Goal: Task Accomplishment & Management: Use online tool/utility

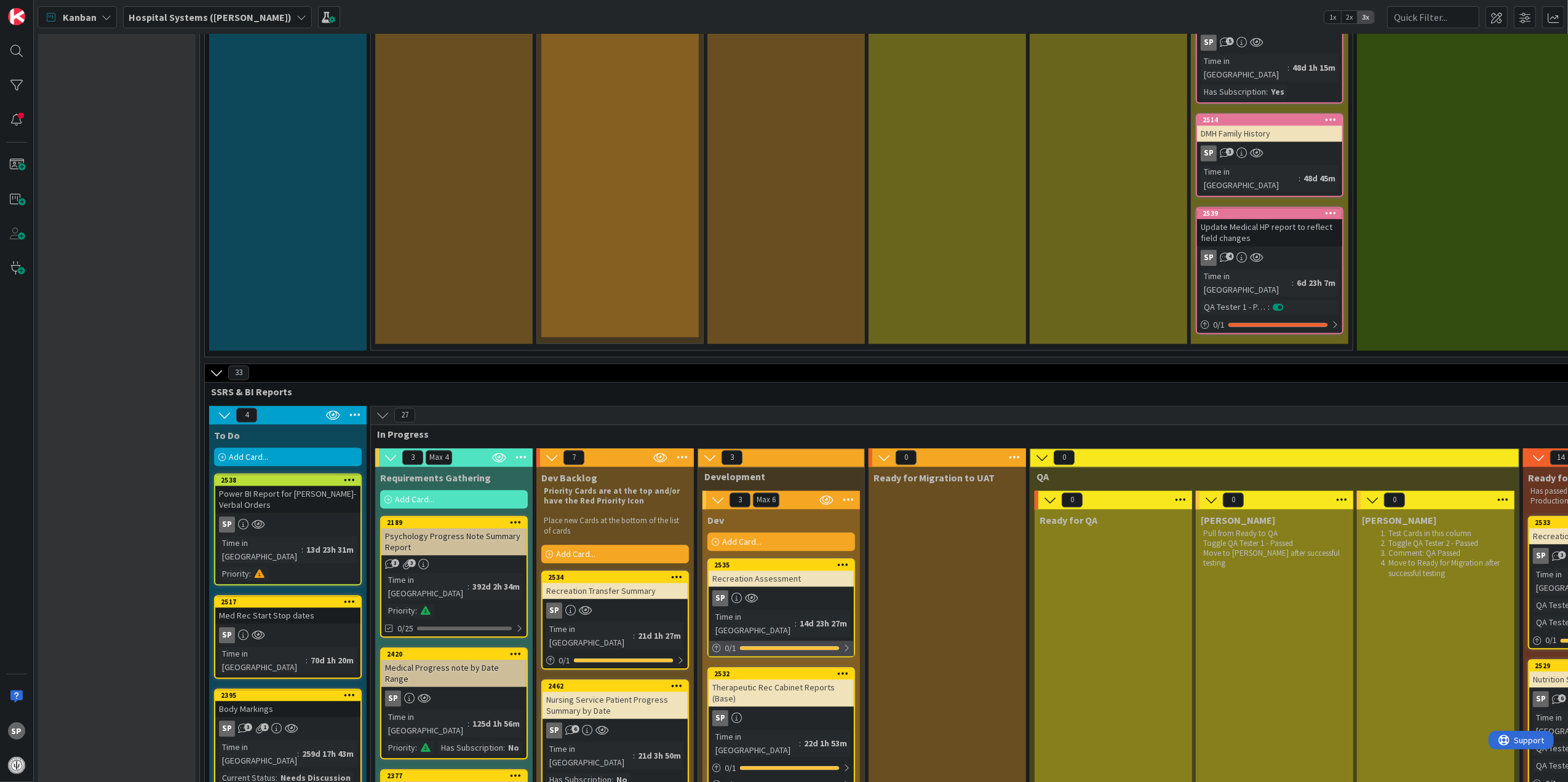
scroll to position [2622, 0]
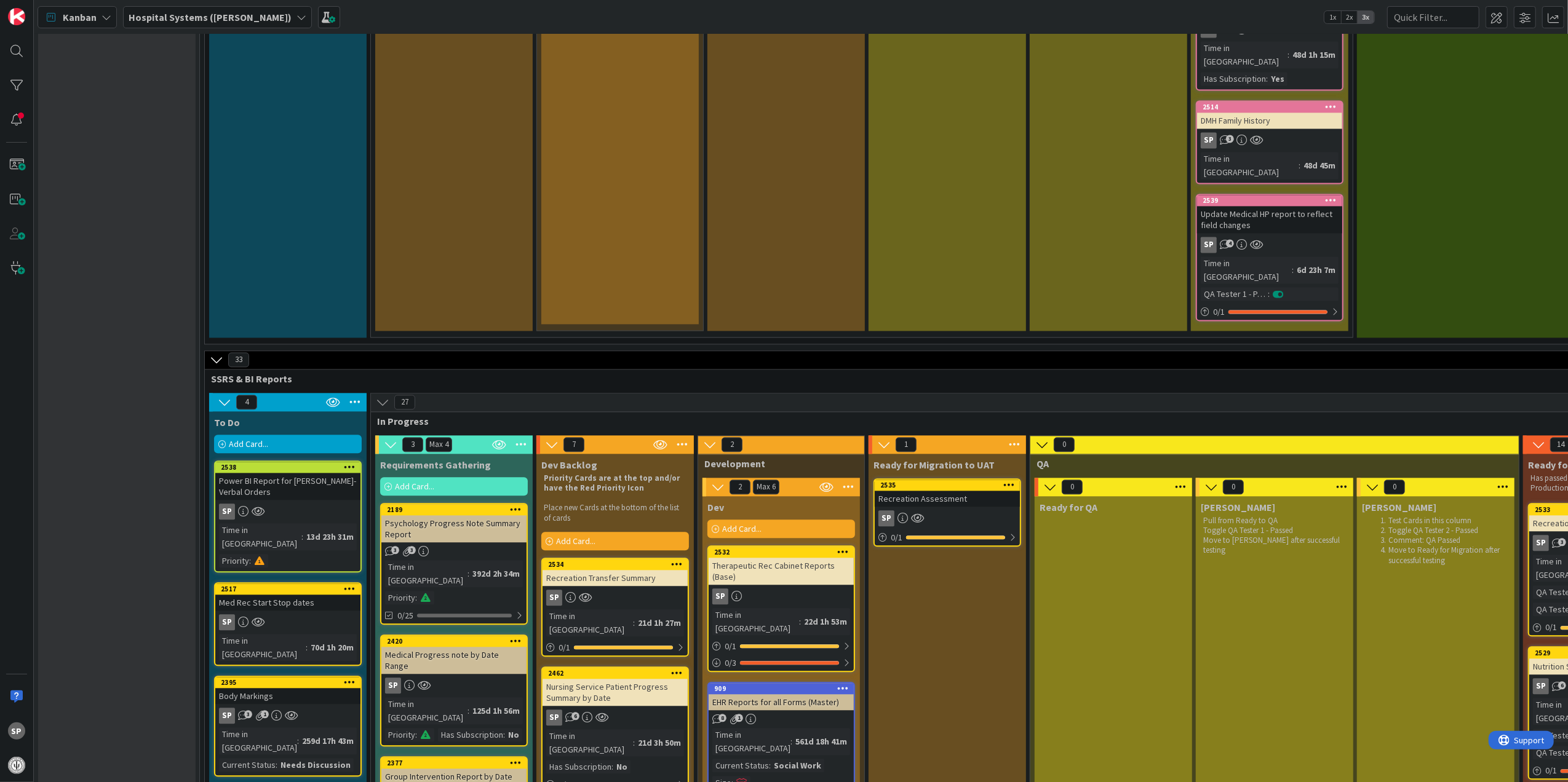
click at [953, 510] on div "SP" at bounding box center [947, 517] width 145 height 16
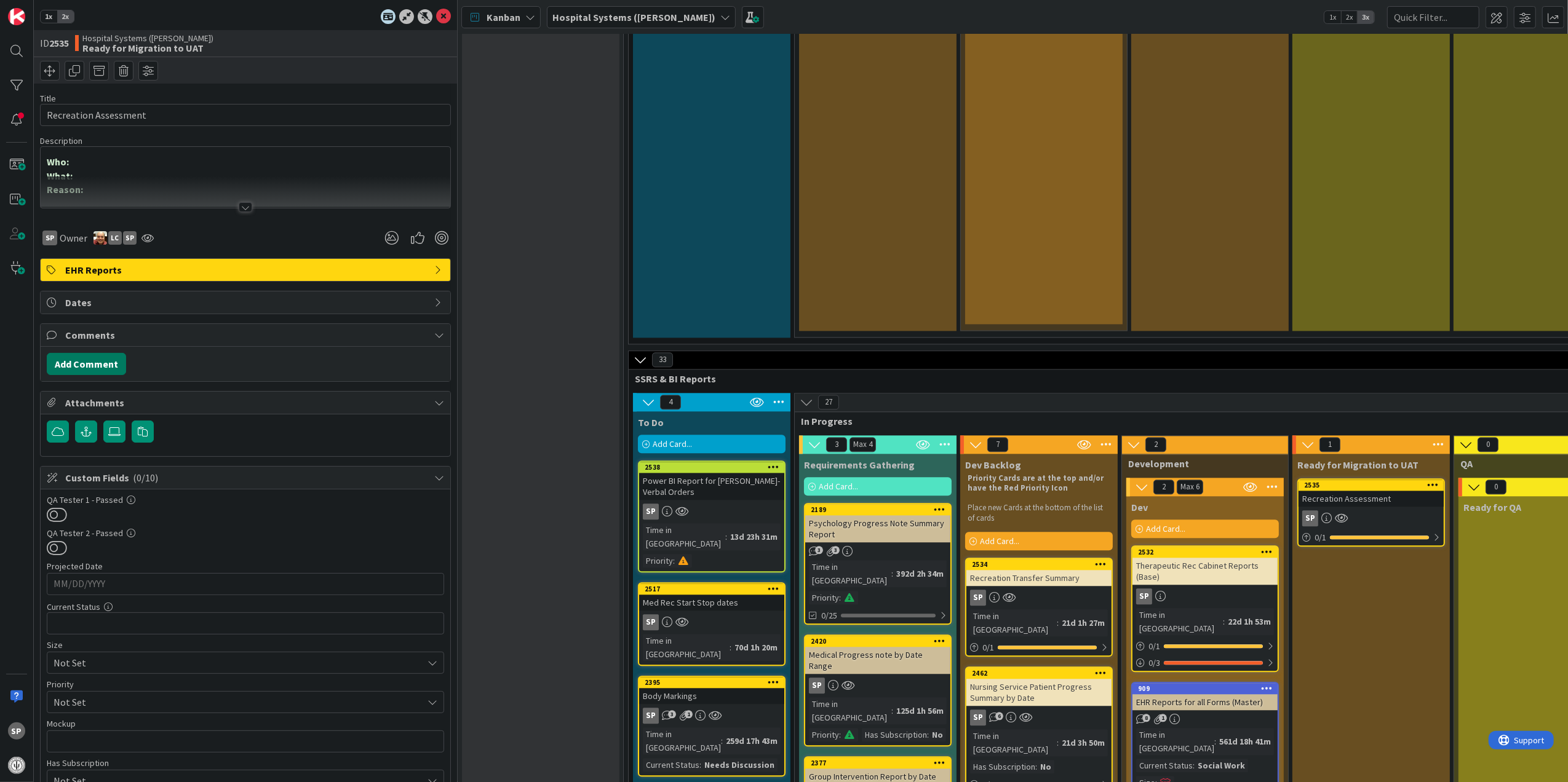
click at [99, 360] on button "Add Comment" at bounding box center [86, 364] width 79 height 22
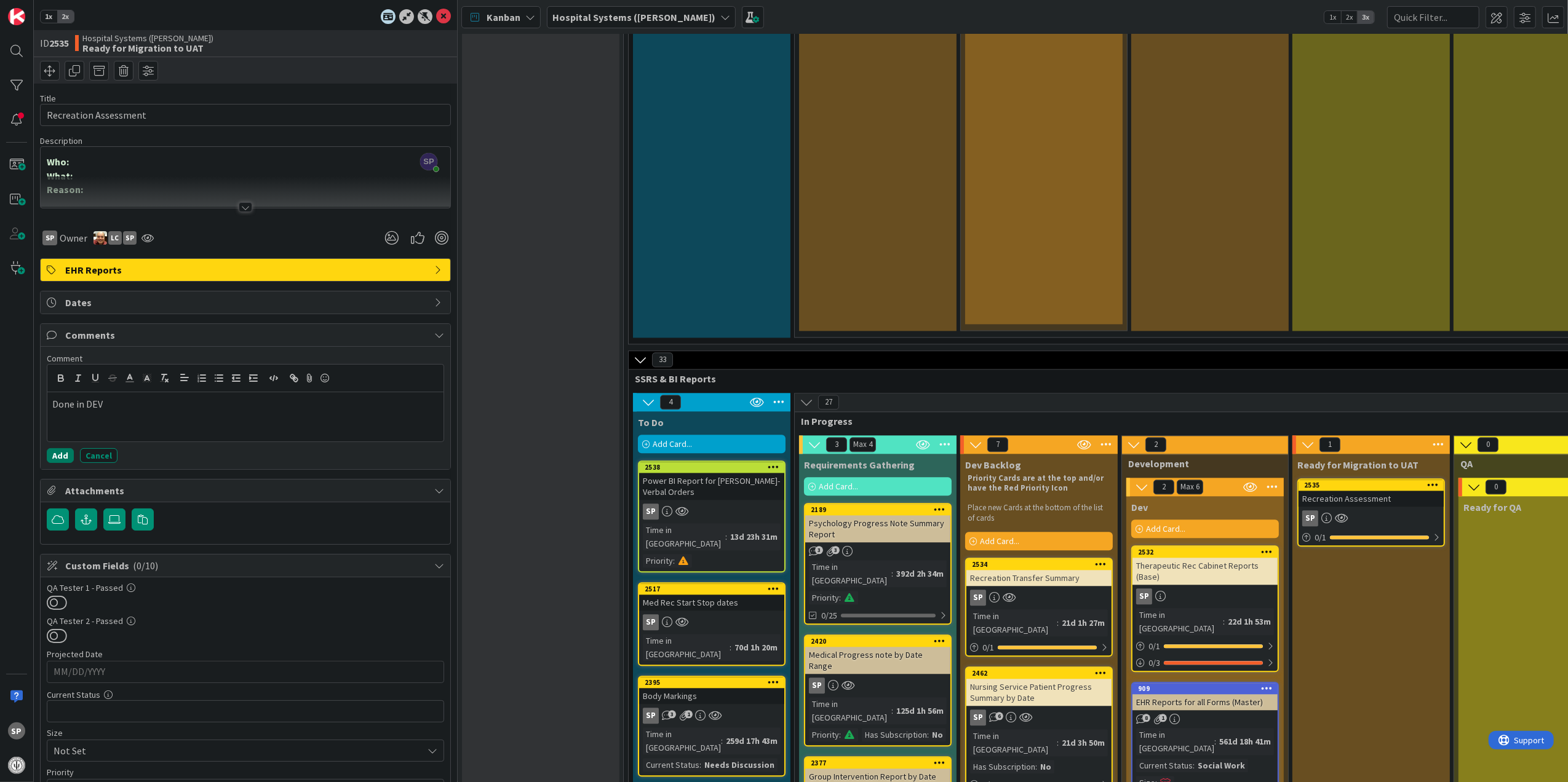
click at [63, 455] on button "Add" at bounding box center [60, 455] width 27 height 15
click at [436, 14] on icon at bounding box center [443, 16] width 15 height 15
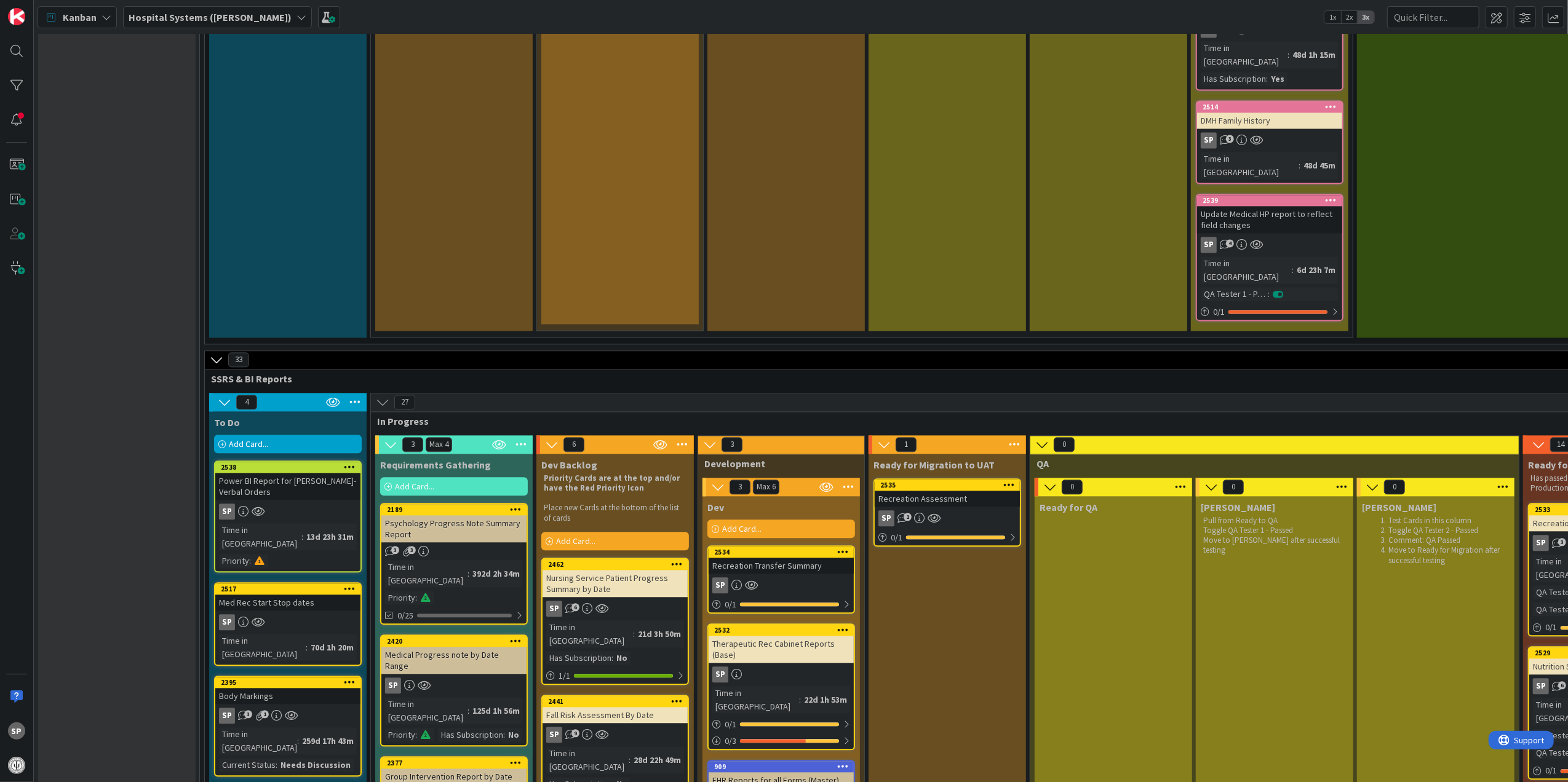
click at [795, 557] on div "Recreation Transfer Summary" at bounding box center [781, 565] width 145 height 16
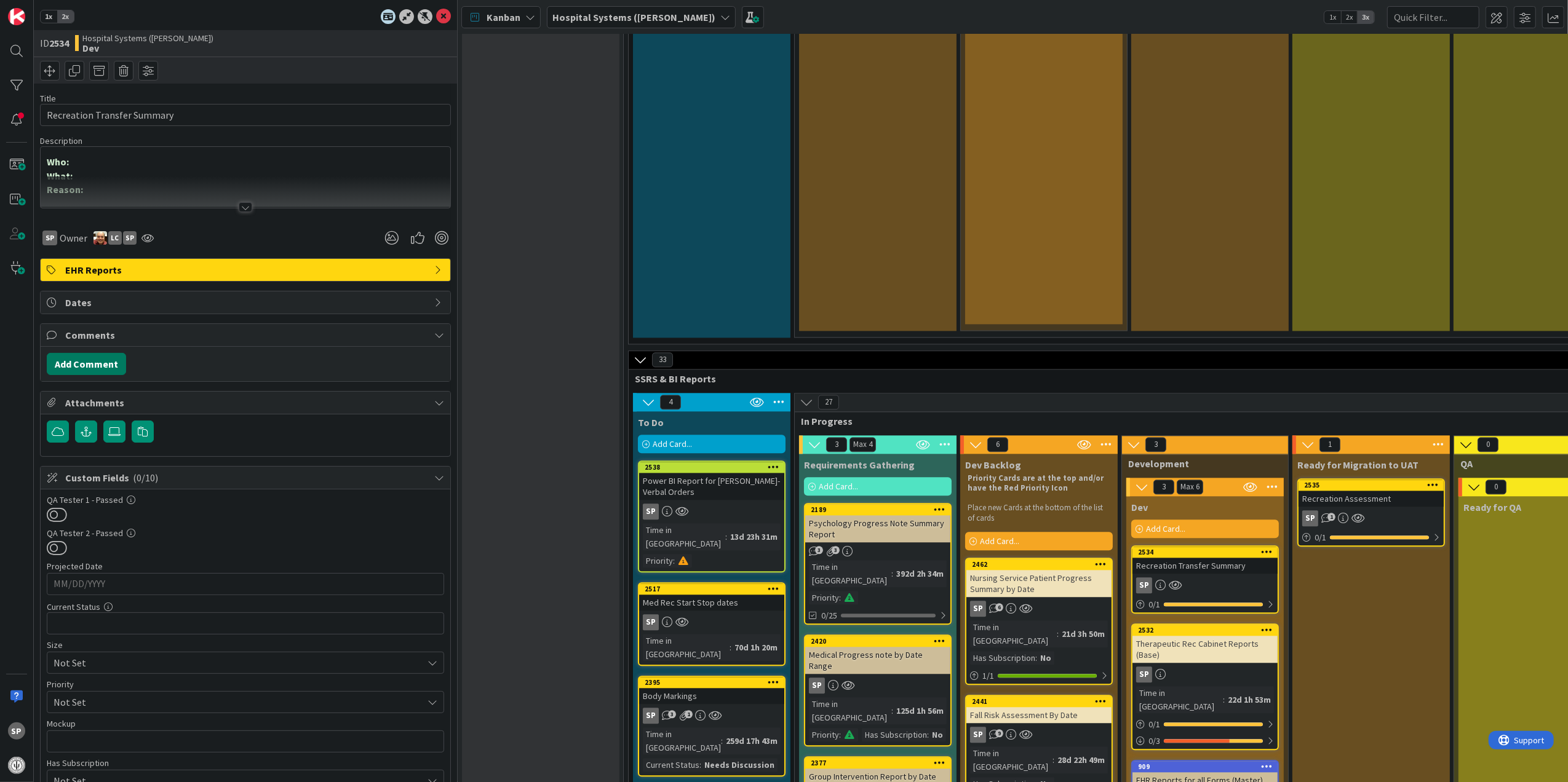
click at [99, 362] on button "Add Comment" at bounding box center [86, 364] width 79 height 22
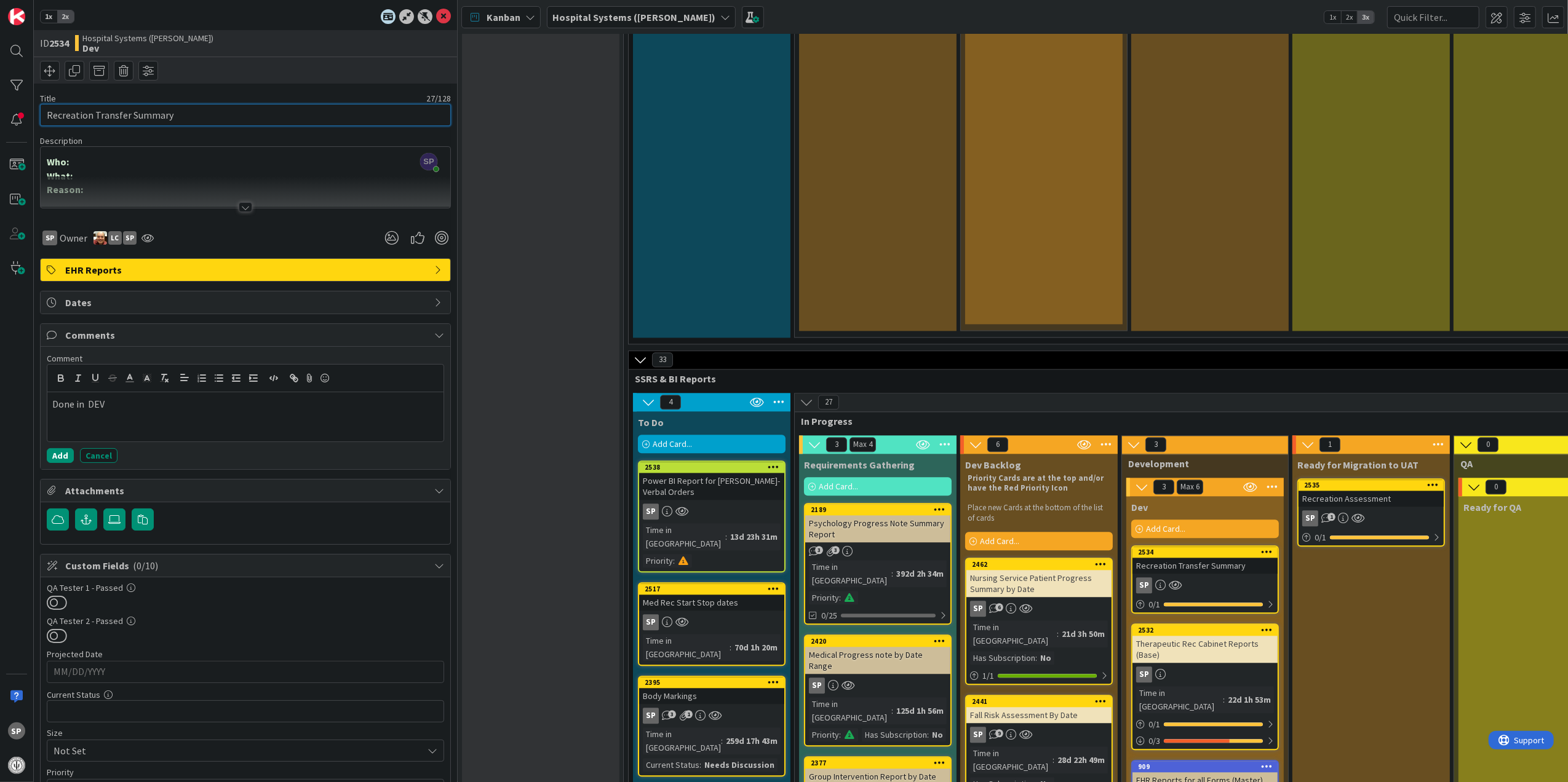
click at [146, 117] on input "Recreation Transfer Summary" at bounding box center [245, 115] width 411 height 22
click at [165, 116] on input "Recreation Transfer" at bounding box center [245, 115] width 411 height 22
click at [262, 124] on input "Recreation Transfer Summary" at bounding box center [245, 115] width 411 height 22
type input "Recreation Transfer Summary"
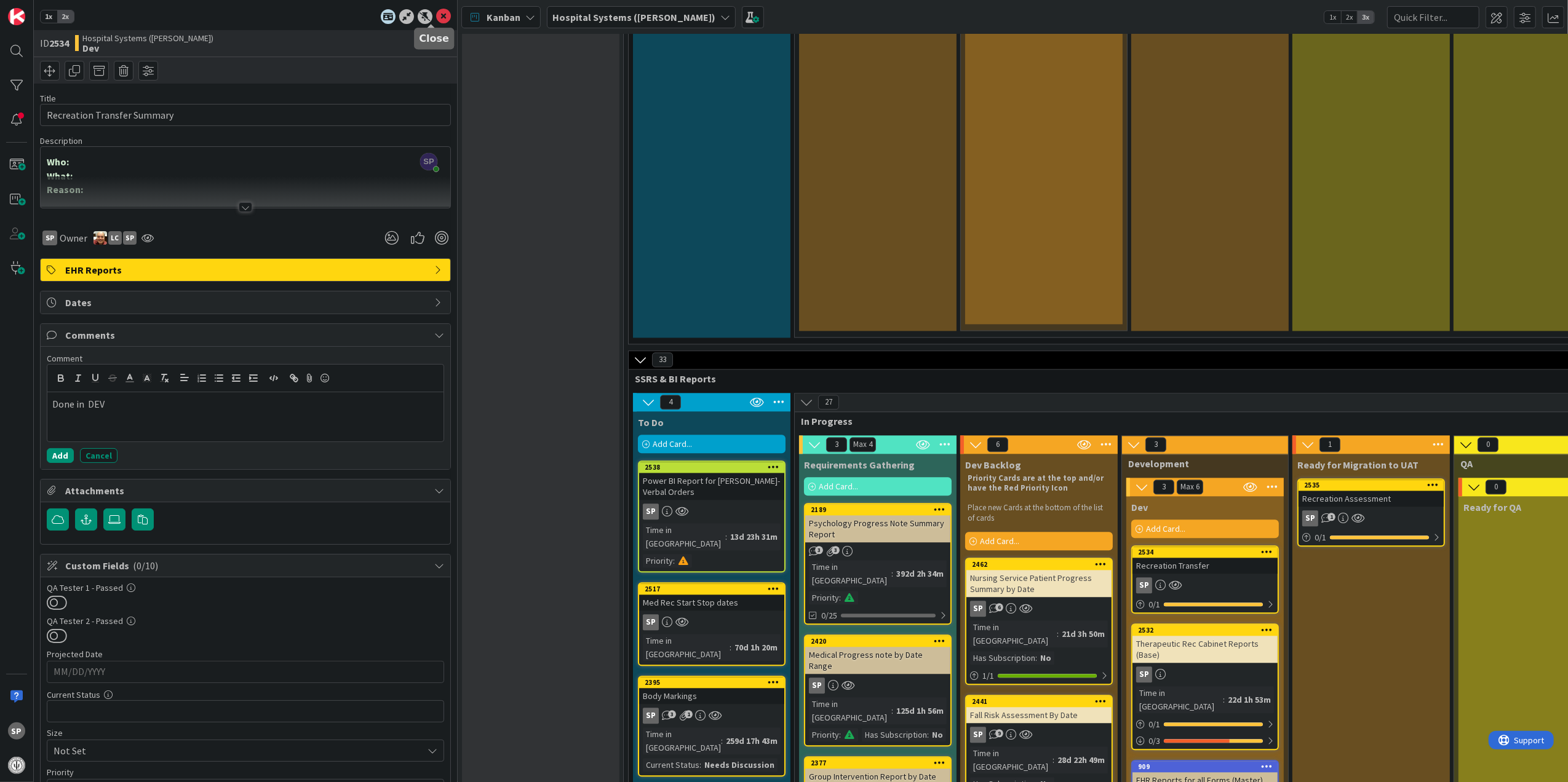
click at [436, 17] on icon at bounding box center [443, 16] width 15 height 15
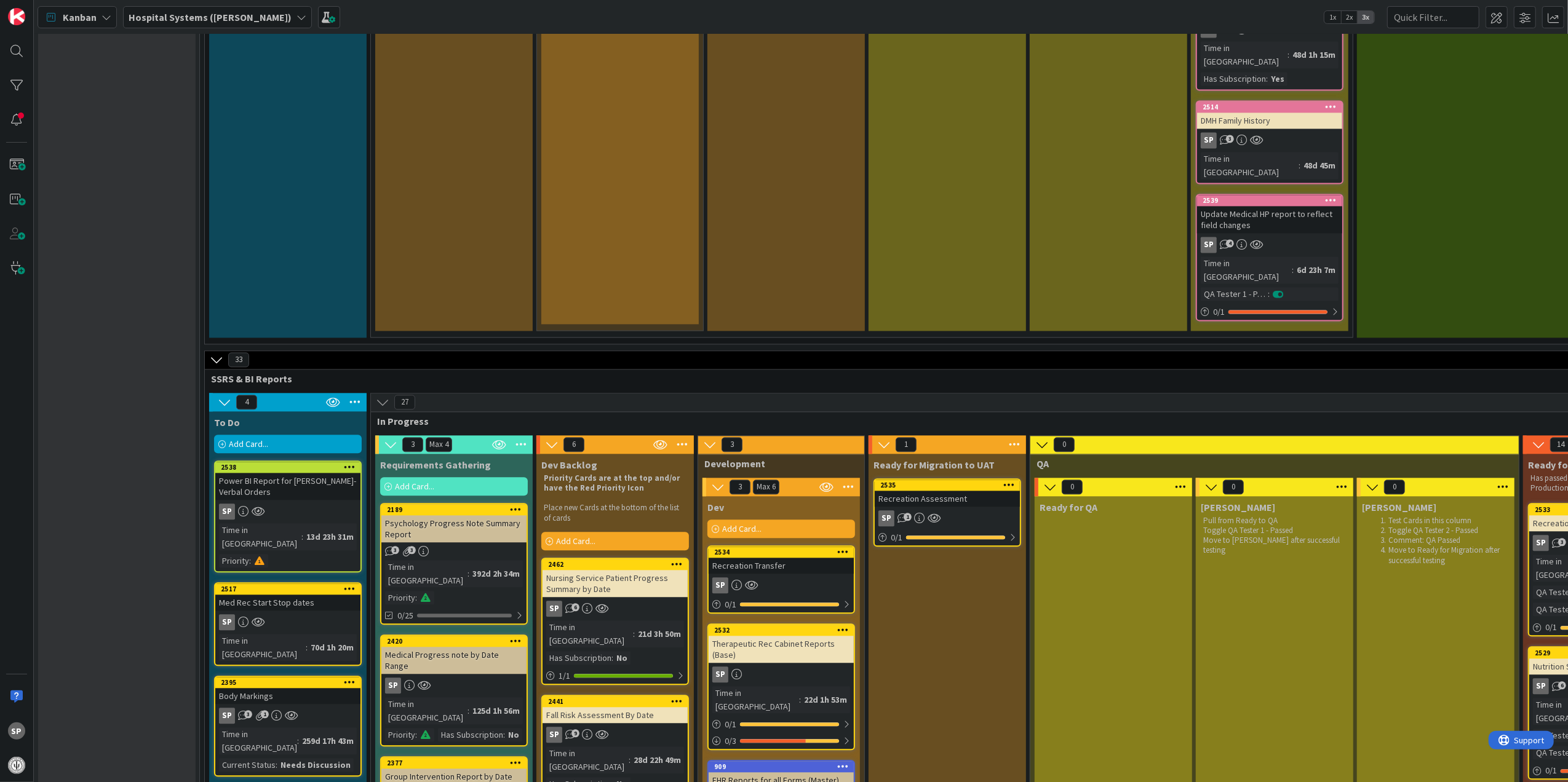
click at [808, 557] on div "Recreation Transfer" at bounding box center [781, 565] width 145 height 16
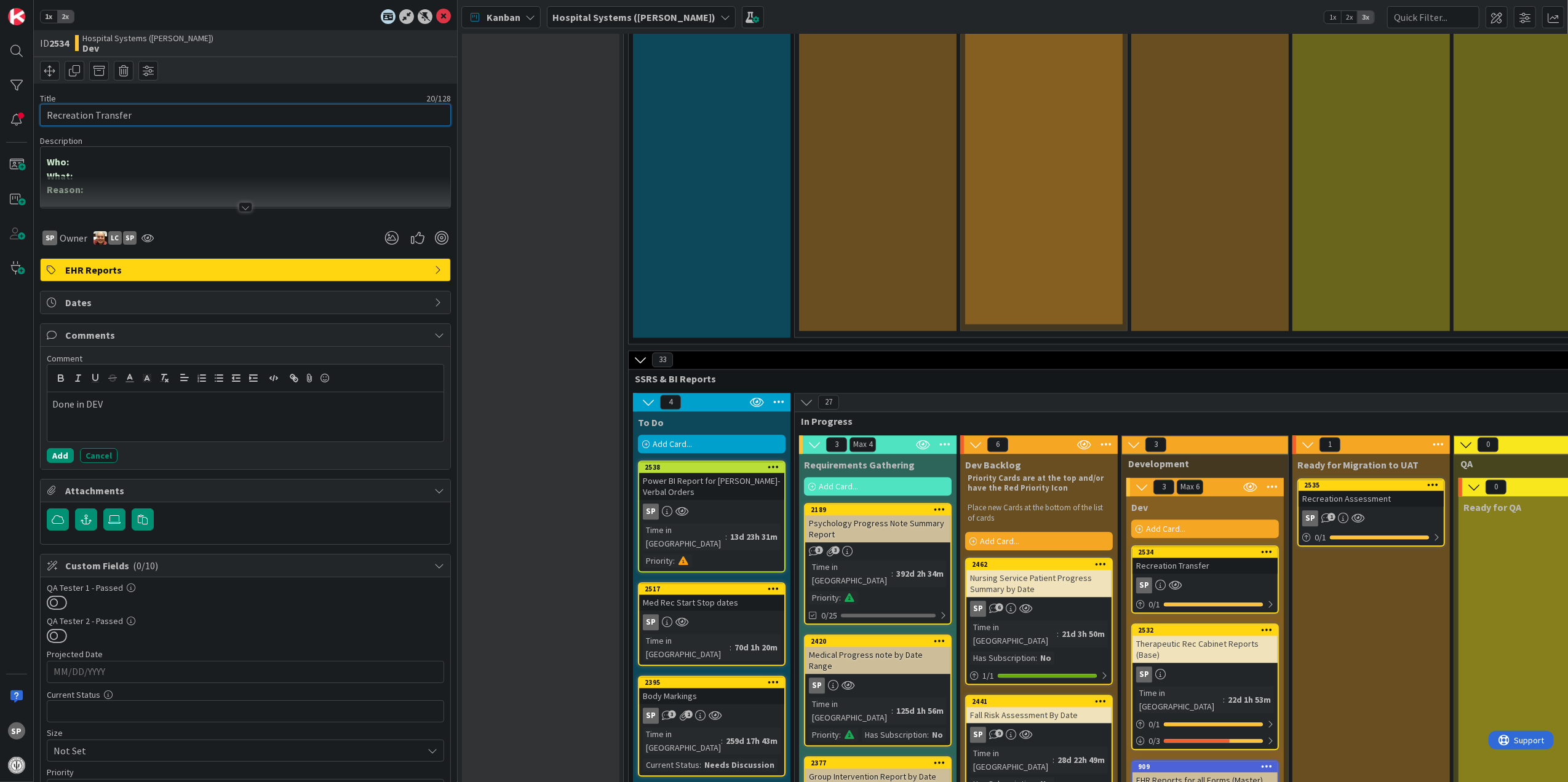
click at [219, 114] on input "Recreation Transfer" at bounding box center [245, 115] width 411 height 22
type input "Recreation Transfer Summary"
click at [69, 455] on button "Add" at bounding box center [60, 455] width 27 height 15
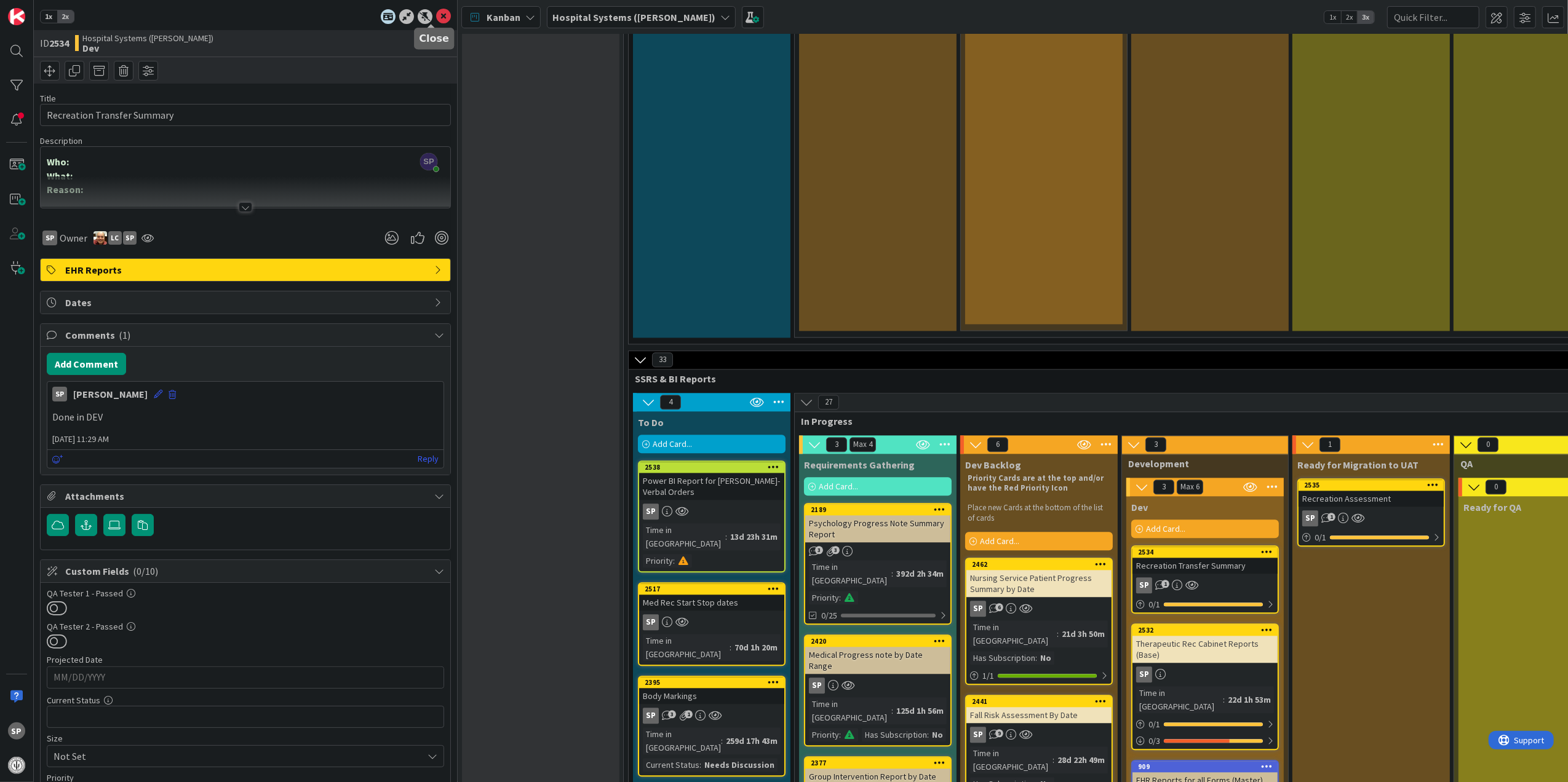
click at [436, 16] on icon at bounding box center [443, 16] width 15 height 15
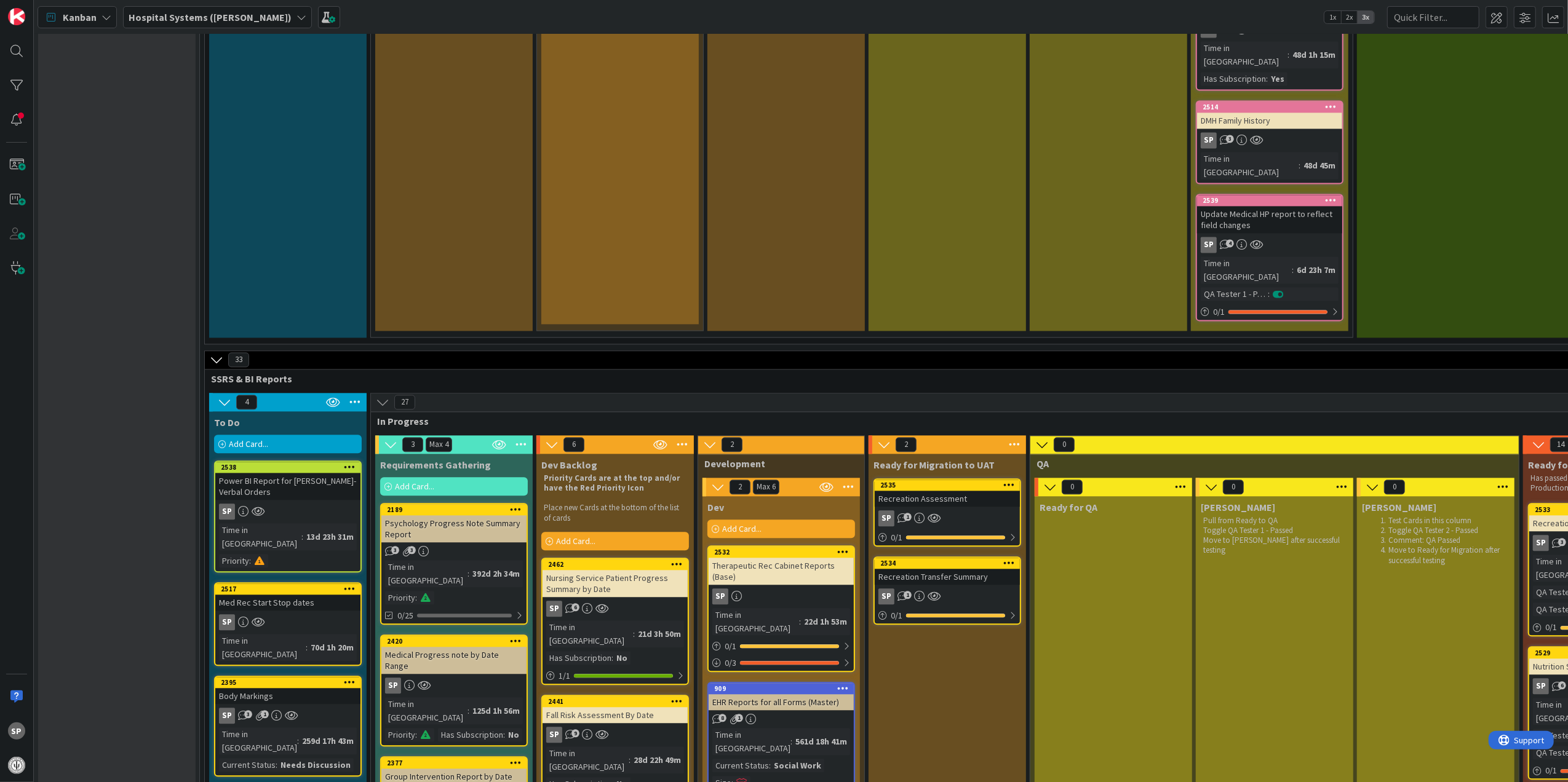
click at [970, 568] on div "Recreation Transfer Summary" at bounding box center [947, 576] width 145 height 16
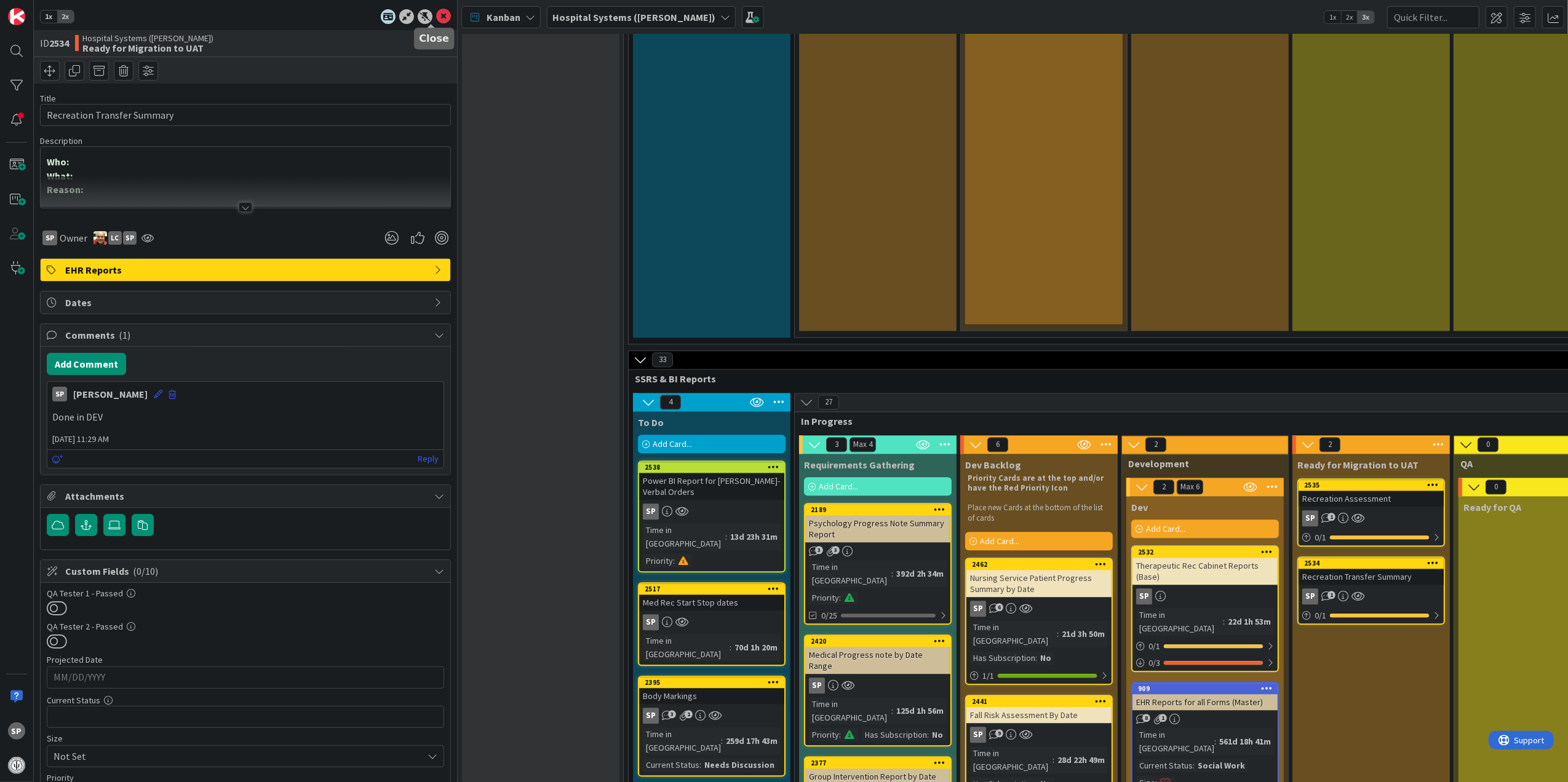
click at [436, 10] on icon at bounding box center [443, 16] width 15 height 15
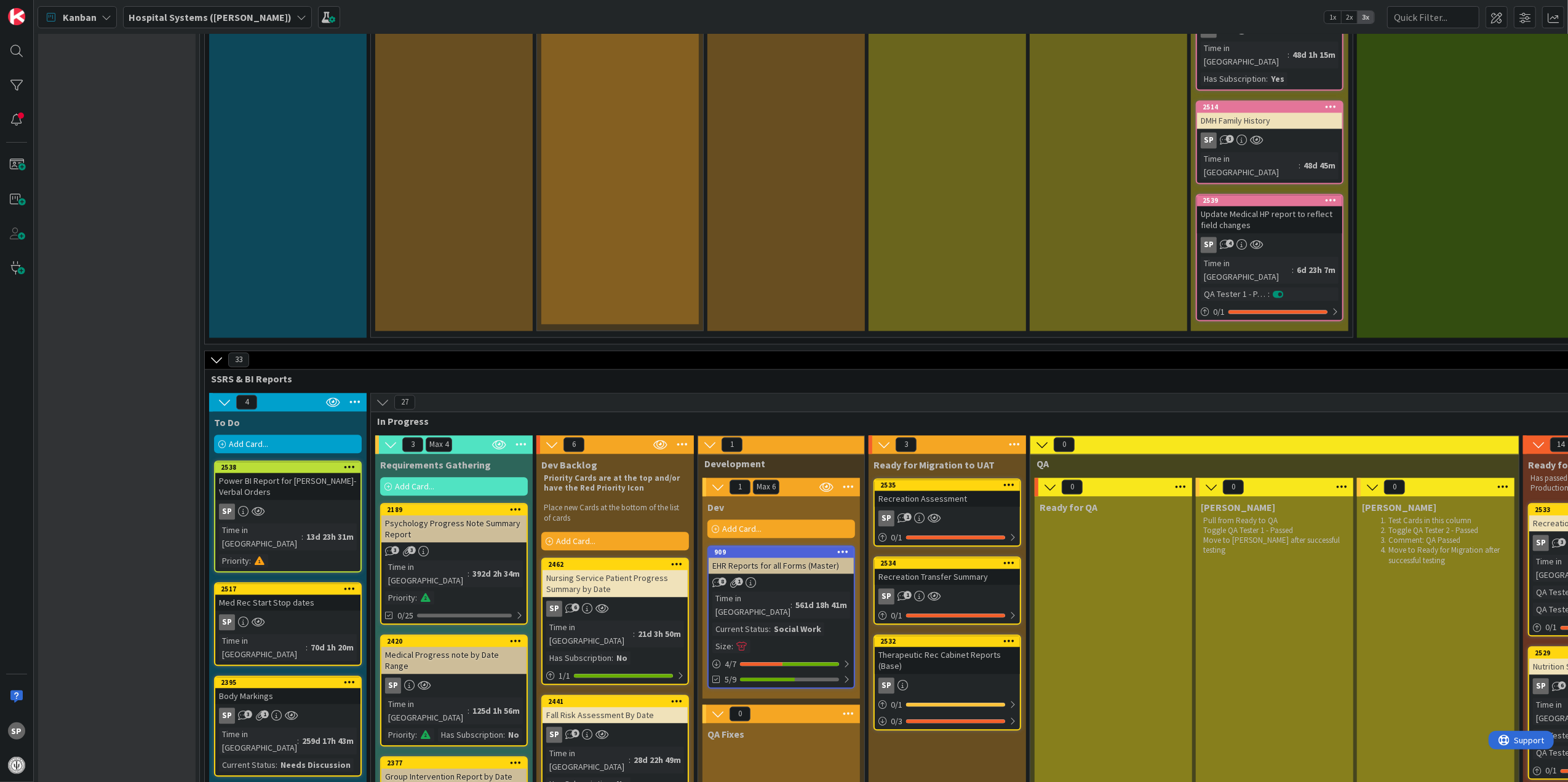
click at [955, 647] on div "Therapeutic Rec Cabinet Reports (Base)" at bounding box center [947, 660] width 145 height 27
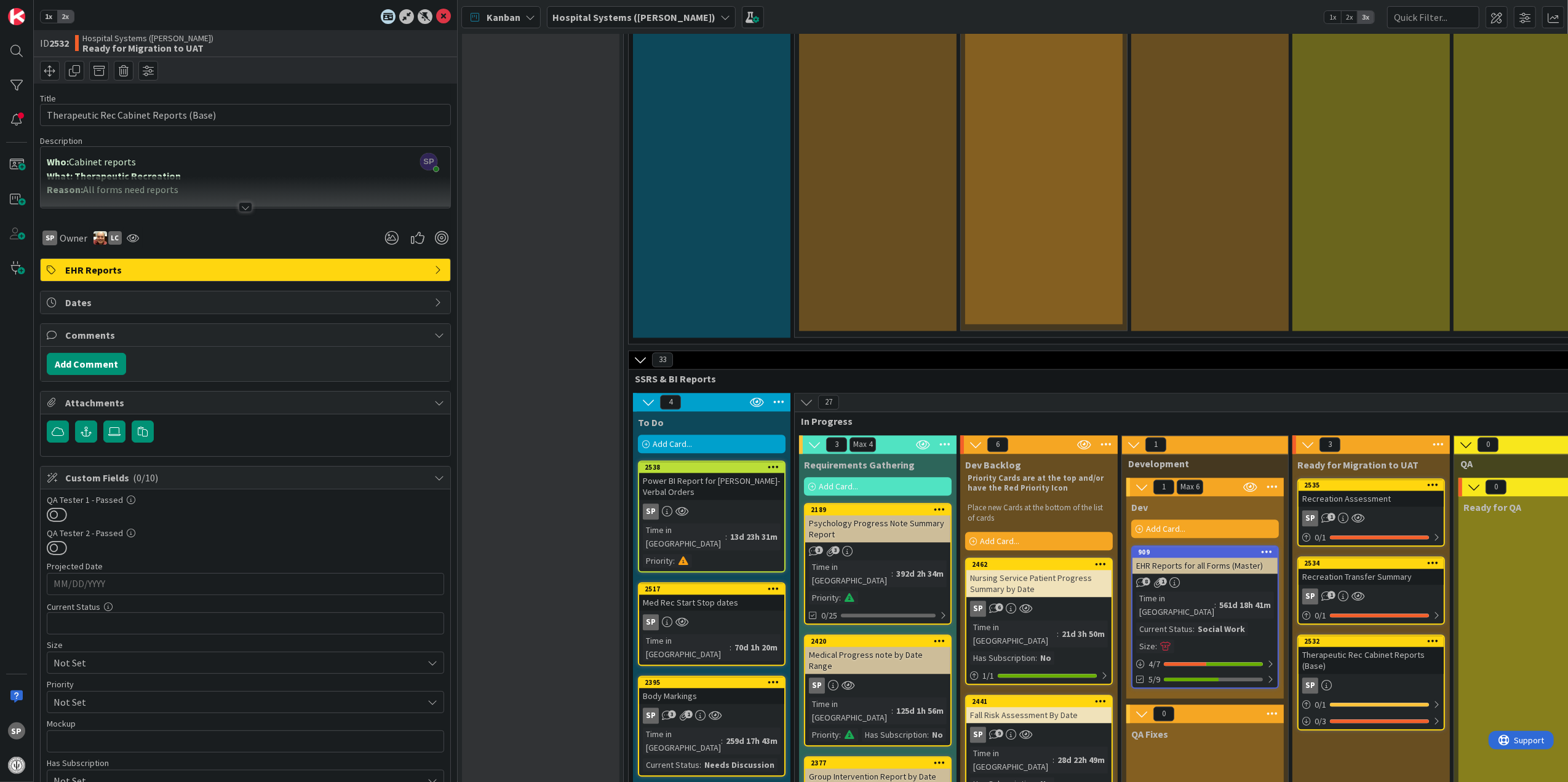
click at [236, 195] on div at bounding box center [245, 191] width 409 height 32
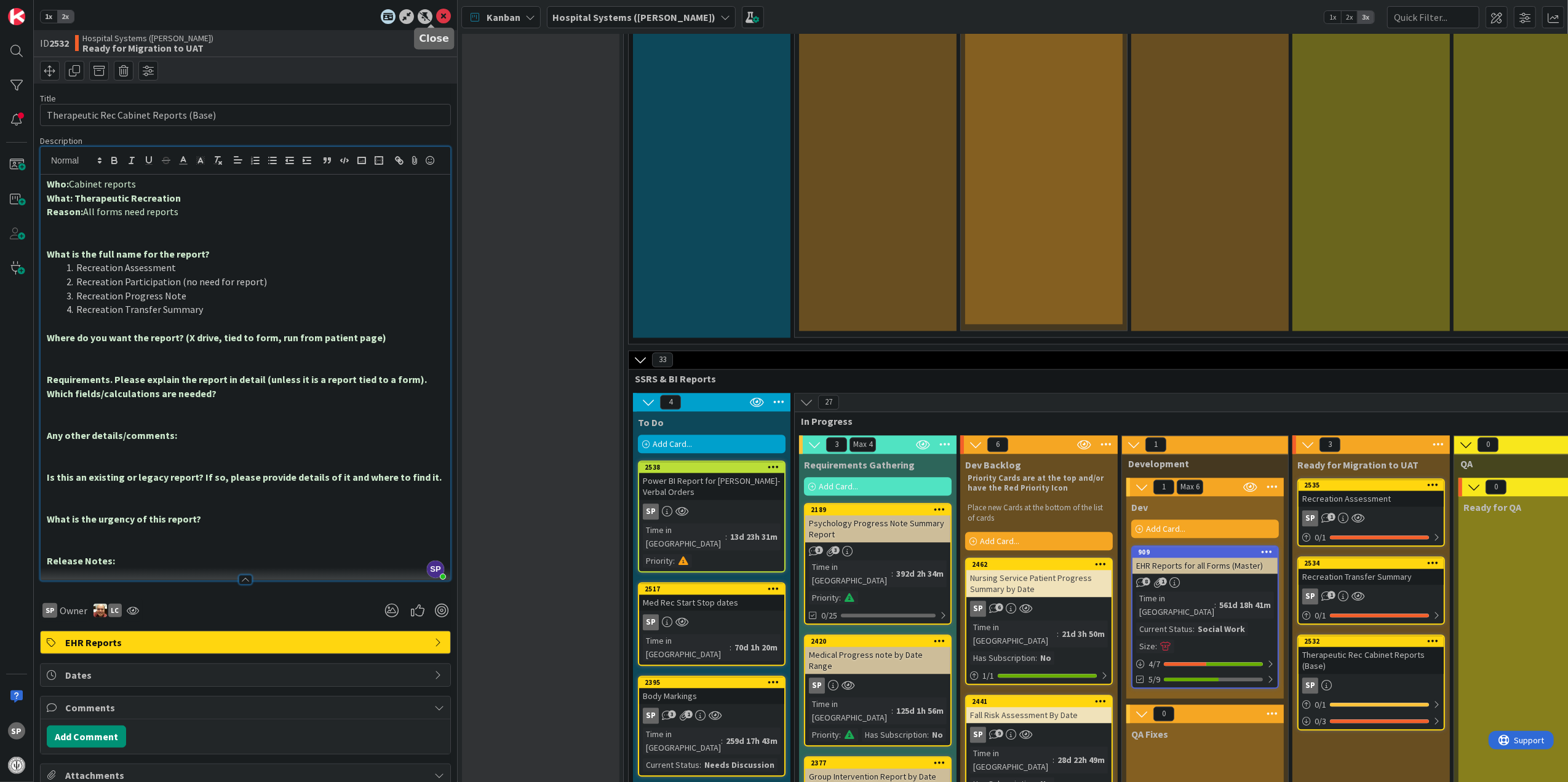
click at [436, 21] on icon at bounding box center [443, 16] width 15 height 15
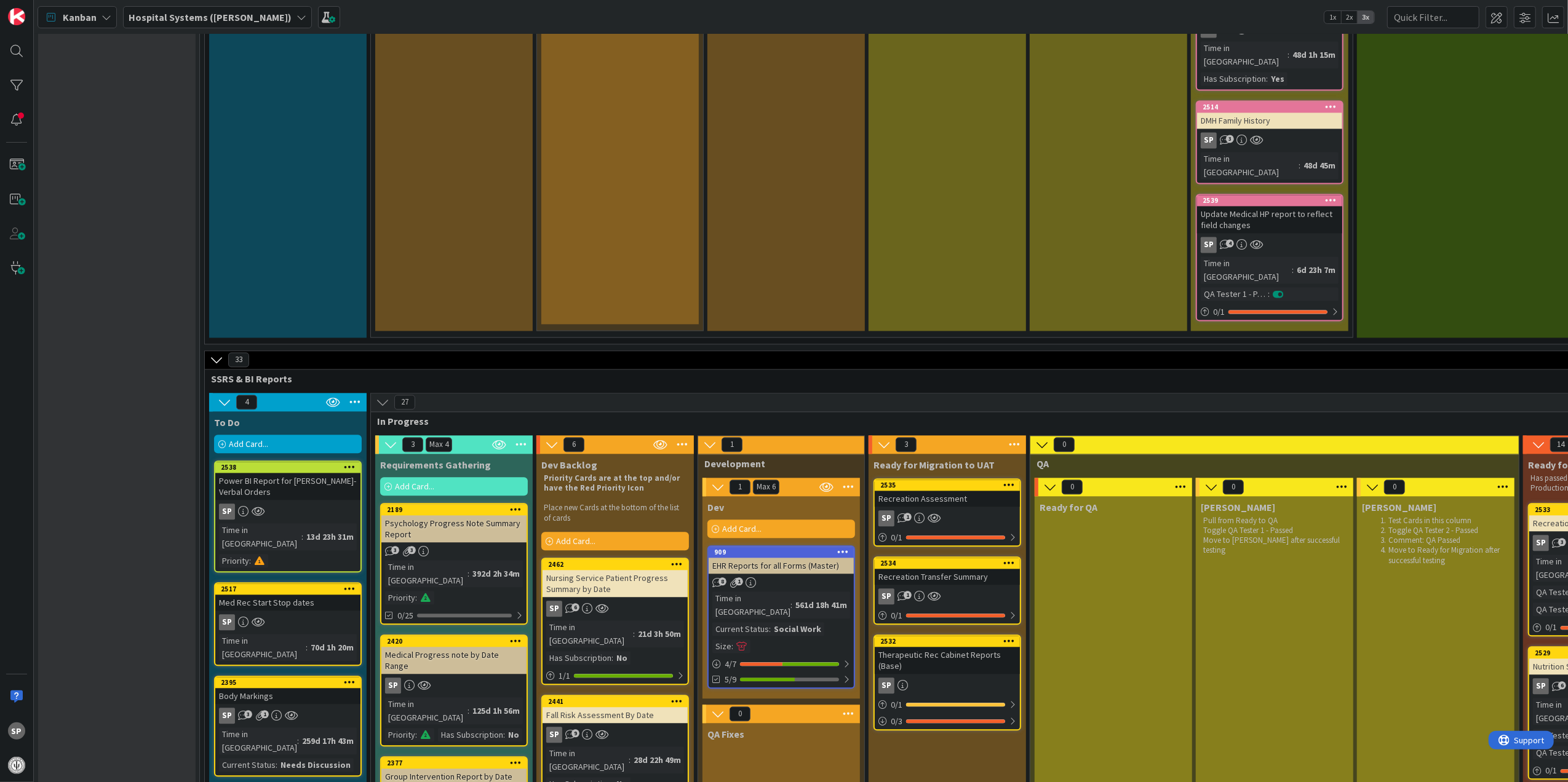
click at [1011, 636] on icon at bounding box center [1009, 640] width 12 height 8
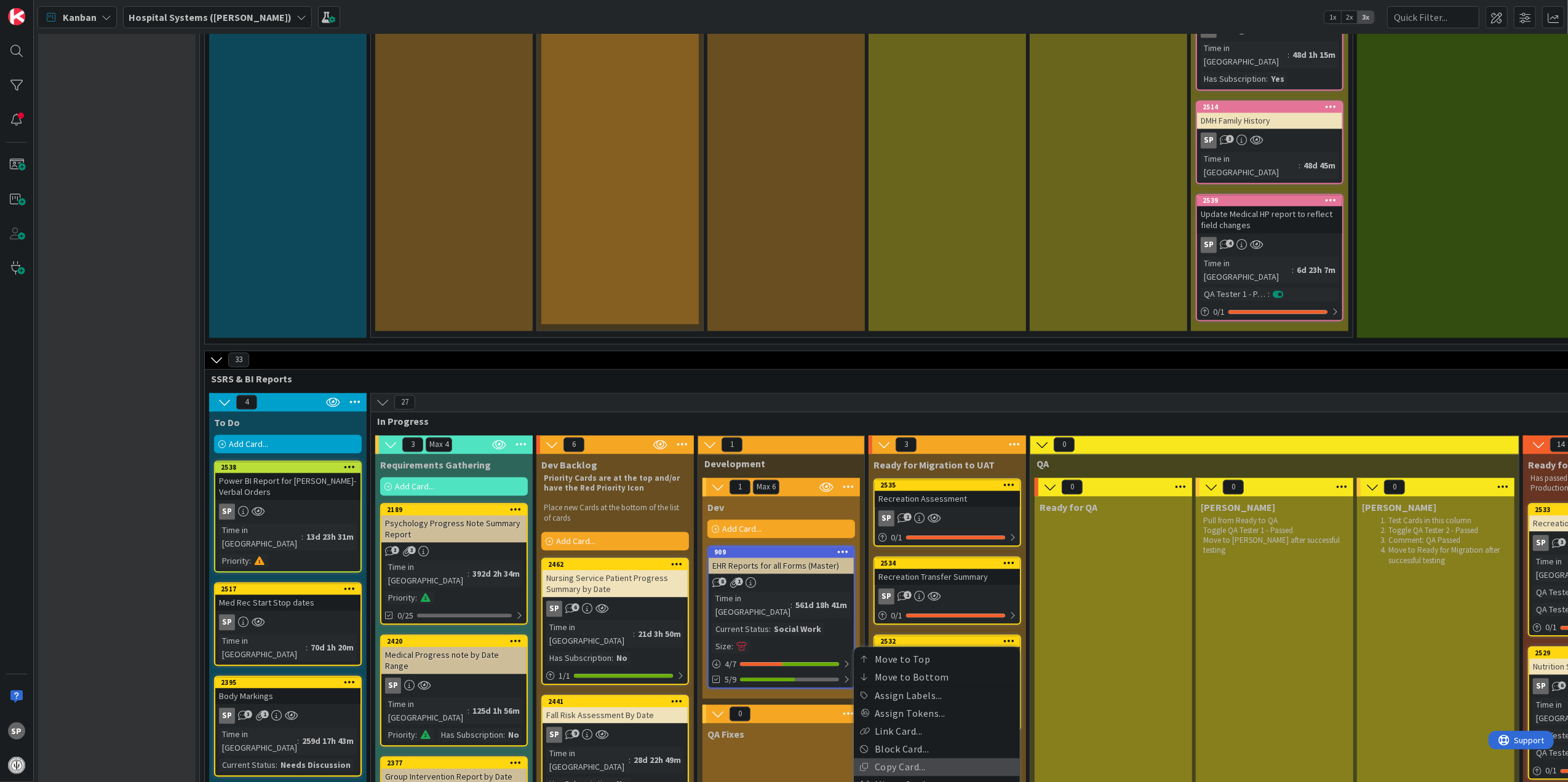
click at [947, 758] on link "Copy Card..." at bounding box center [937, 767] width 166 height 18
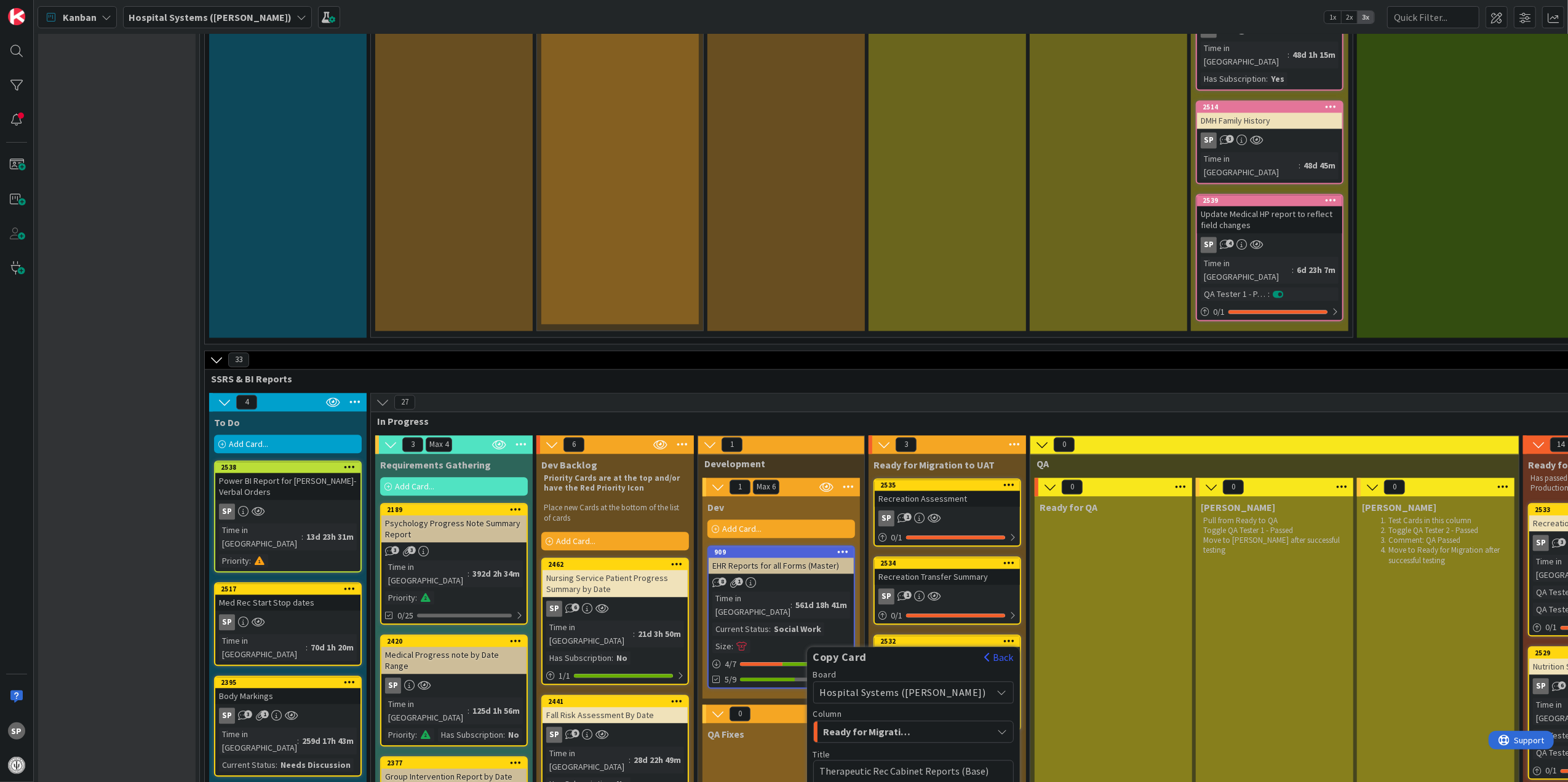
click at [913, 724] on span "Ready for Migration to UAT" at bounding box center [869, 731] width 92 height 16
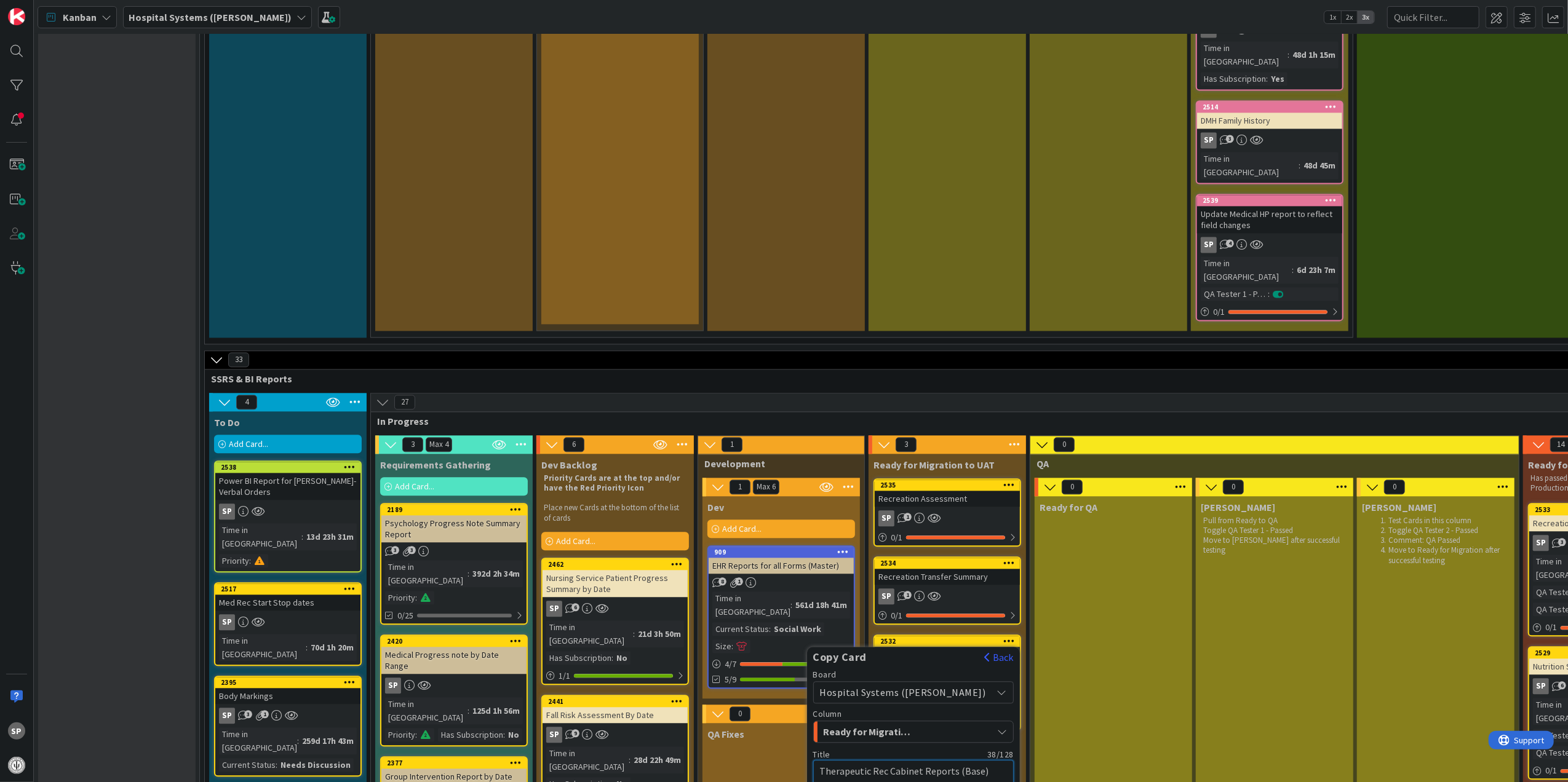
click at [894, 760] on textarea "Therapeutic Rec Cabinet Reports (Base)" at bounding box center [913, 778] width 201 height 38
drag, startPoint x: 915, startPoint y: 504, endPoint x: 848, endPoint y: 504, distance: 67.0
click at [848, 760] on textarea "Therapeutic Rec Cabinet Reports (Base)" at bounding box center [913, 778] width 201 height 38
click at [872, 760] on textarea "Therapeutic Rec Cabinet Reports (Base)" at bounding box center [913, 778] width 201 height 38
drag, startPoint x: 915, startPoint y: 503, endPoint x: 806, endPoint y: 504, distance: 109.0
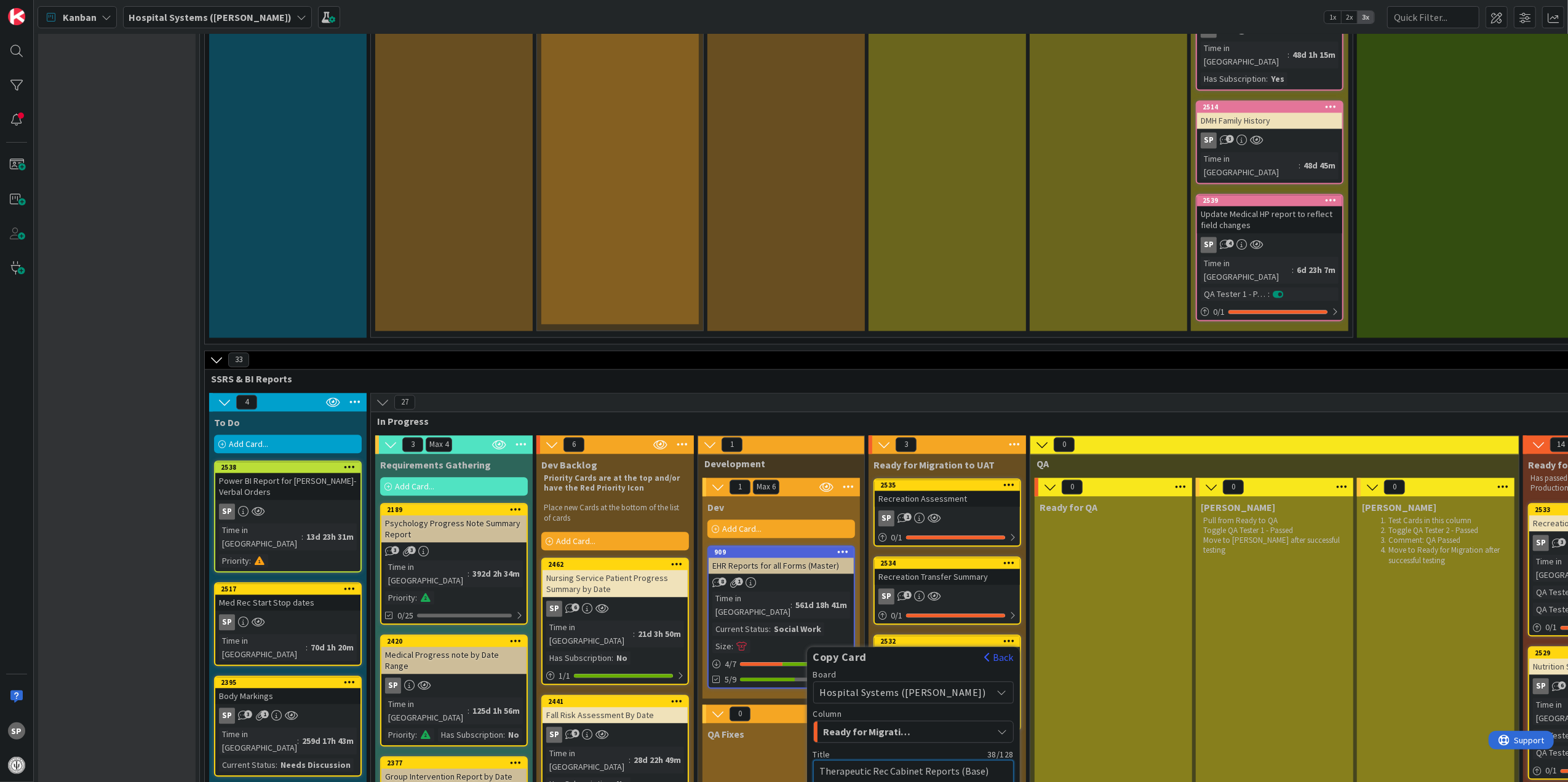
type textarea "x"
type textarea "V Cabinet Reports (Base)"
type textarea "x"
type textarea "Vo Cabinet Reports (Base)"
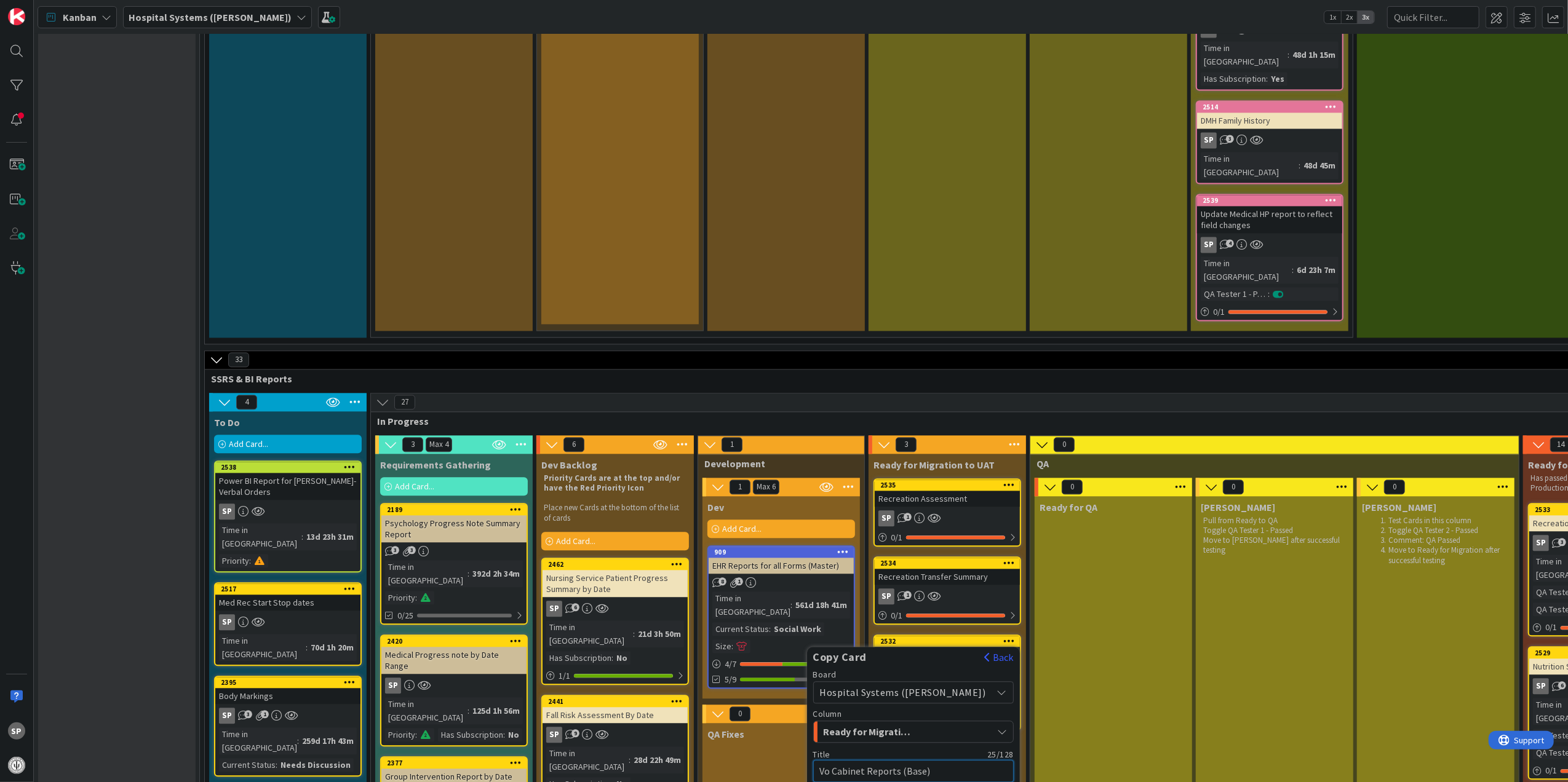
type textarea "x"
type textarea "Voc Cabinet Reports (Base)"
type textarea "x"
type textarea "Voca Cabinet Reports (Base)"
type textarea "x"
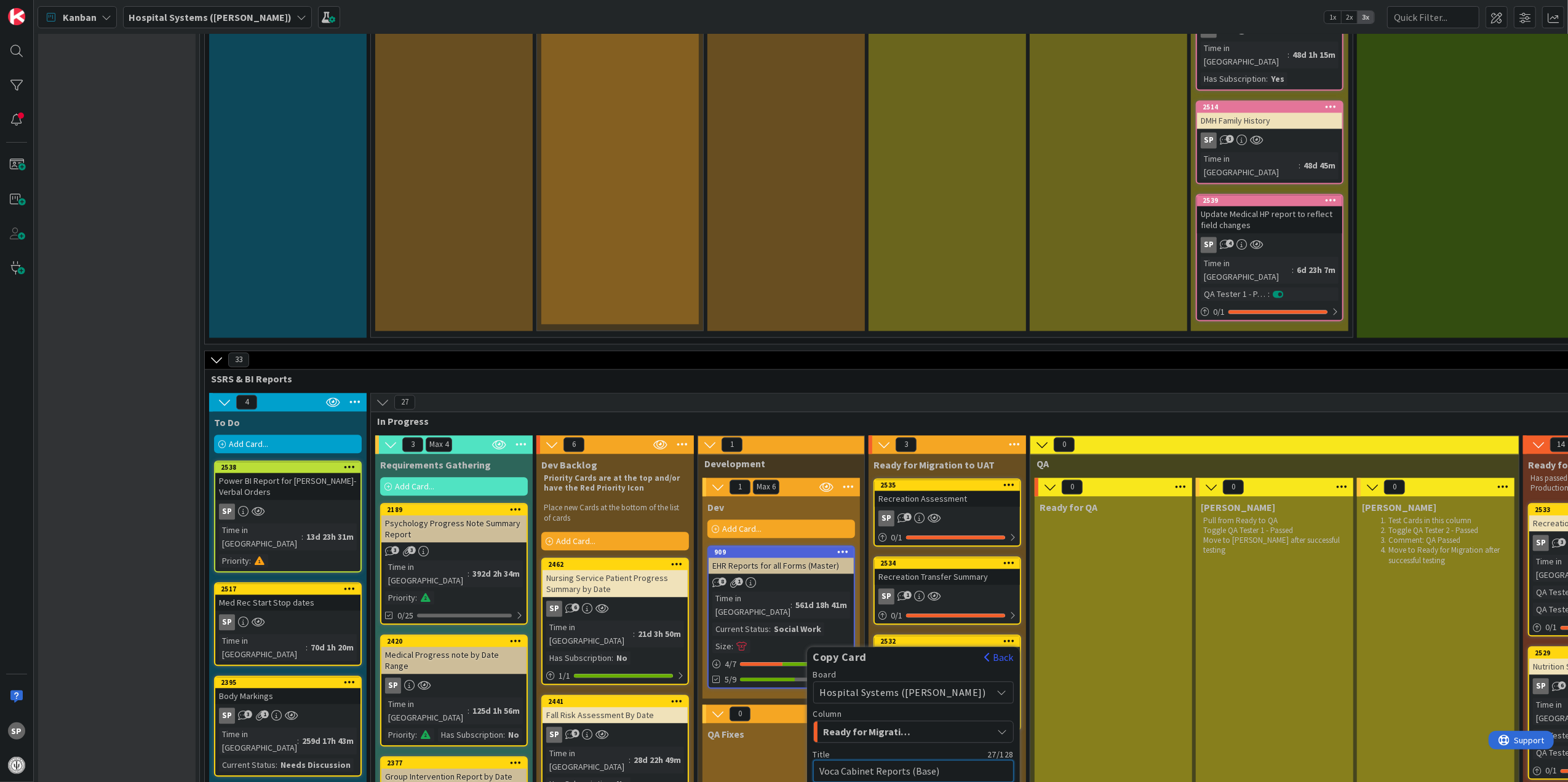
type textarea "Vocat Cabinet Reports (Base)"
type textarea "x"
type textarea "Vocati Cabinet Reports (Base)"
type textarea "x"
type textarea "Vocatio Cabinet Reports (Base)"
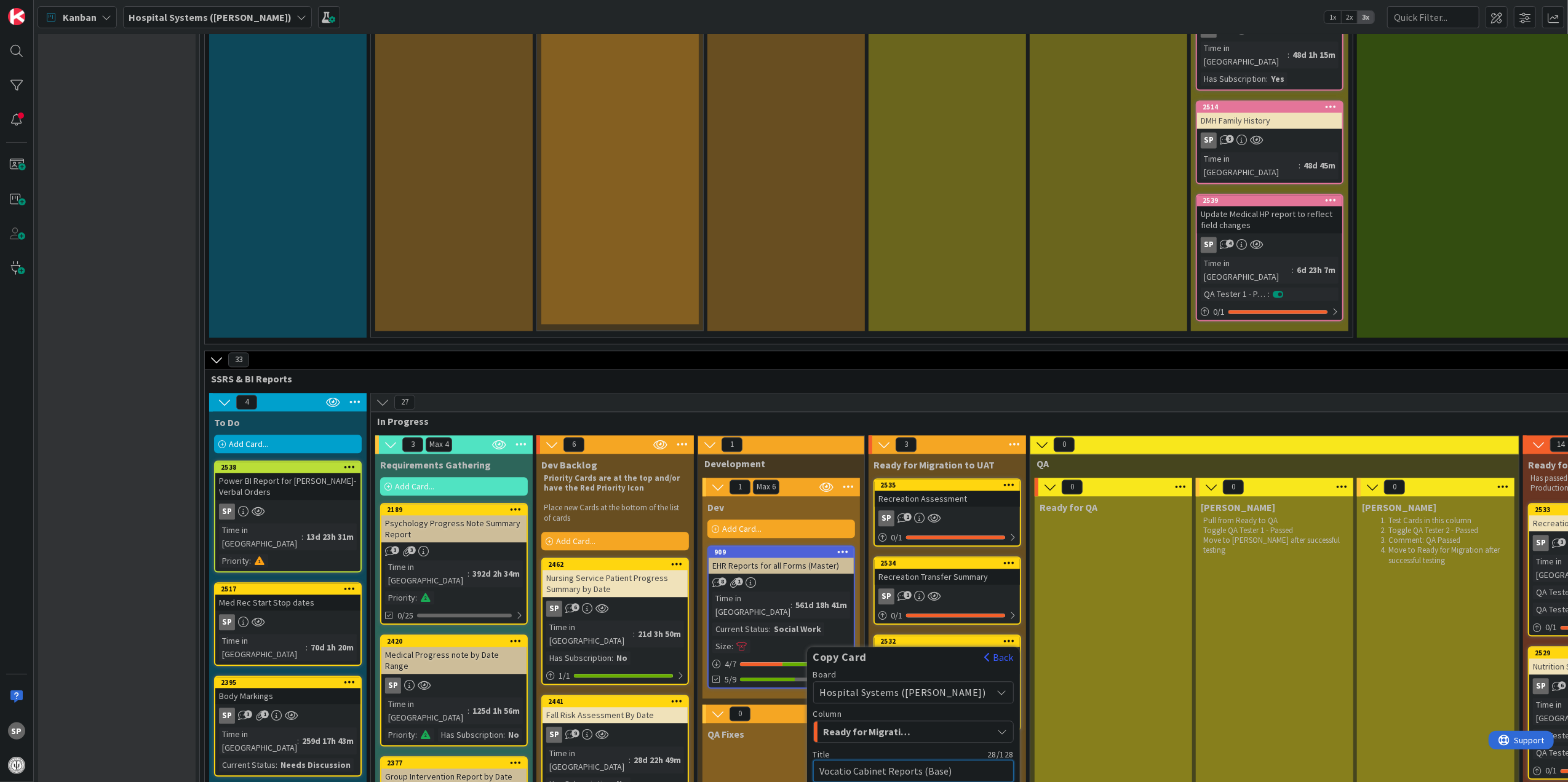
type textarea "x"
type textarea "Vocation Cabinet Reports (Base)"
type textarea "x"
type textarea "Vocationa Cabinet Reports (Base)"
type textarea "x"
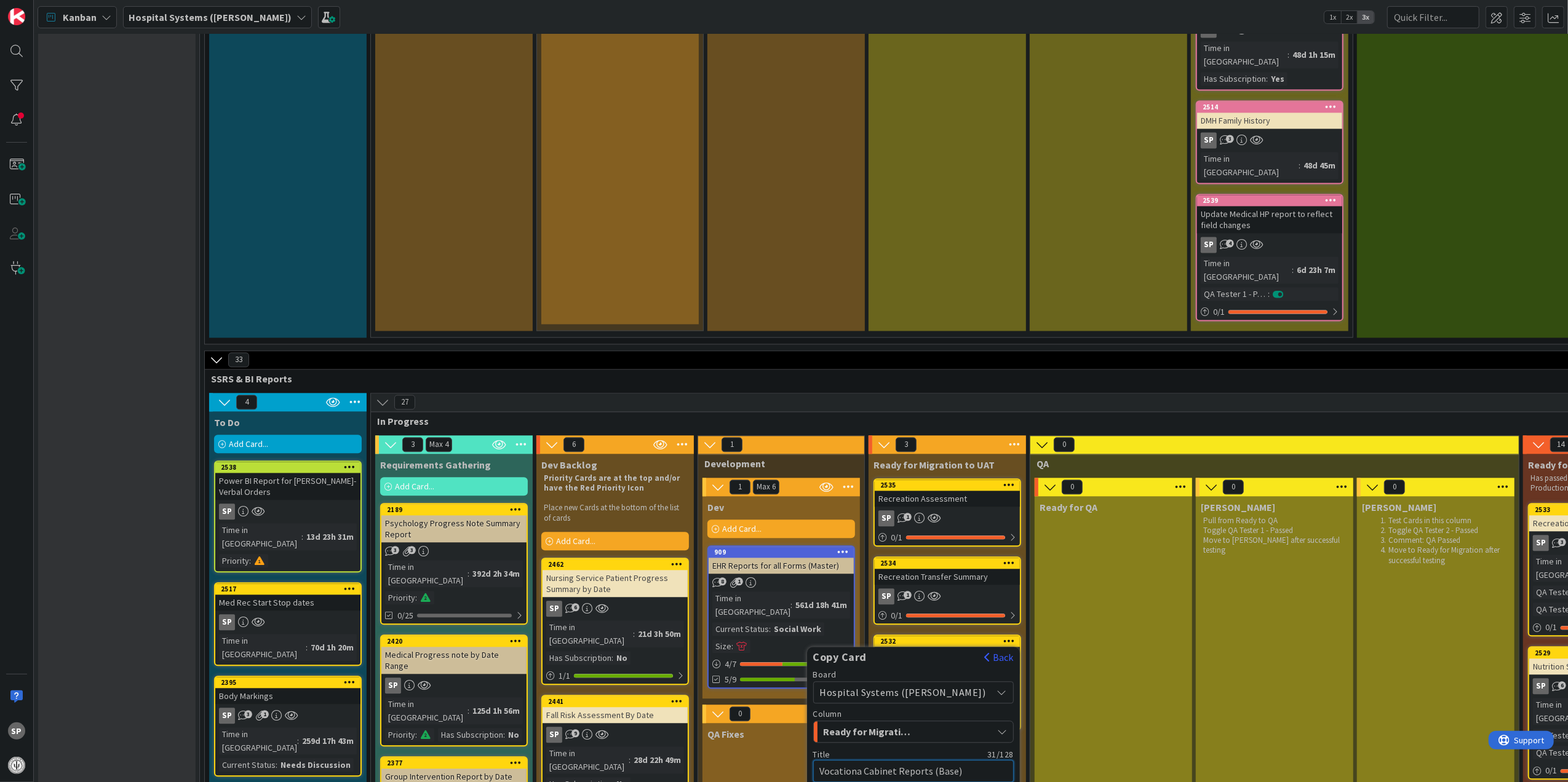
type textarea "Vocational Cabinet Reports (Base)"
type textarea "x"
type textarea "Vocational Cabinet Reports (Base)"
type textarea "x"
type textarea "Vocational S Cabinet Reports (Base)"
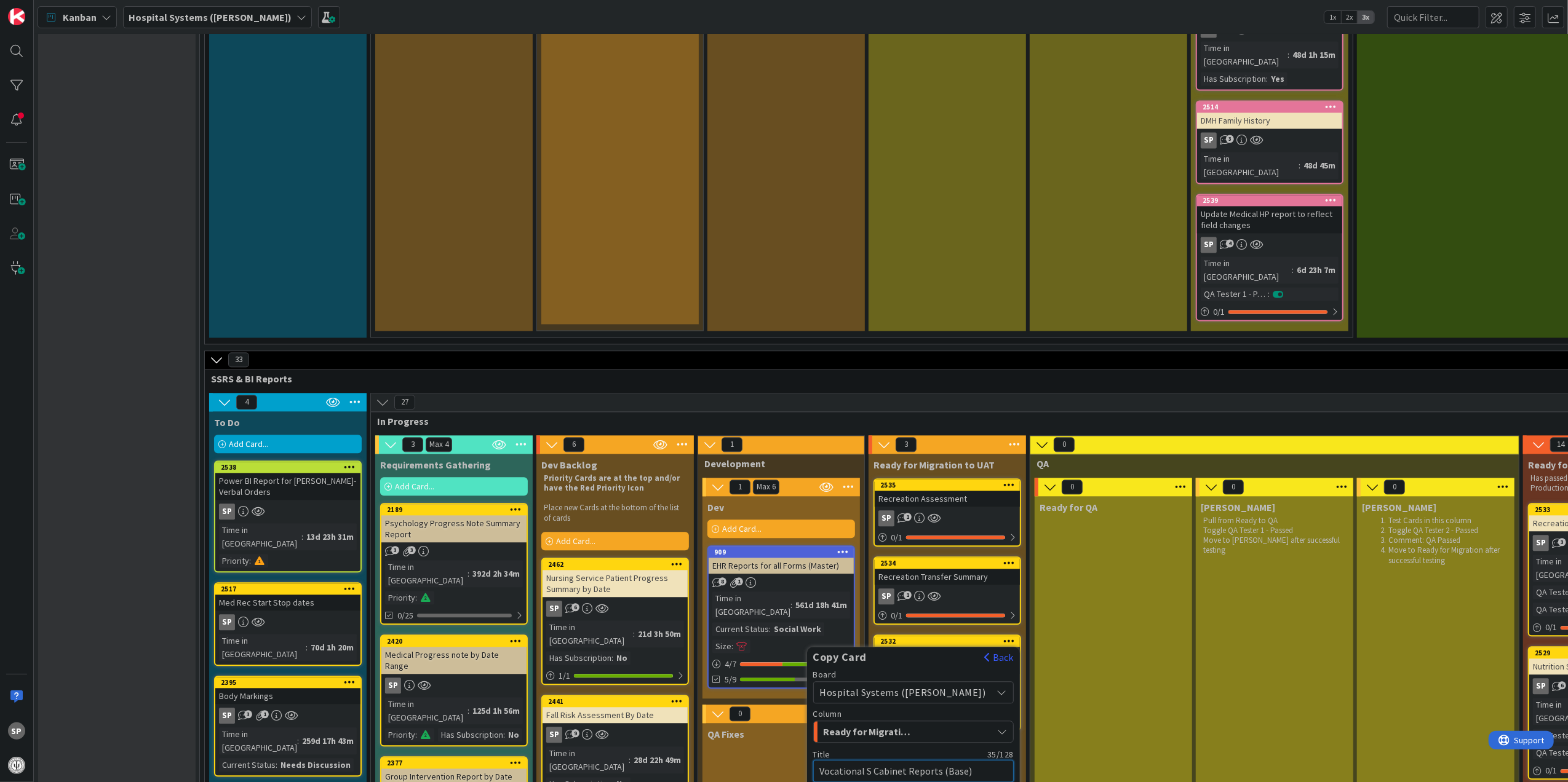
type textarea "x"
type textarea "Vocational Se Cabinet Reports (Base)"
type textarea "x"
type textarea "Vocational Ser Cabinet Reports (Base)"
type textarea "x"
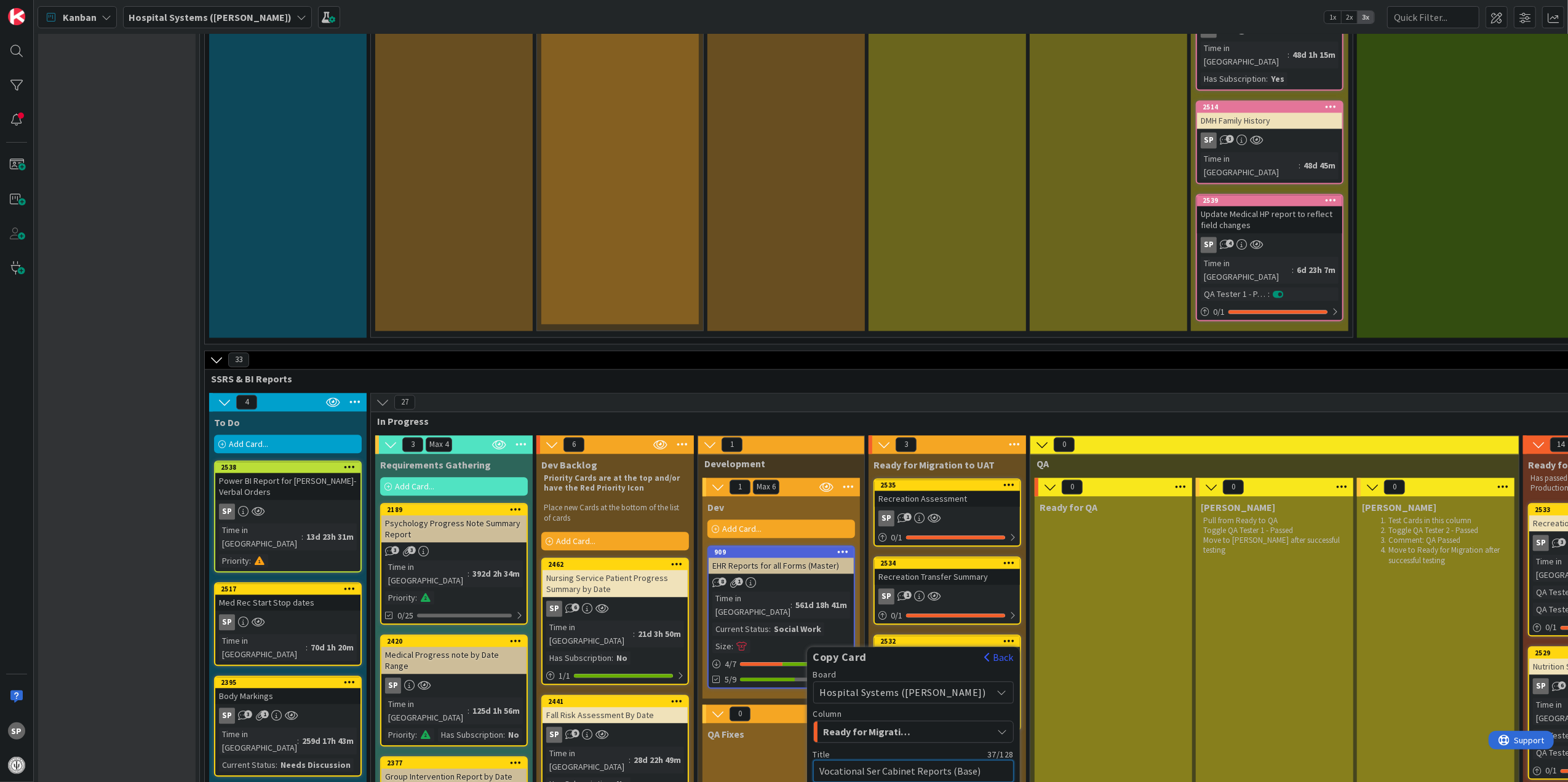
type textarea "Vocational Serv Cabinet Reports (Base)"
type textarea "x"
type textarea "Vocational Servi Cabinet Reports (Base)"
type textarea "x"
type textarea "Vocational Servie Cabinet Reports (Base)"
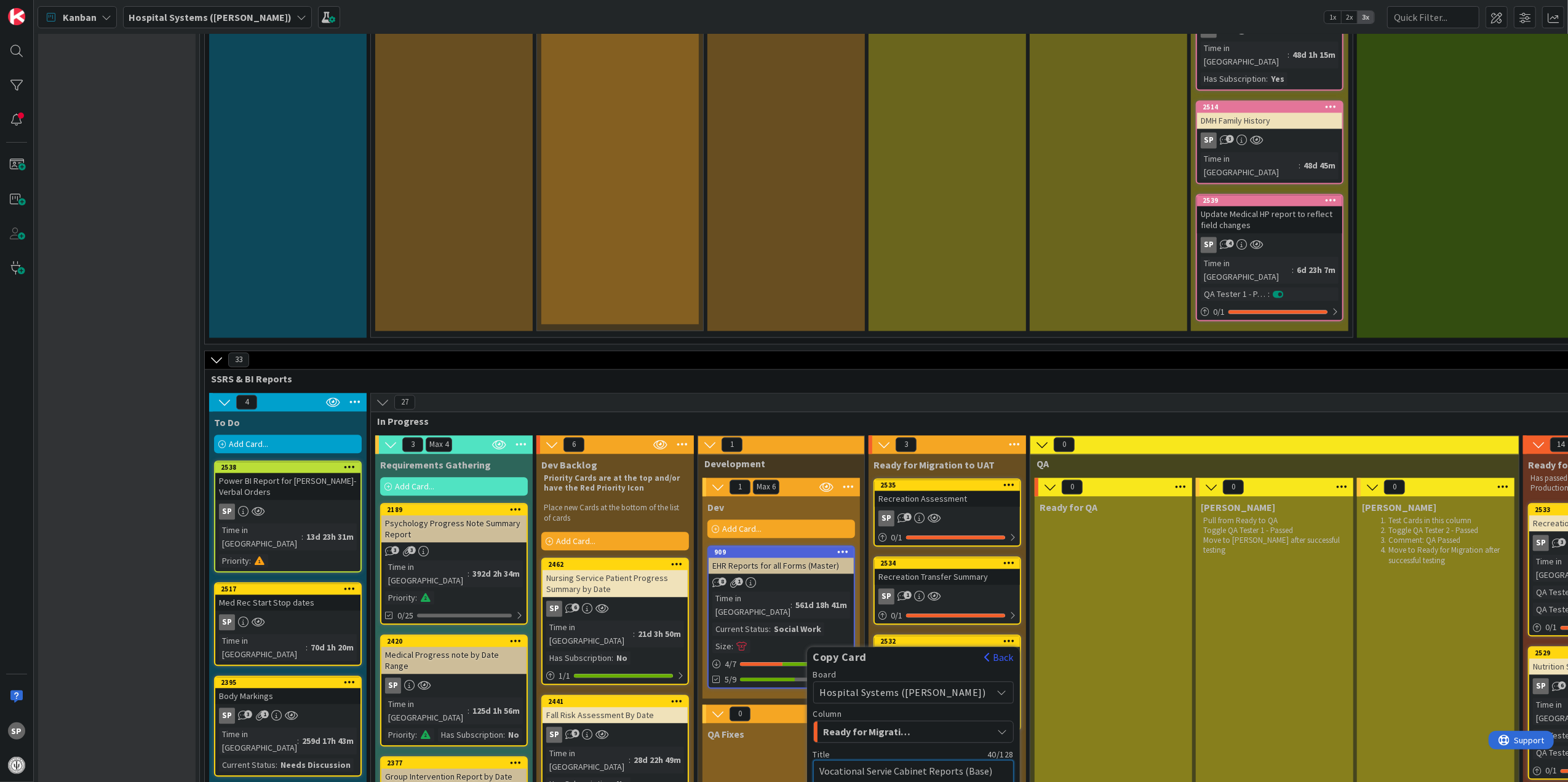
type textarea "x"
type textarea "Vocational Servi Cabinet Reports (Base)"
type textarea "x"
type textarea "Vocational Servic Cabinet Reports (Base)"
type textarea "x"
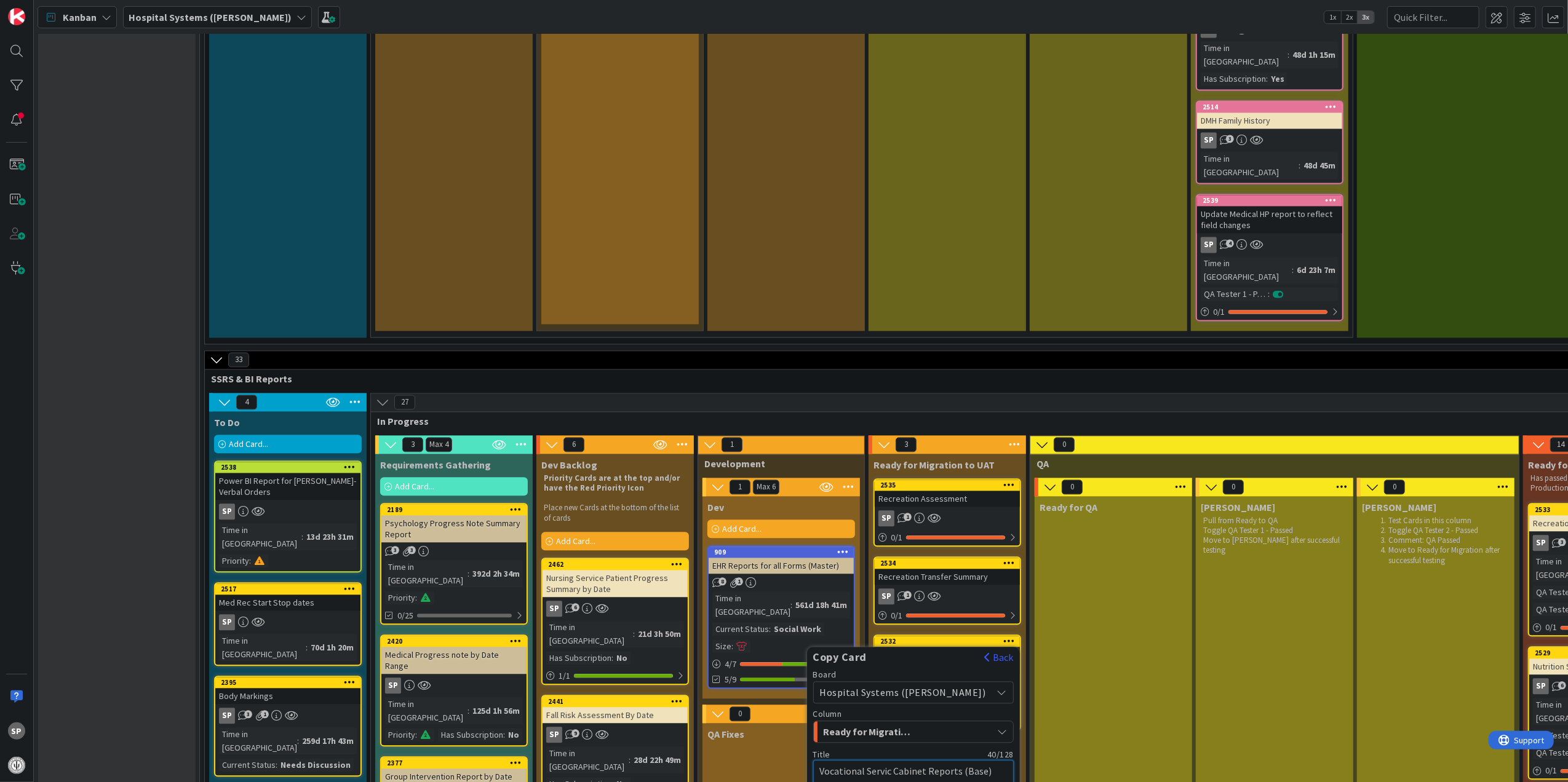
type textarea "Vocational Service Cabinet Reports (Base)"
type textarea "x"
type textarea "Vocational Services Cabinet Reports (Base)"
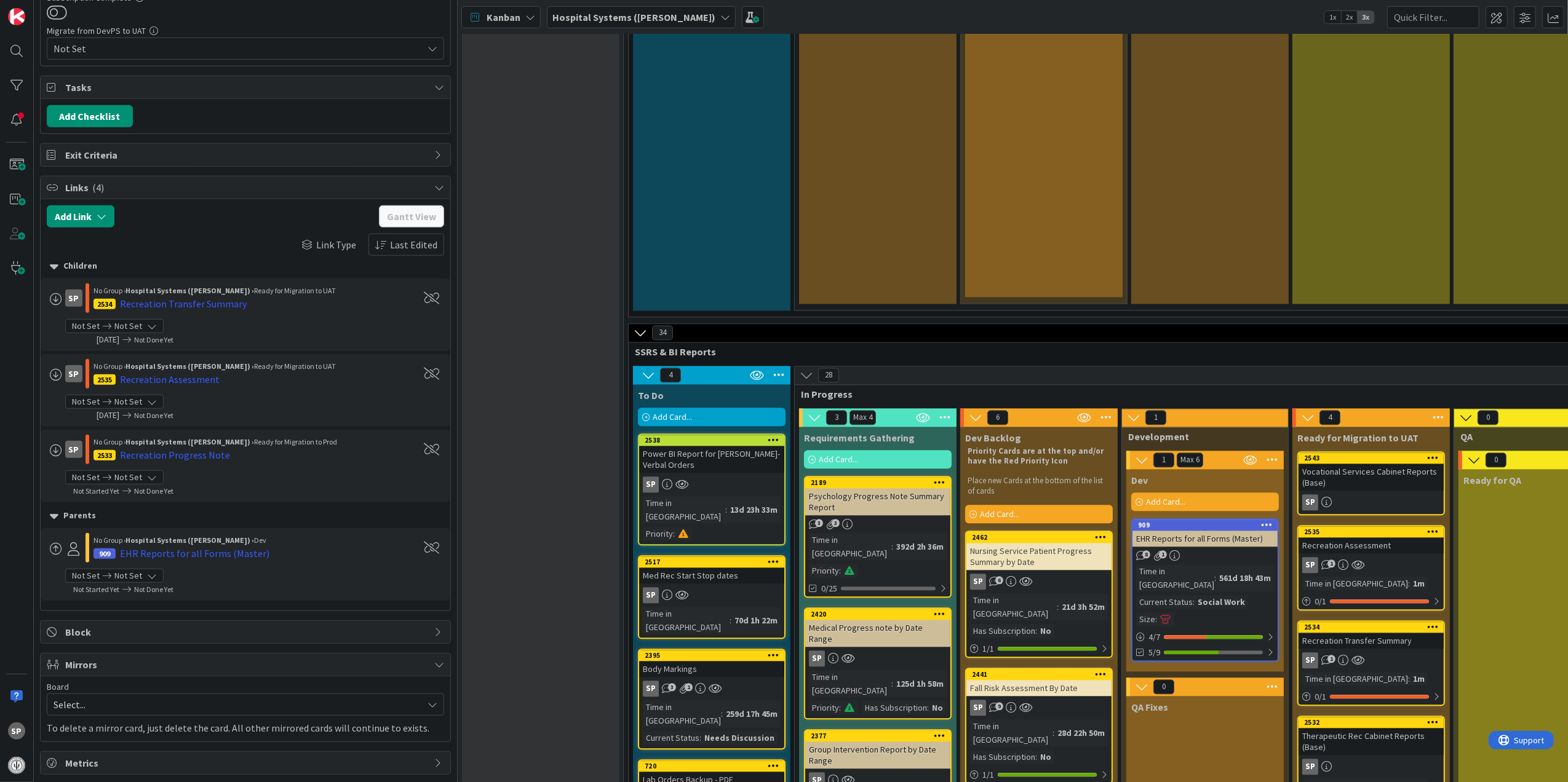
scroll to position [820, 0]
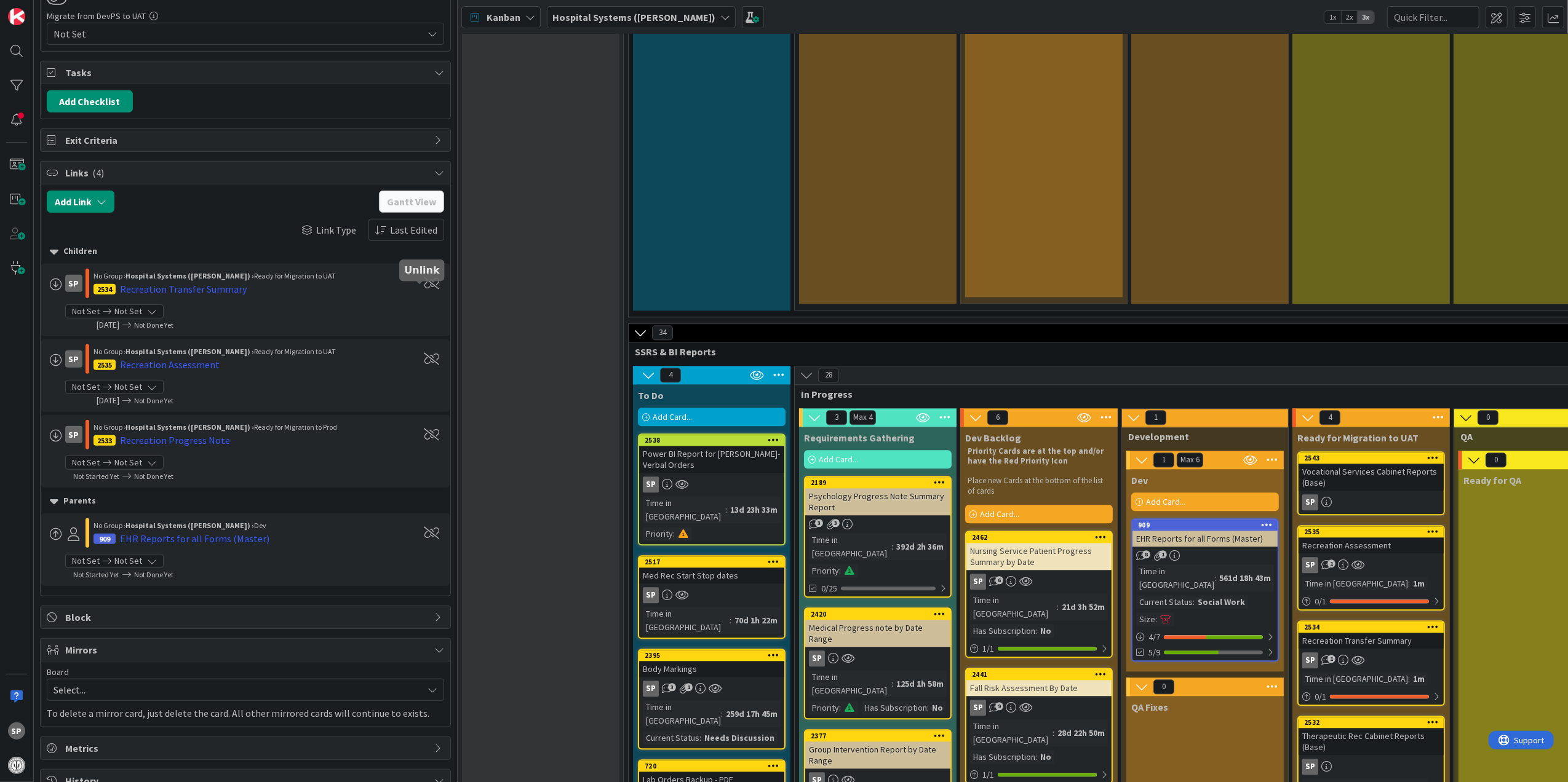
click at [425, 289] on span at bounding box center [432, 284] width 15 height 12
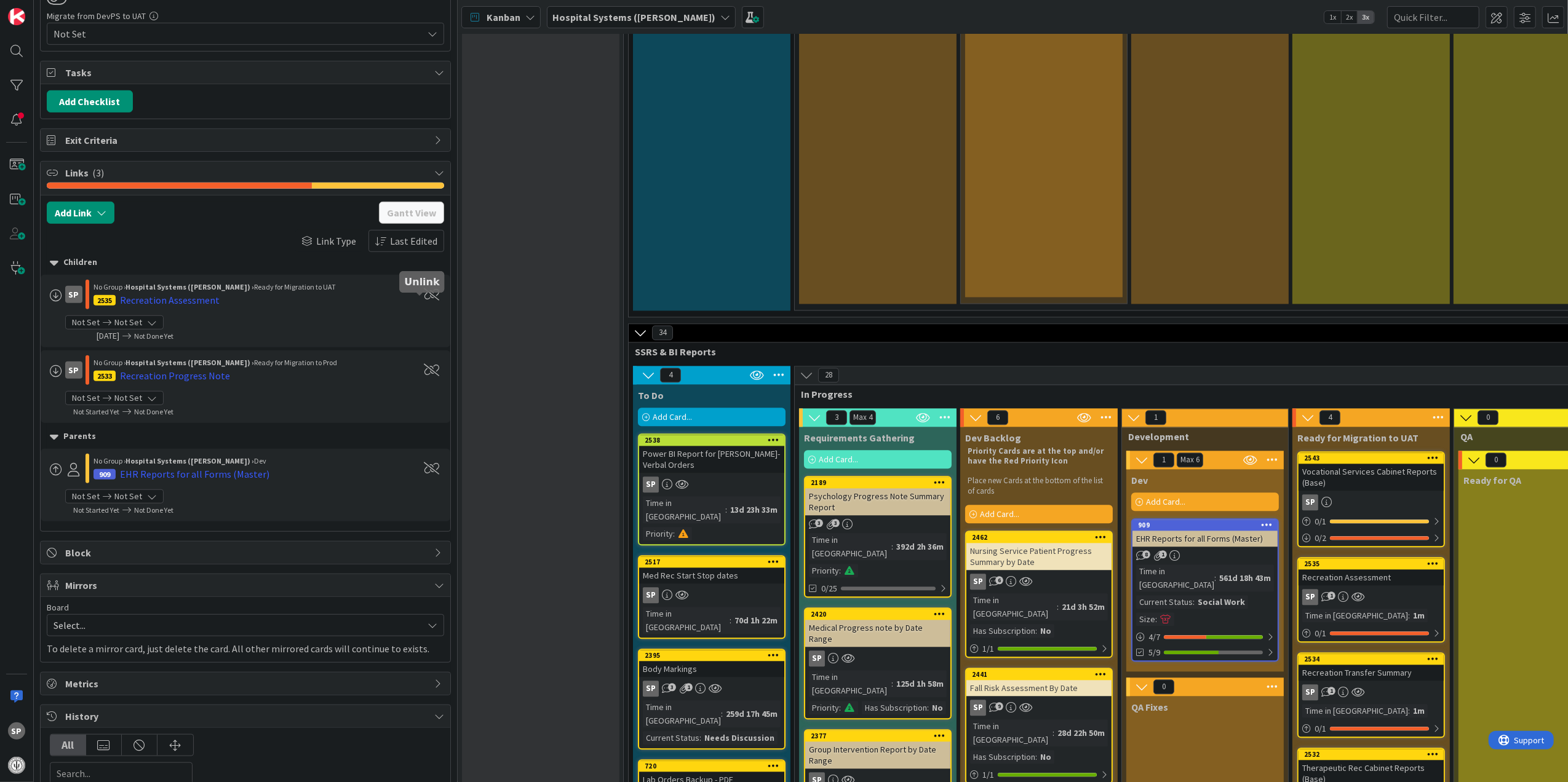
click at [425, 301] on span at bounding box center [432, 294] width 15 height 12
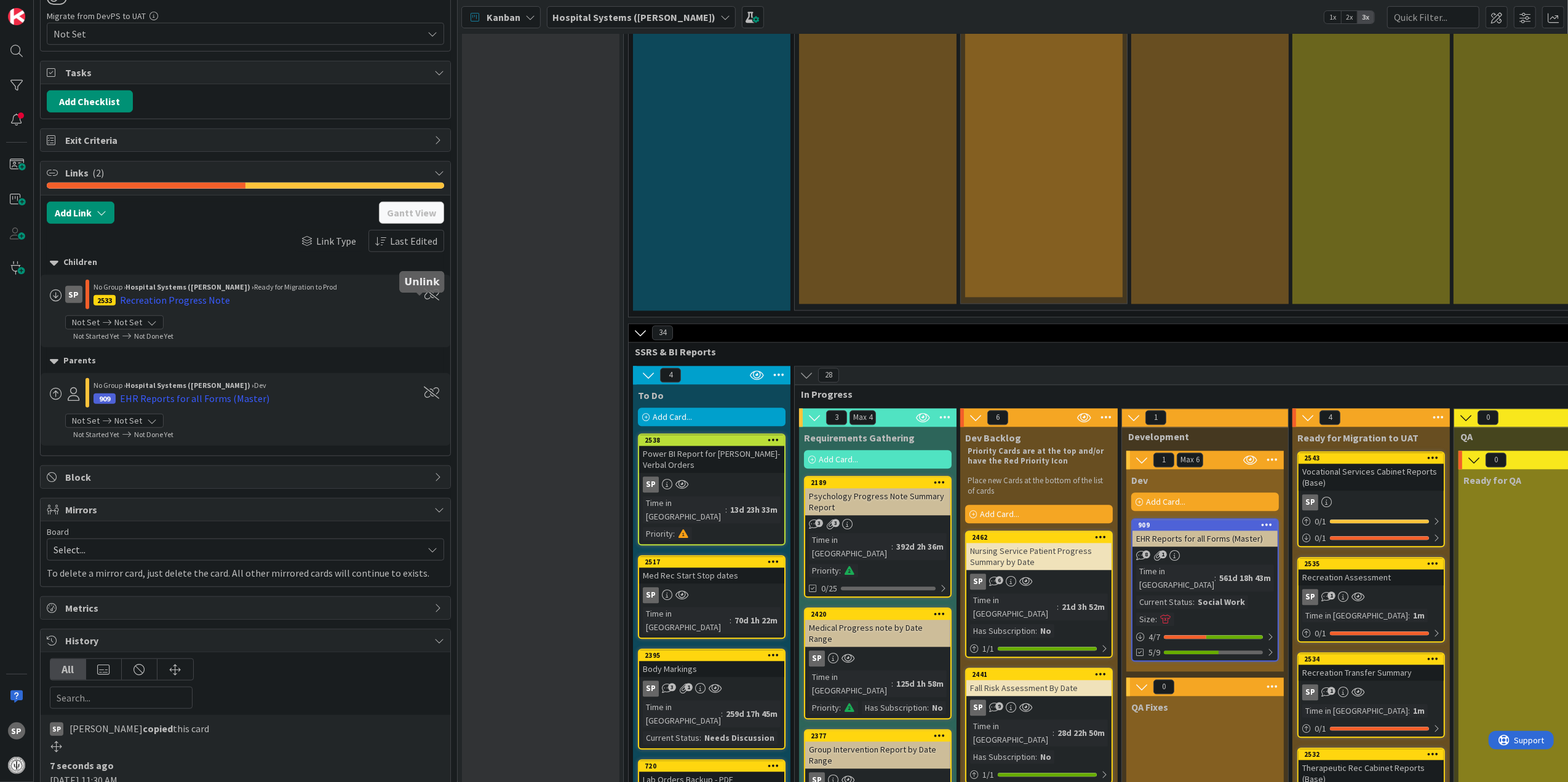
click at [425, 301] on span at bounding box center [432, 294] width 15 height 12
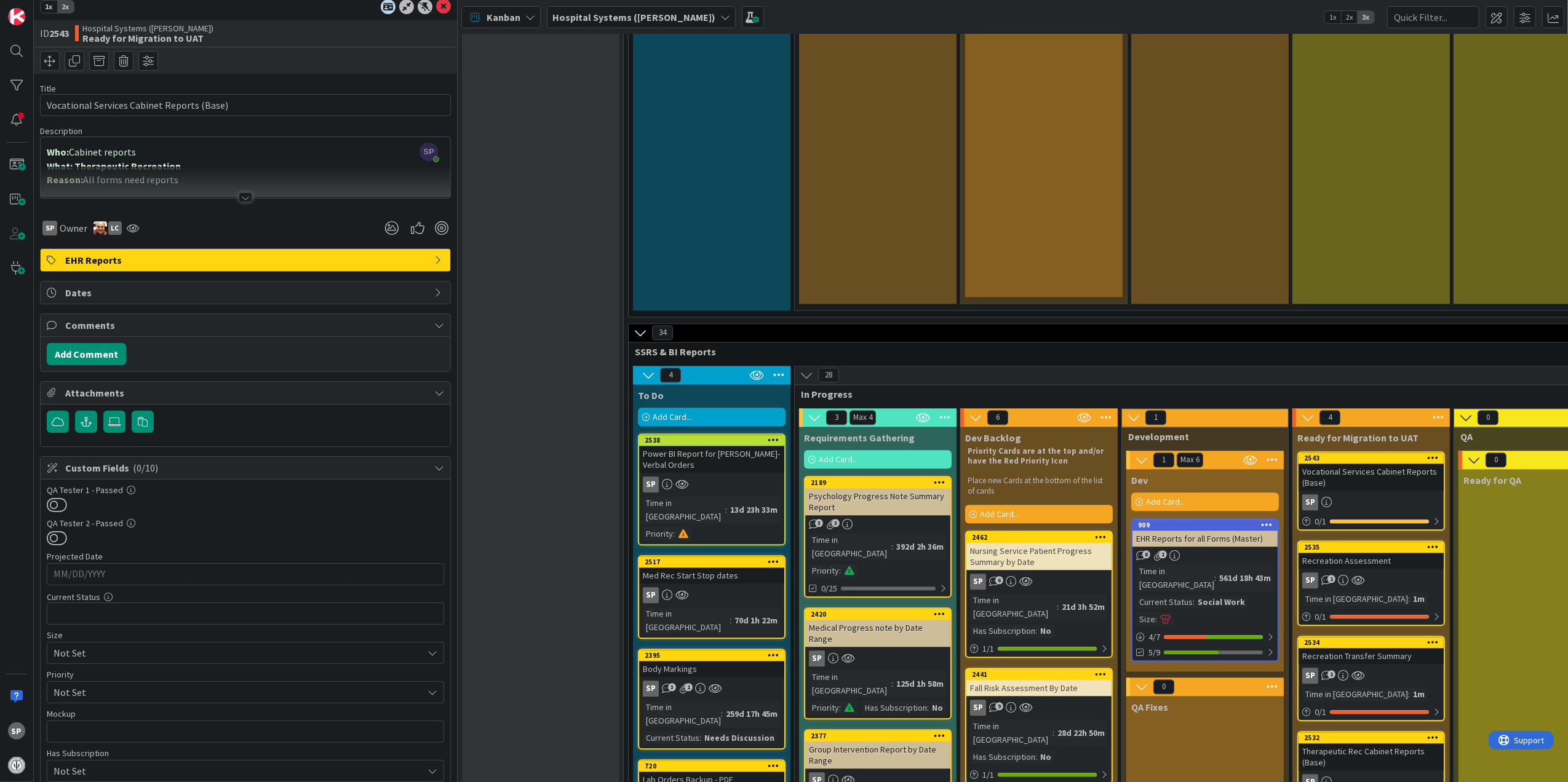
scroll to position [0, 0]
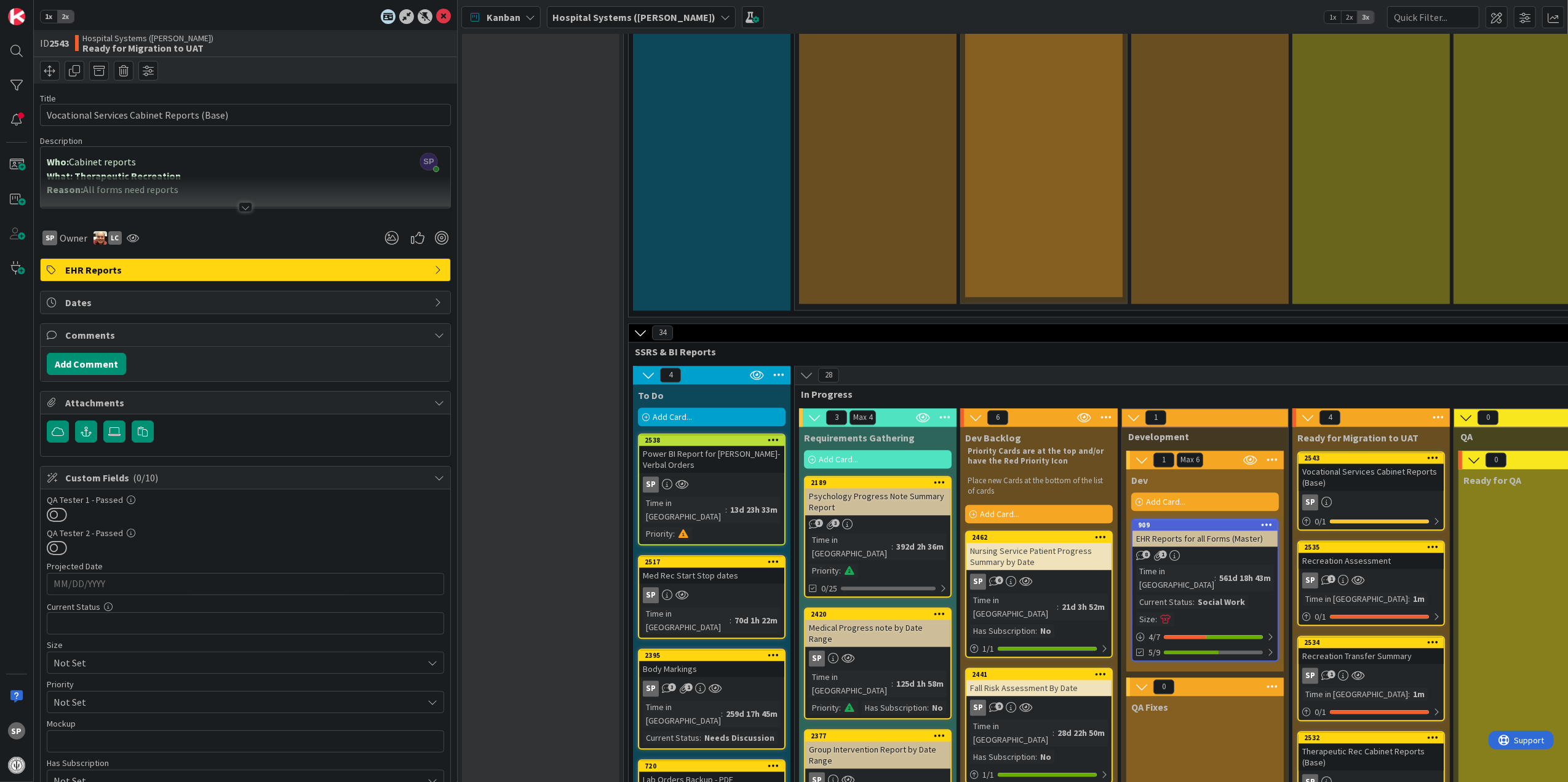
click at [235, 197] on div at bounding box center [245, 191] width 409 height 32
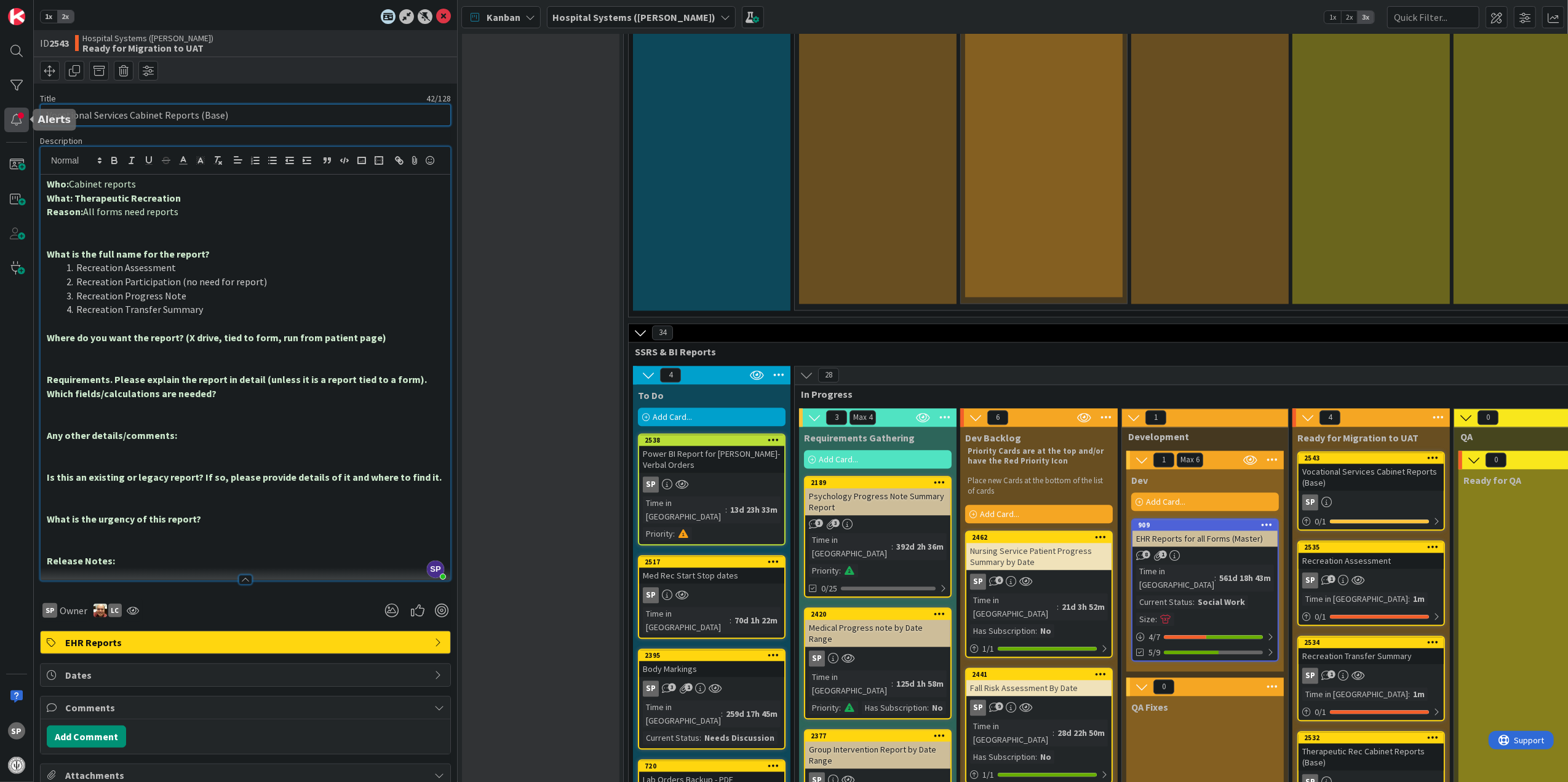
drag, startPoint x: 126, startPoint y: 114, endPoint x: 23, endPoint y: 117, distance: 103.0
click at [23, 117] on div "SP 1x 2x ID 2543 Hospital Systems ([PERSON_NAME]) Ready for Migration to UAT Ti…" at bounding box center [229, 391] width 458 height 782
click at [183, 219] on p "Reason: All forms need reports" at bounding box center [245, 211] width 397 height 14
drag, startPoint x: 74, startPoint y: 215, endPoint x: 185, endPoint y: 219, distance: 111.1
click at [185, 205] on p "What: Therapeutic Recreation" at bounding box center [245, 198] width 397 height 14
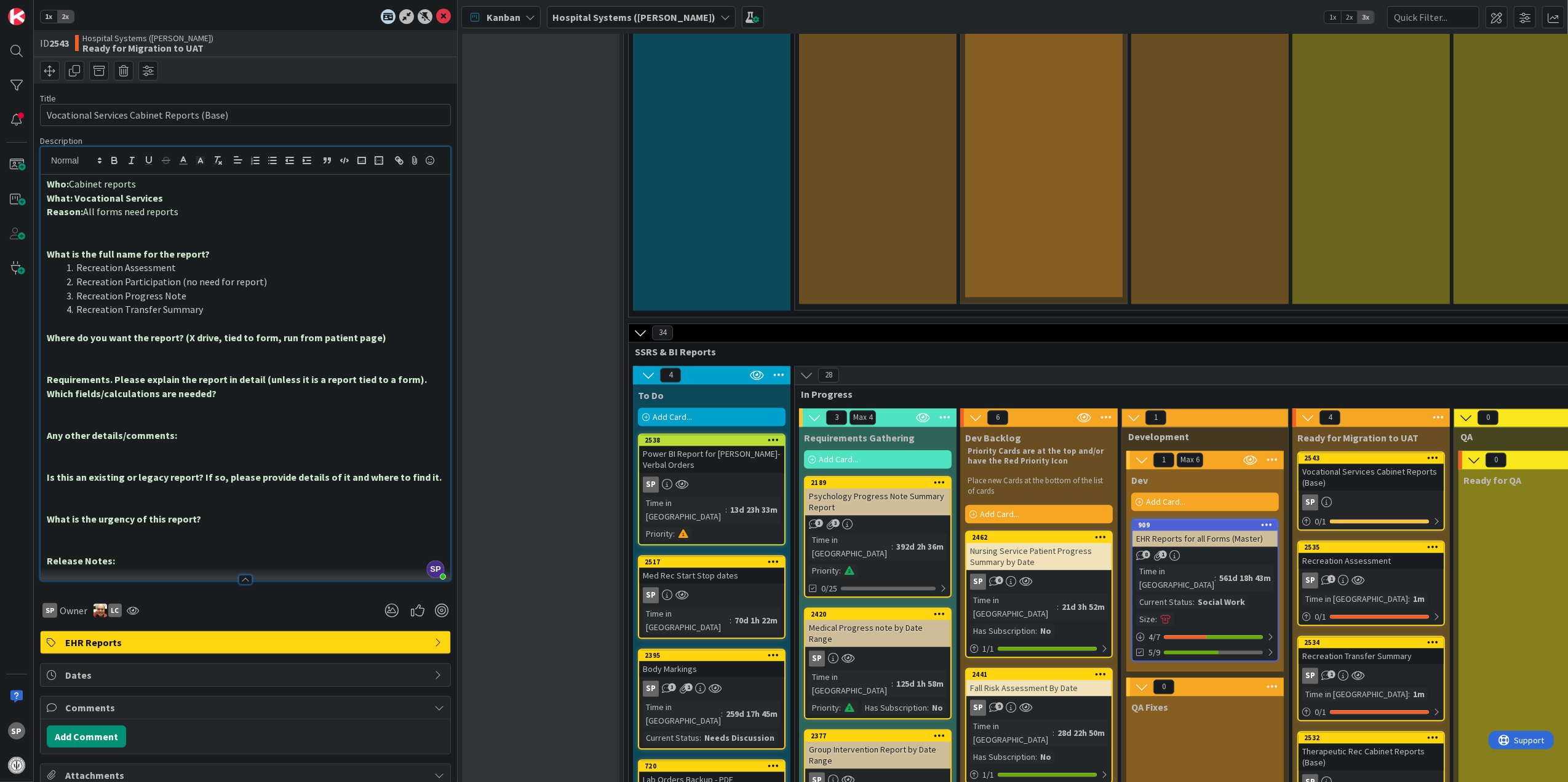
click at [209, 219] on p "Reason: All forms need reports" at bounding box center [245, 211] width 397 height 14
drag, startPoint x: 232, startPoint y: 328, endPoint x: 142, endPoint y: 315, distance: 90.9
click at [136, 315] on ol "Recreation Assessment Recreation Participation (no need for report) Recreation …" at bounding box center [245, 288] width 397 height 56
click at [283, 303] on li "Recreation Progress Note" at bounding box center [252, 296] width 382 height 14
click at [63, 116] on input "Vocational Services Cabinet Reports (Base)" at bounding box center [245, 115] width 411 height 22
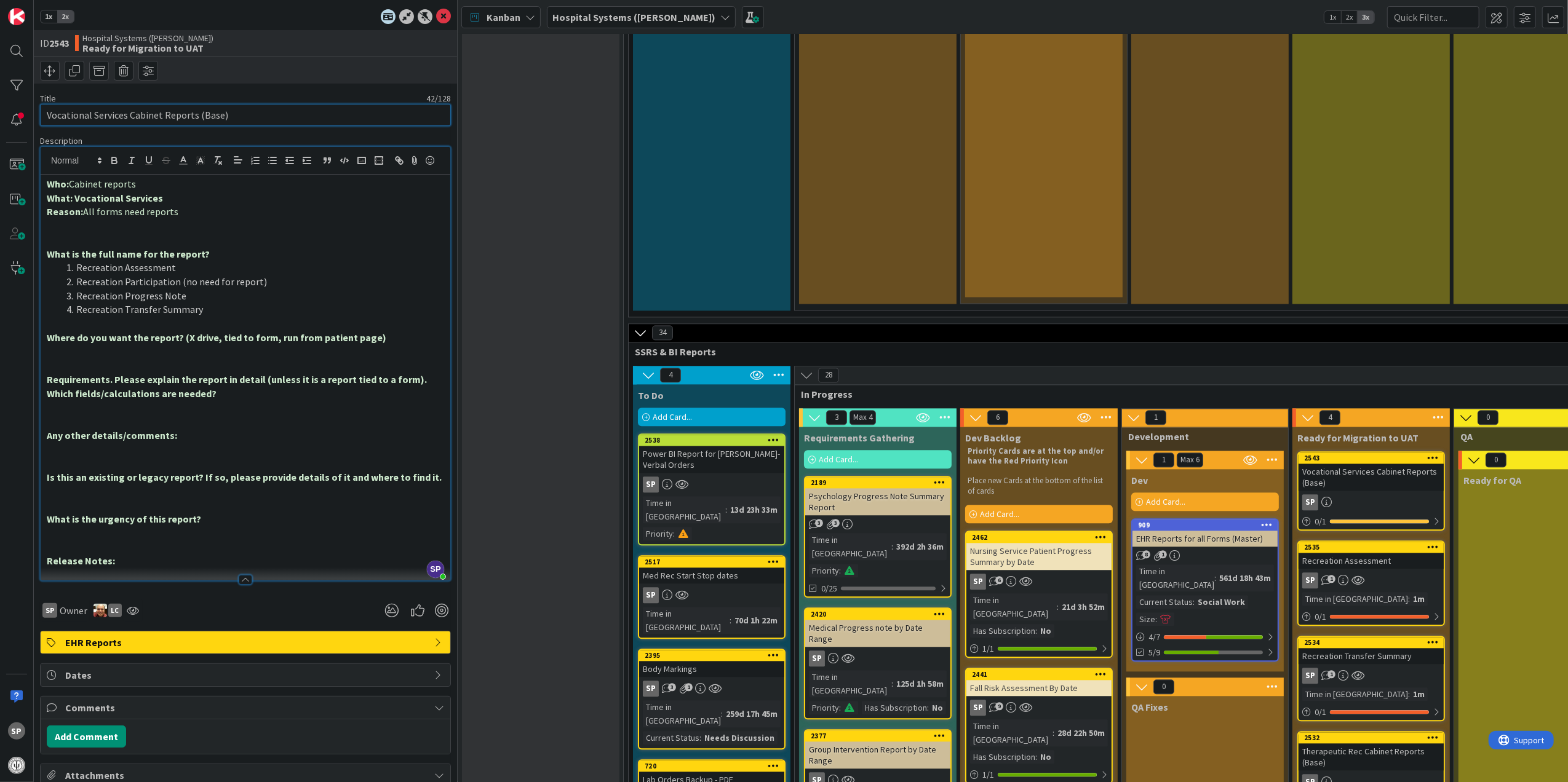
click at [63, 116] on input "Vocational Services Cabinet Reports (Base)" at bounding box center [245, 115] width 411 height 22
click at [94, 275] on li "Recreation Assessment" at bounding box center [252, 268] width 382 height 14
type textarea "x"
click at [175, 275] on li "Vocational Assessment" at bounding box center [252, 268] width 382 height 14
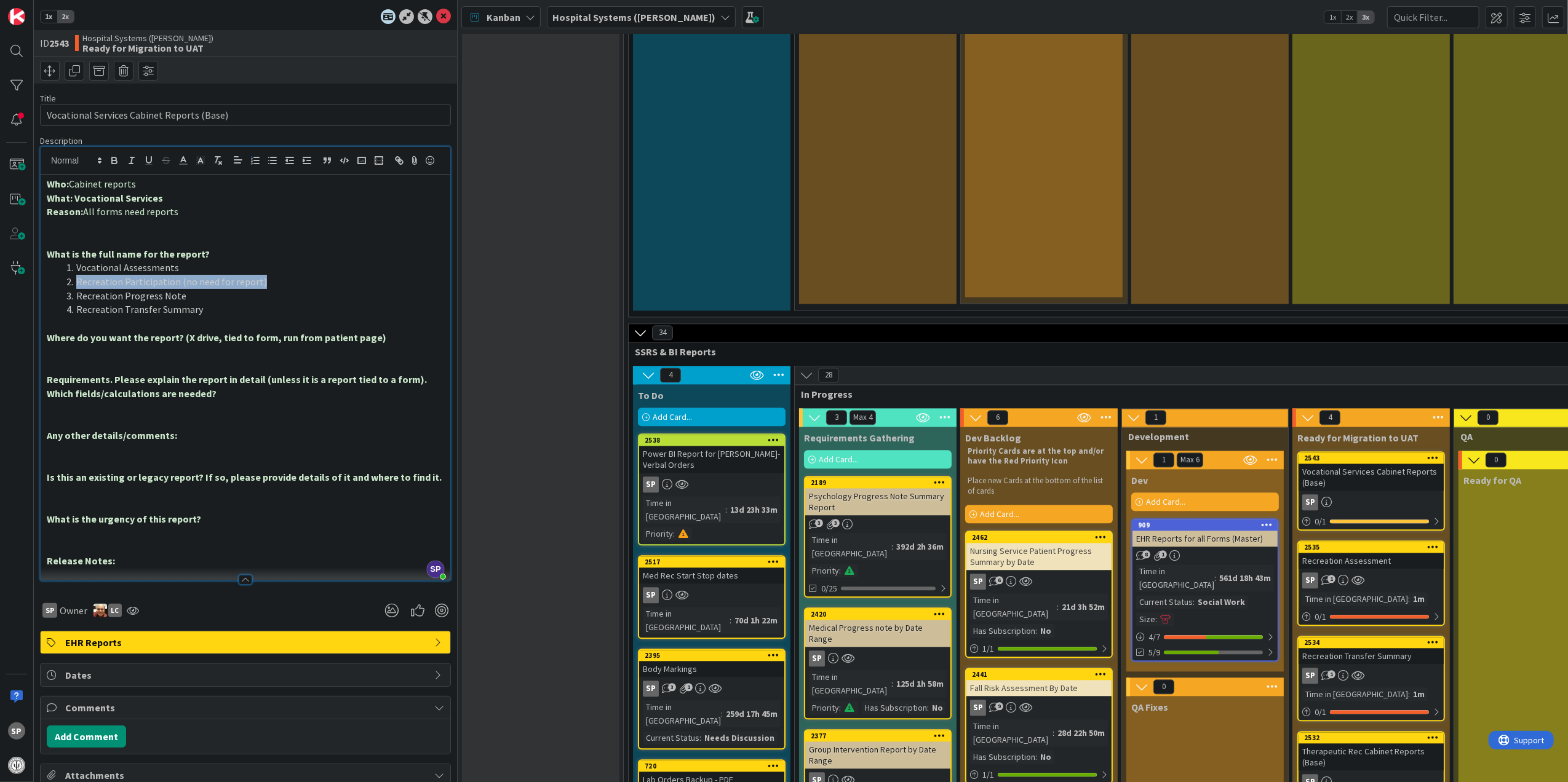
drag, startPoint x: 284, startPoint y: 298, endPoint x: 78, endPoint y: 304, distance: 206.1
click at [78, 289] on li "Recreation Participation (no need for report)" at bounding box center [252, 281] width 382 height 14
drag, startPoint x: 215, startPoint y: 326, endPoint x: 217, endPoint y: 310, distance: 16.1
click at [217, 310] on ol "Vocational Assessments Medical Release to Work Work Therapy Progress Note Recre…" at bounding box center [245, 288] width 397 height 56
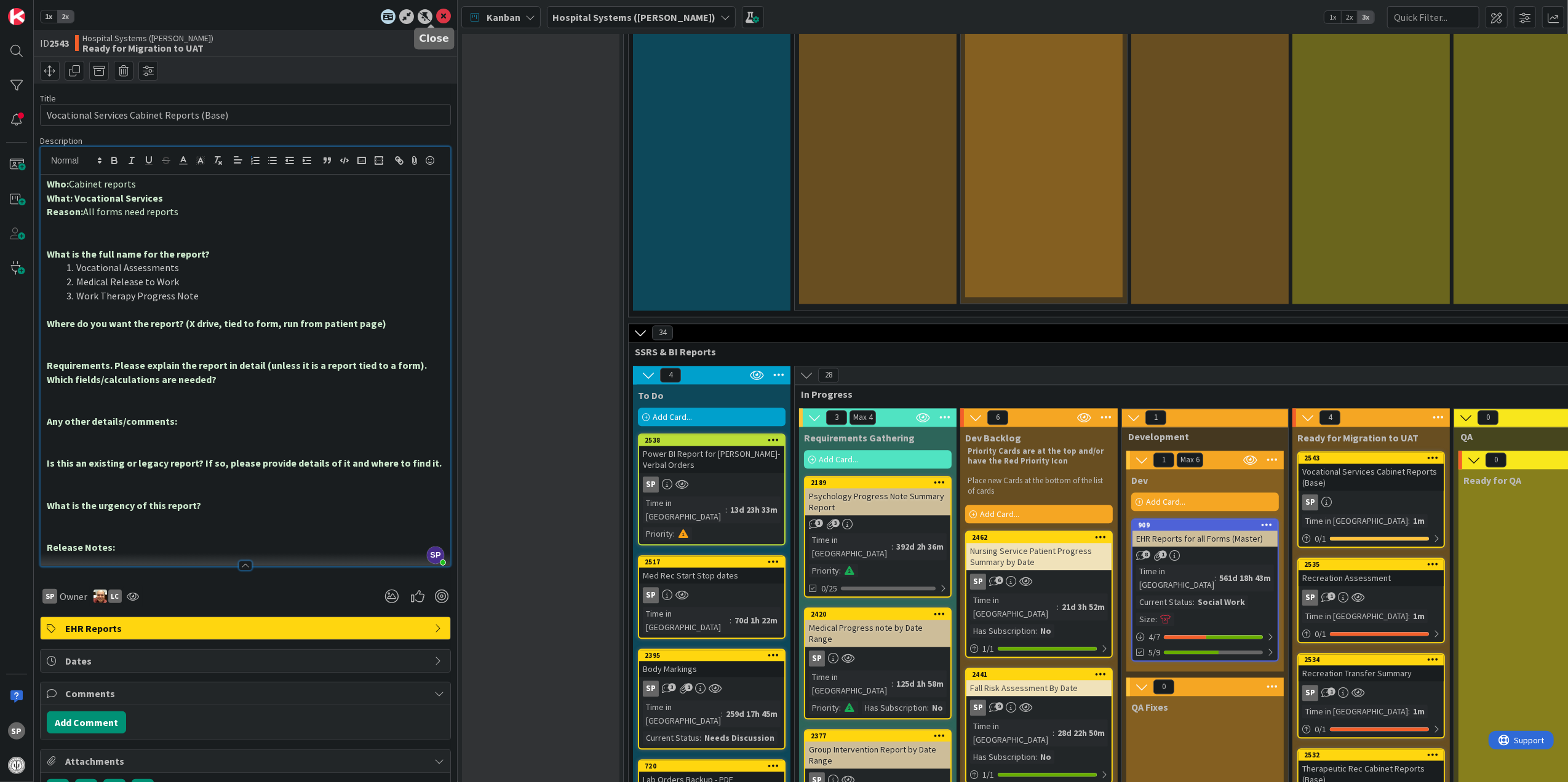
click at [436, 16] on icon at bounding box center [443, 16] width 15 height 15
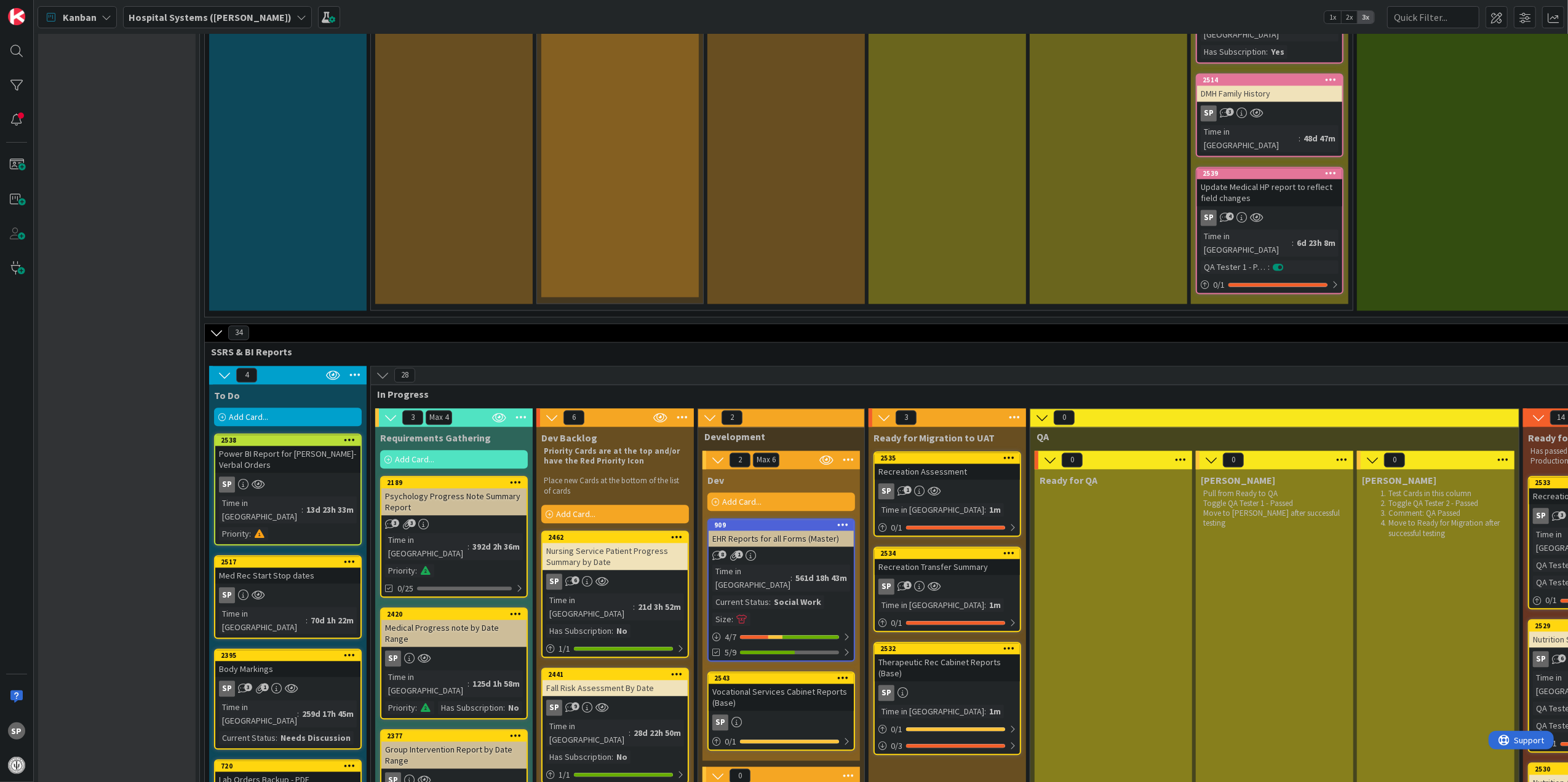
click at [797, 684] on div "Vocational Services Cabinet Reports (Base)" at bounding box center [781, 697] width 145 height 27
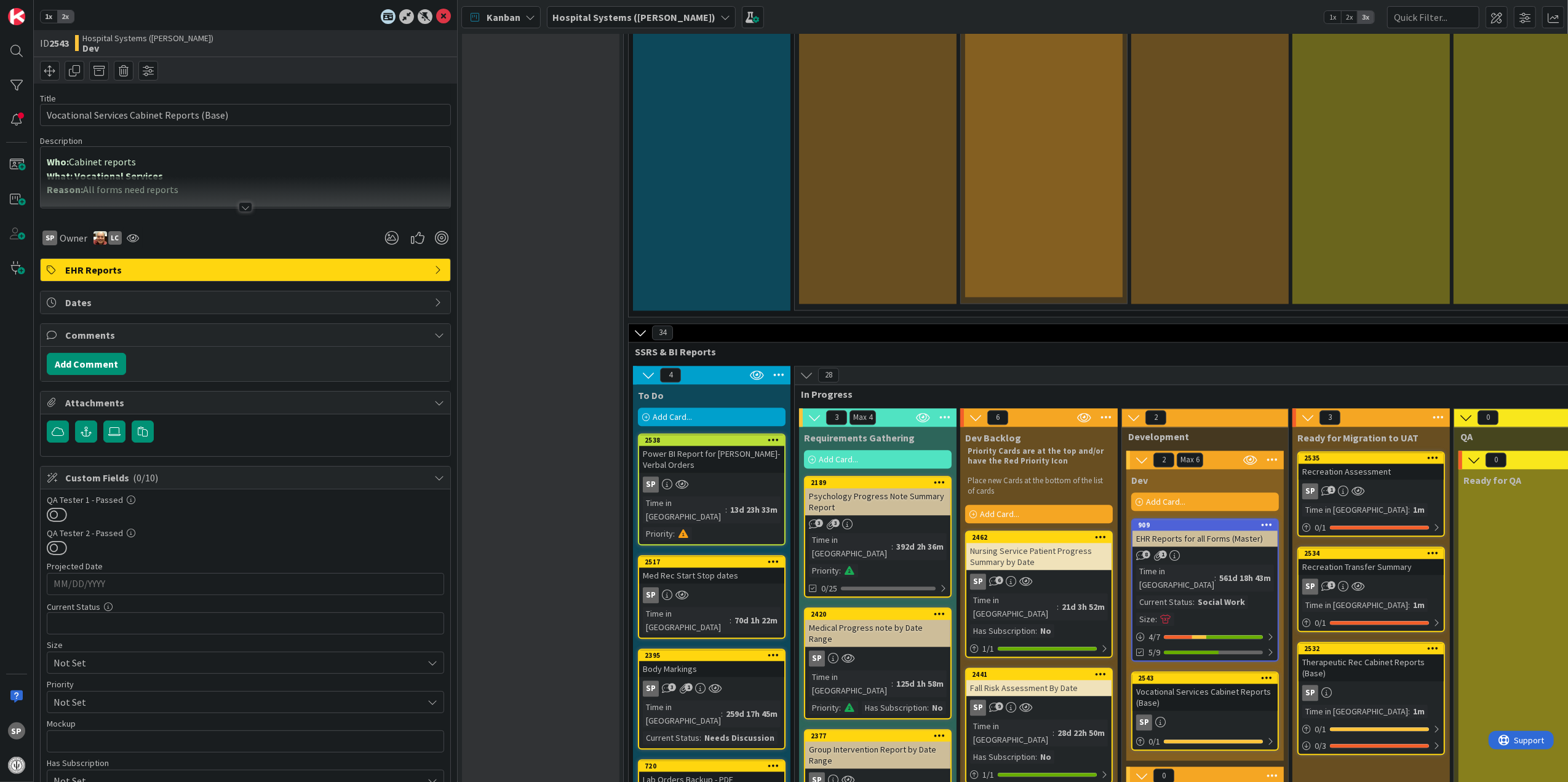
click at [238, 202] on div at bounding box center [245, 191] width 409 height 32
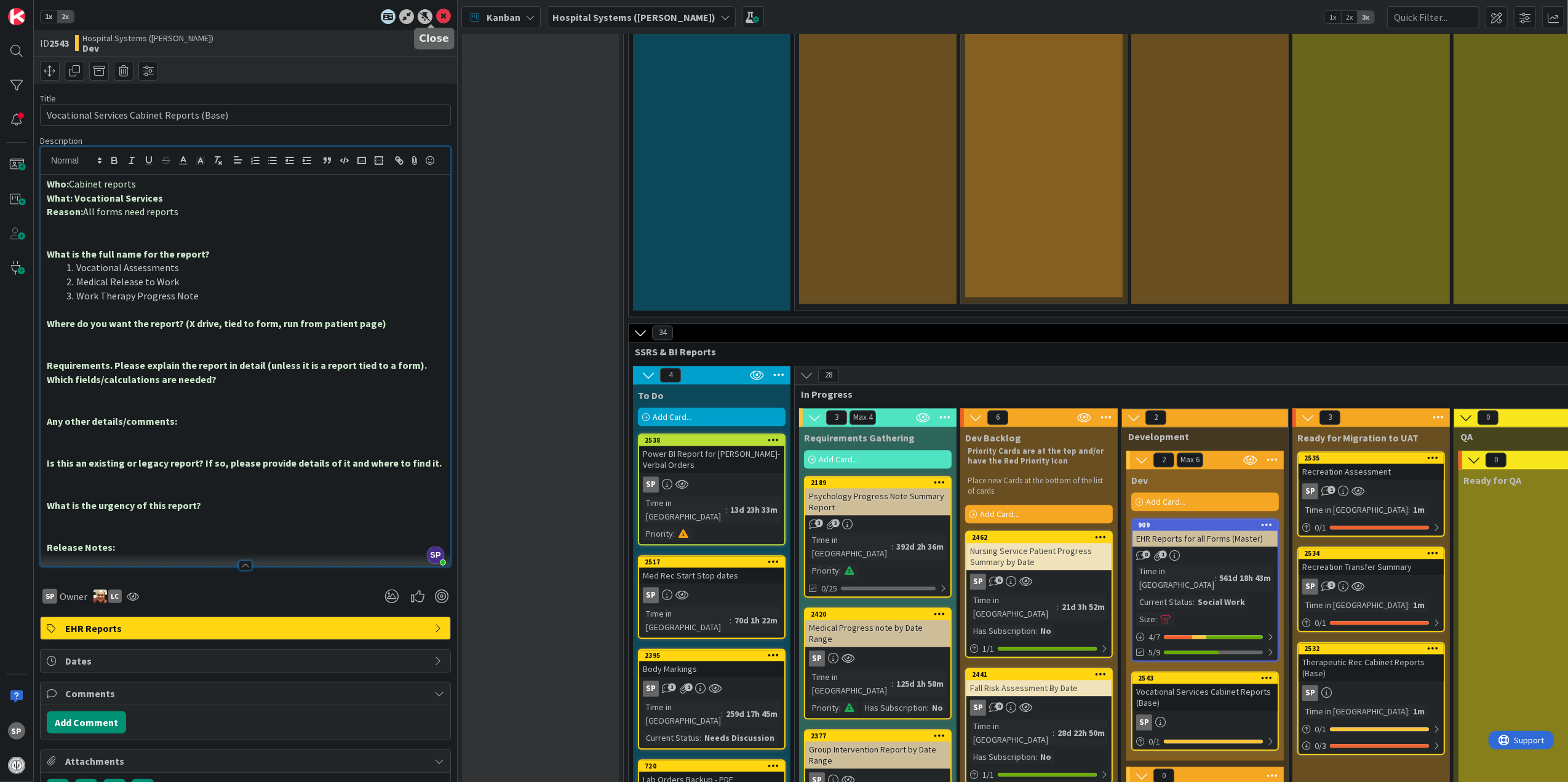
click at [436, 11] on icon at bounding box center [443, 16] width 15 height 15
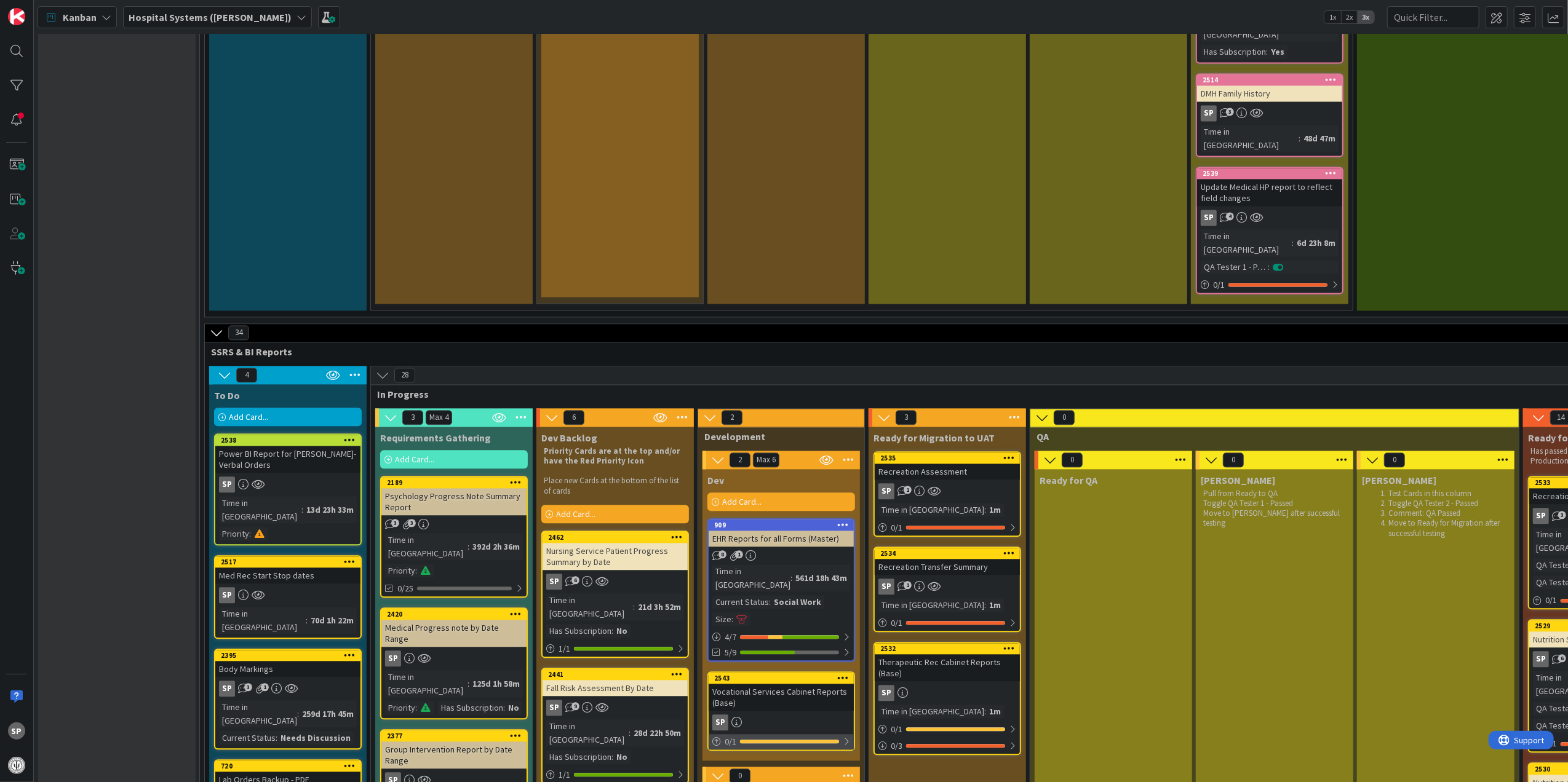
click at [842, 734] on div "0 / 1" at bounding box center [781, 741] width 145 height 15
click at [842, 630] on div "4 / 7" at bounding box center [781, 637] width 145 height 15
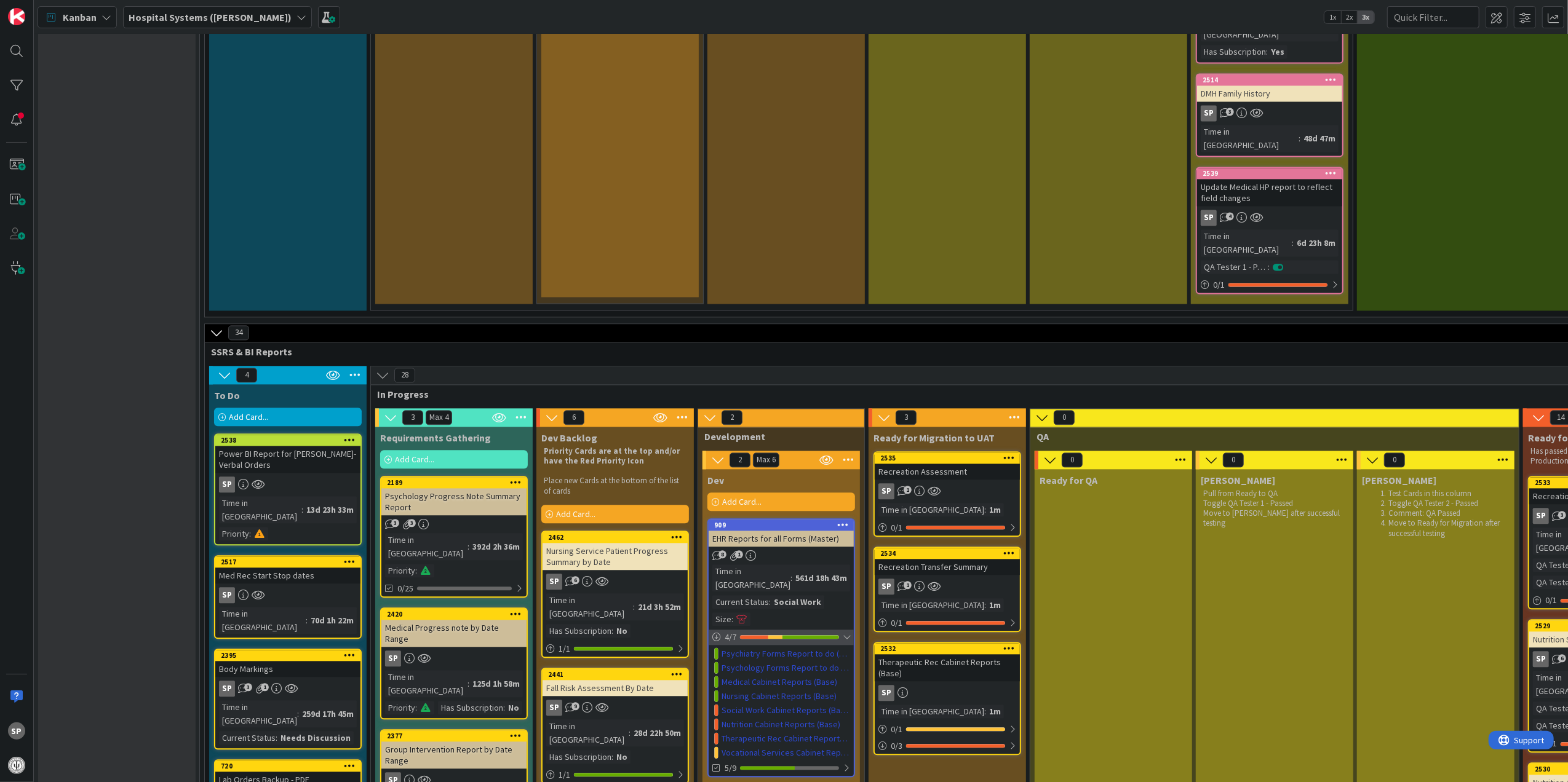
click at [842, 630] on div "4 / 7" at bounding box center [781, 637] width 145 height 15
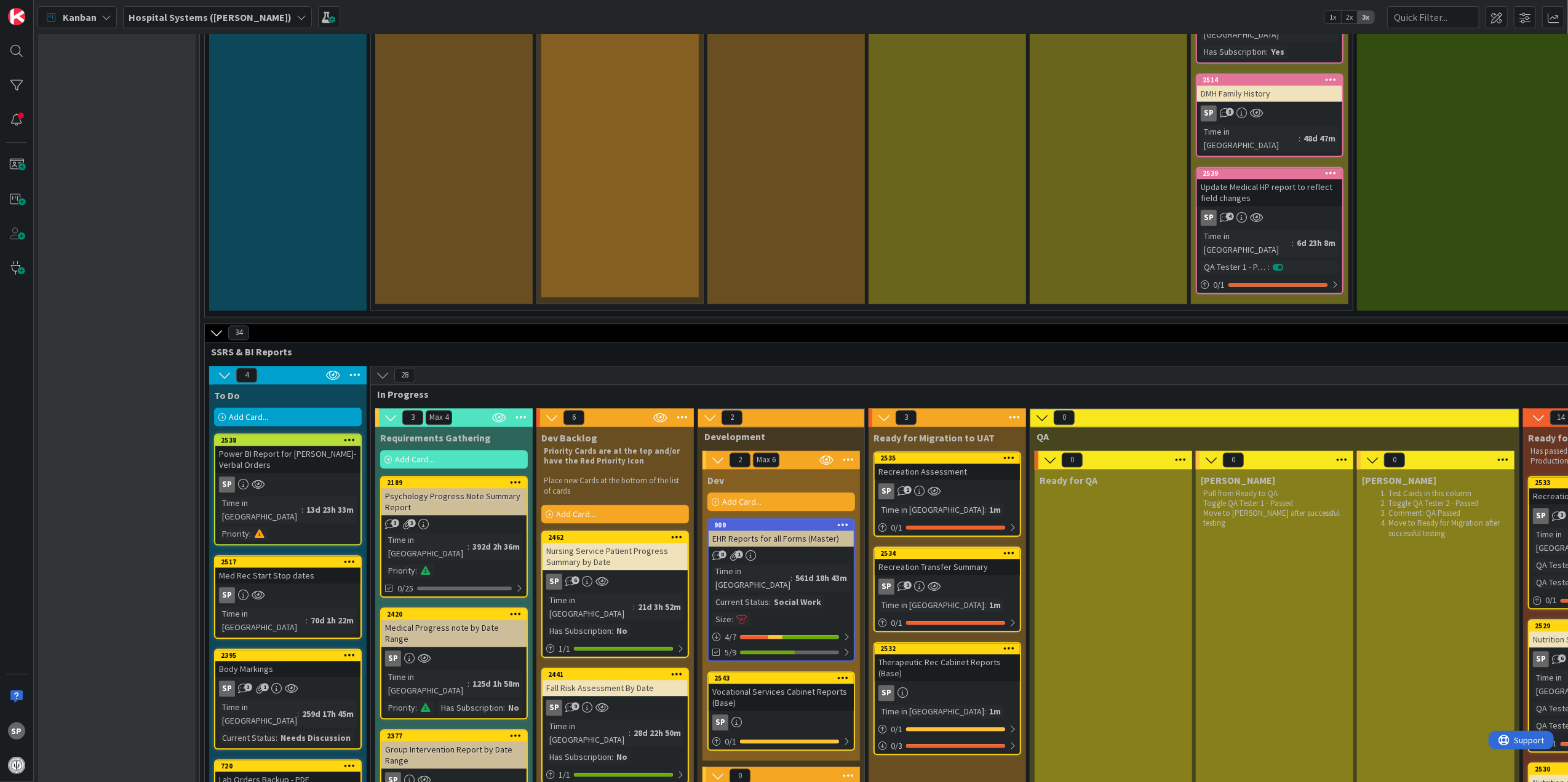
click at [620, 504] on div "Add Card..." at bounding box center [615, 514] width 148 height 18
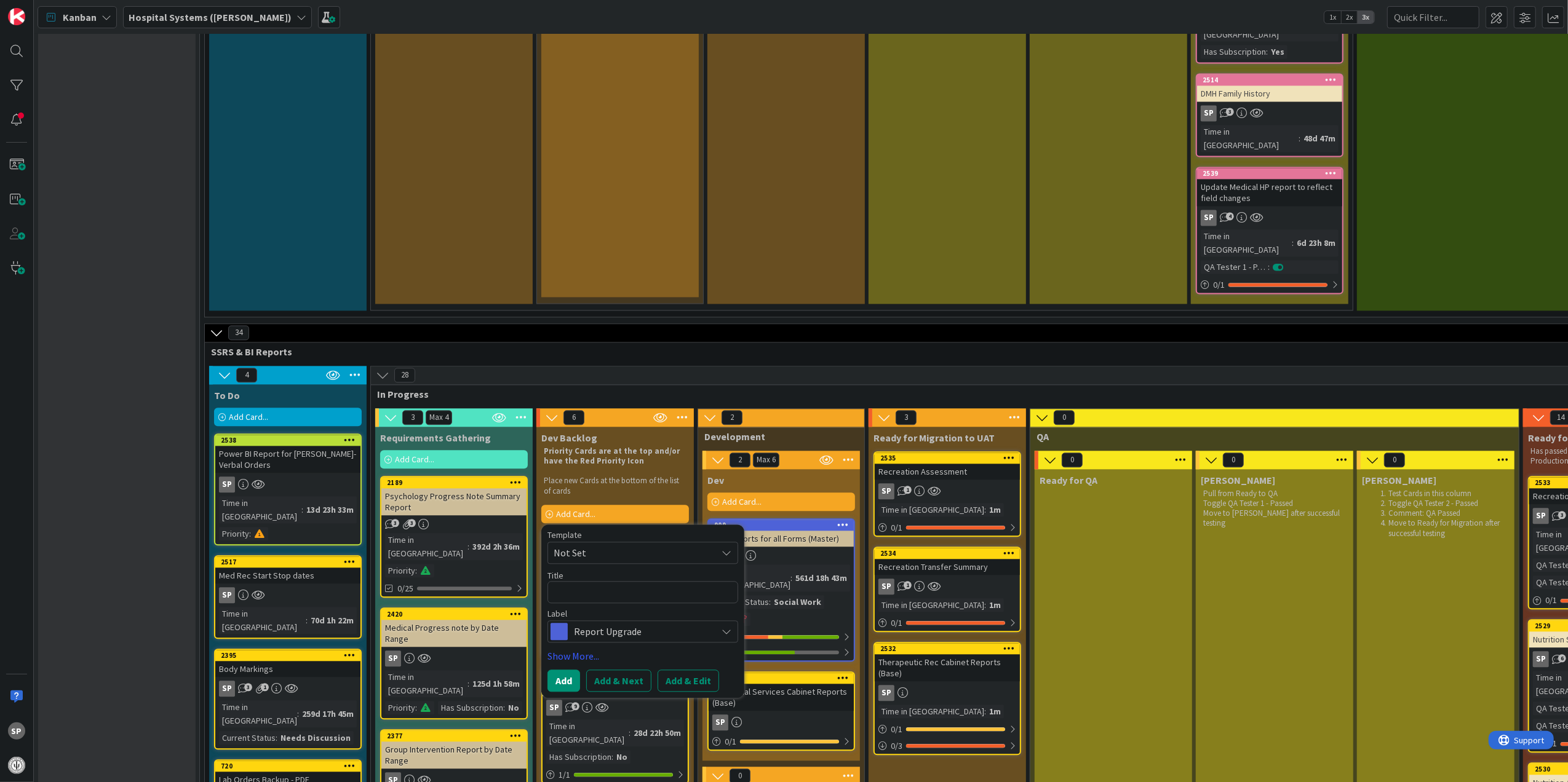
click at [624, 544] on span "Not Set" at bounding box center [630, 552] width 154 height 16
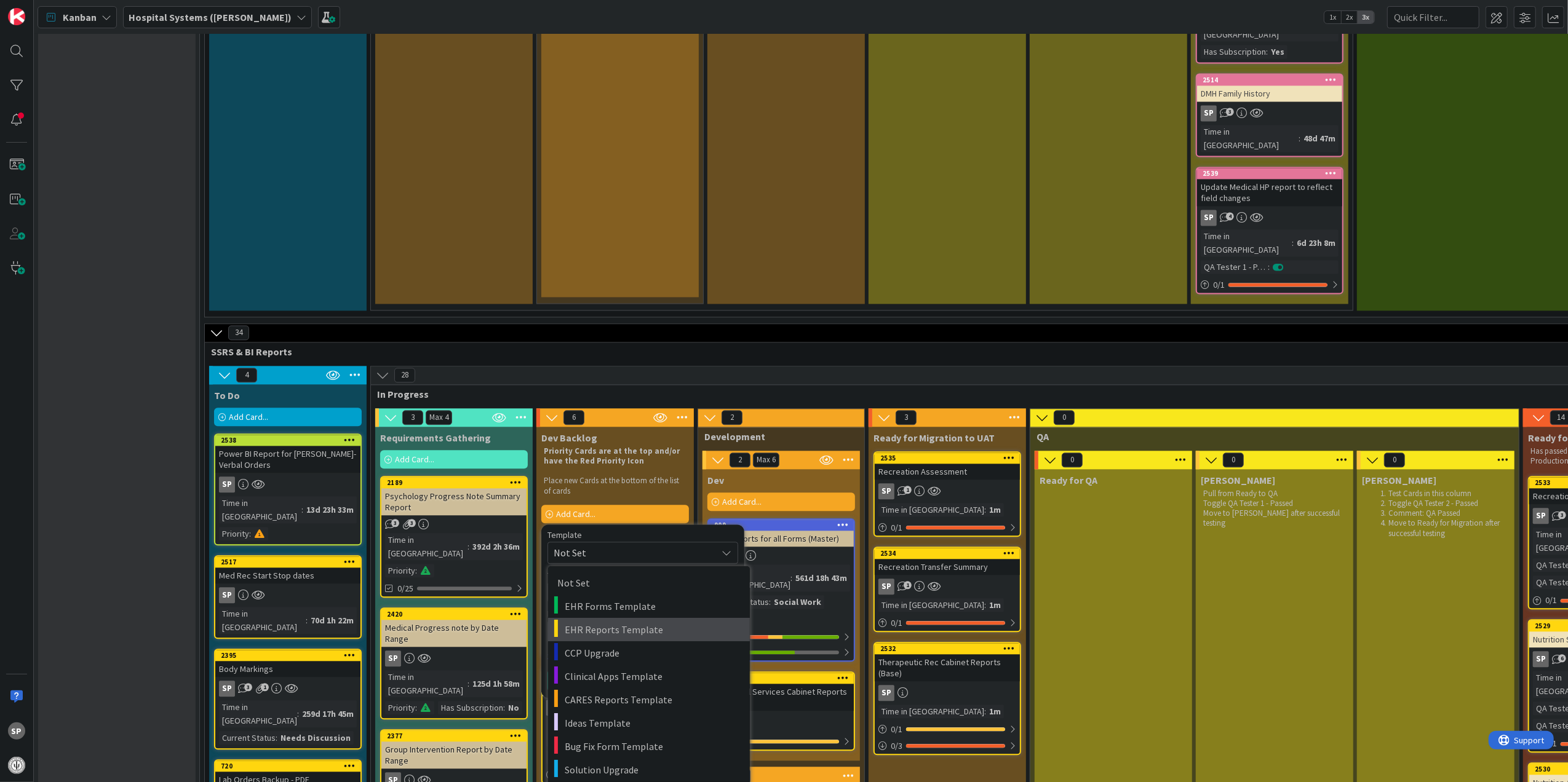
click at [633, 621] on span "EHR Reports Template" at bounding box center [652, 628] width 176 height 16
type textarea "x"
type textarea "EHR Reports Template"
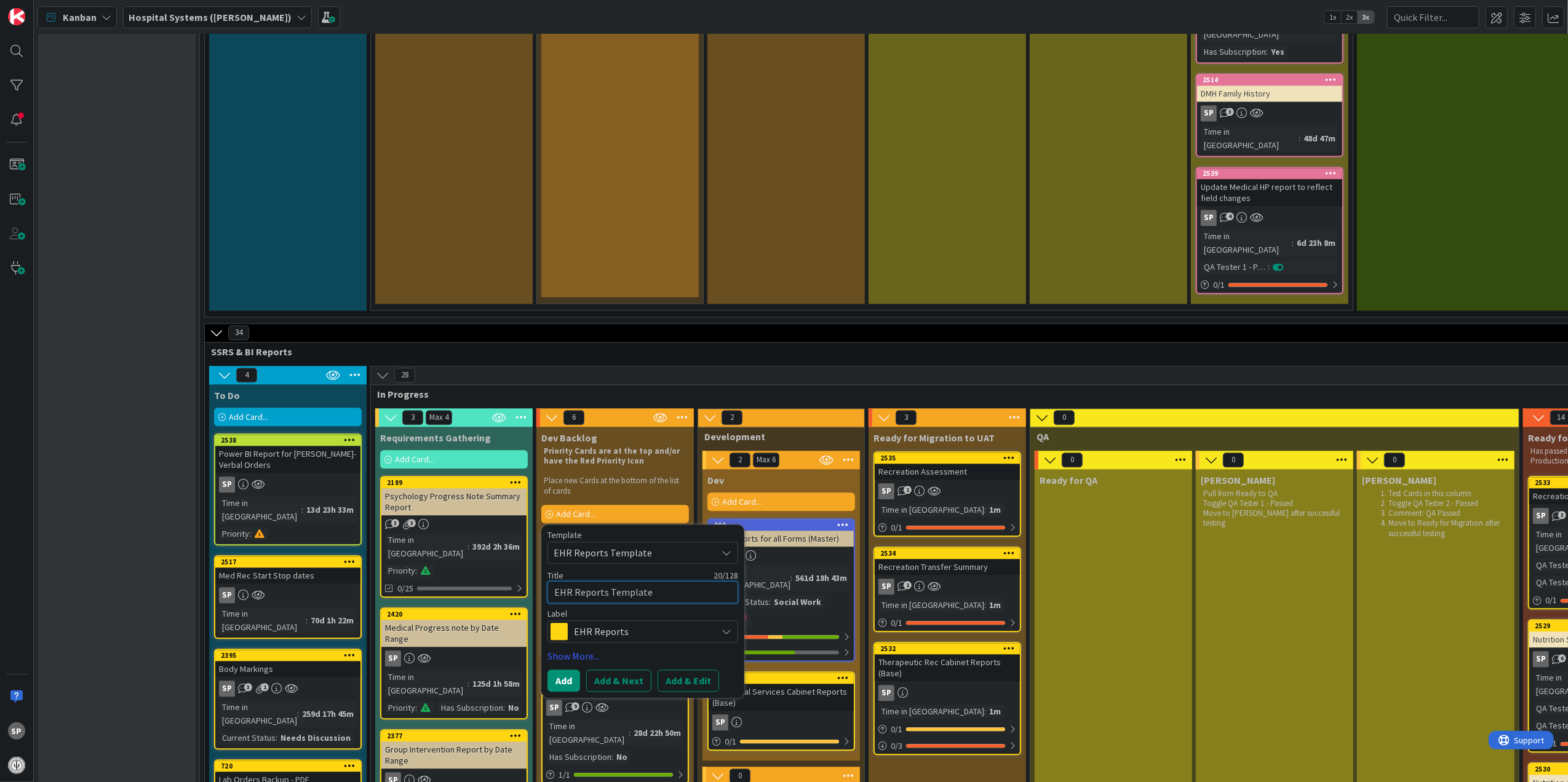
click at [652, 581] on textarea "EHR Reports Template" at bounding box center [642, 592] width 191 height 23
type textarea "x"
type textarea "M"
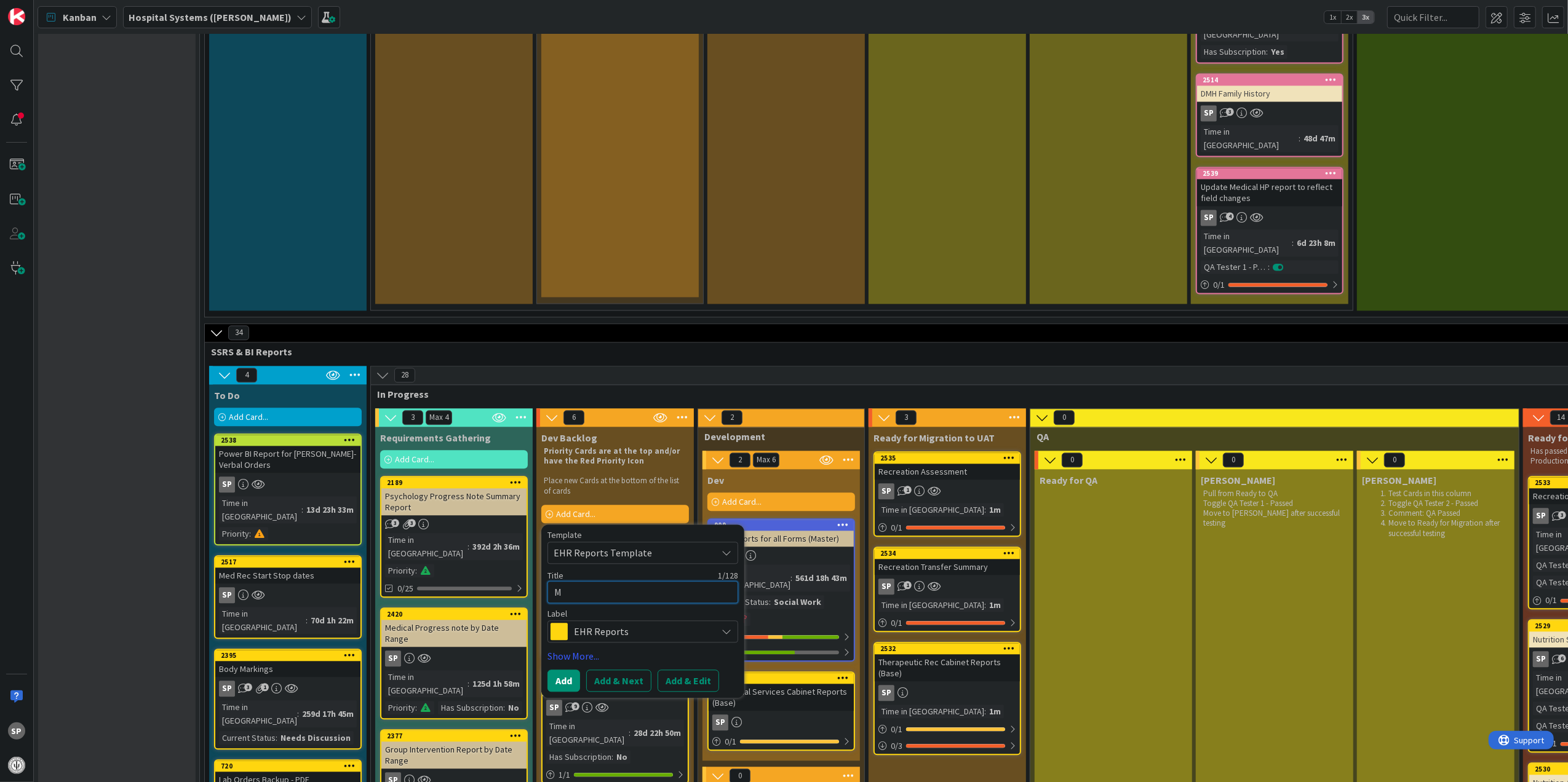
type textarea "x"
type textarea "Me"
type textarea "x"
type textarea "Med"
type textarea "x"
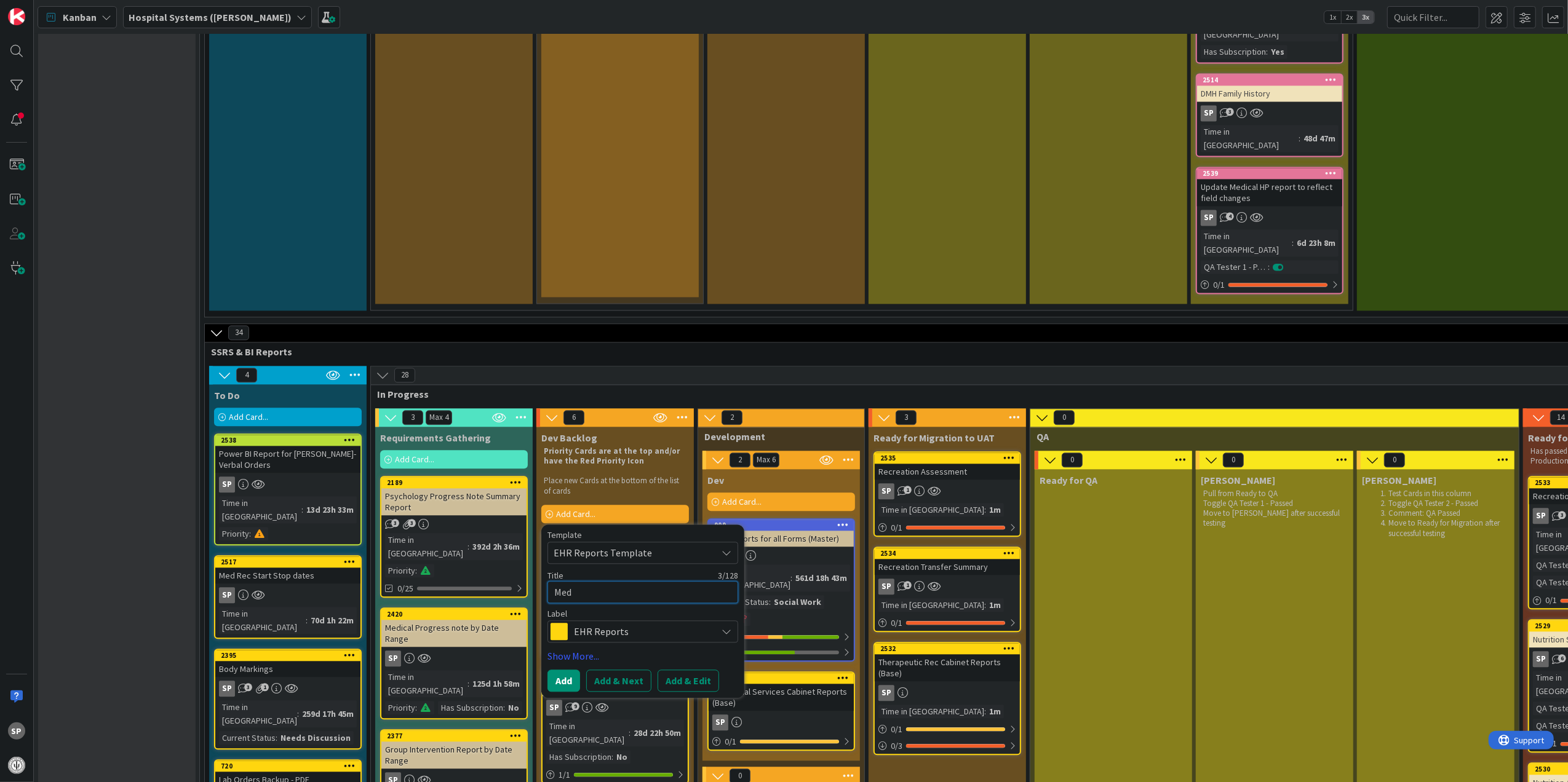
type textarea "Medi"
type textarea "x"
type textarea "Medic"
type textarea "x"
type textarea "Medica"
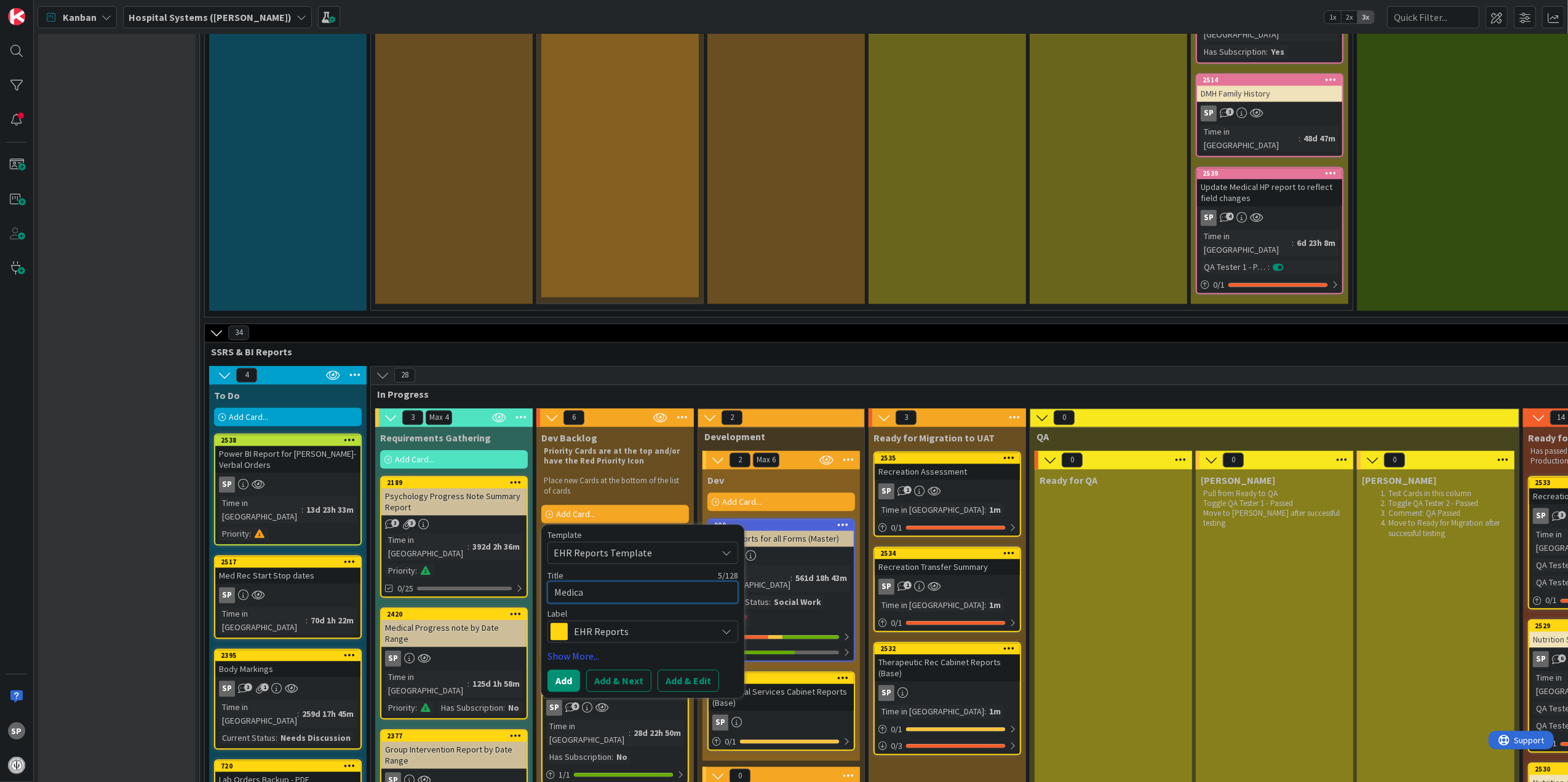
type textarea "x"
type textarea "Medical"
type textarea "x"
type textarea "Medical"
type textarea "x"
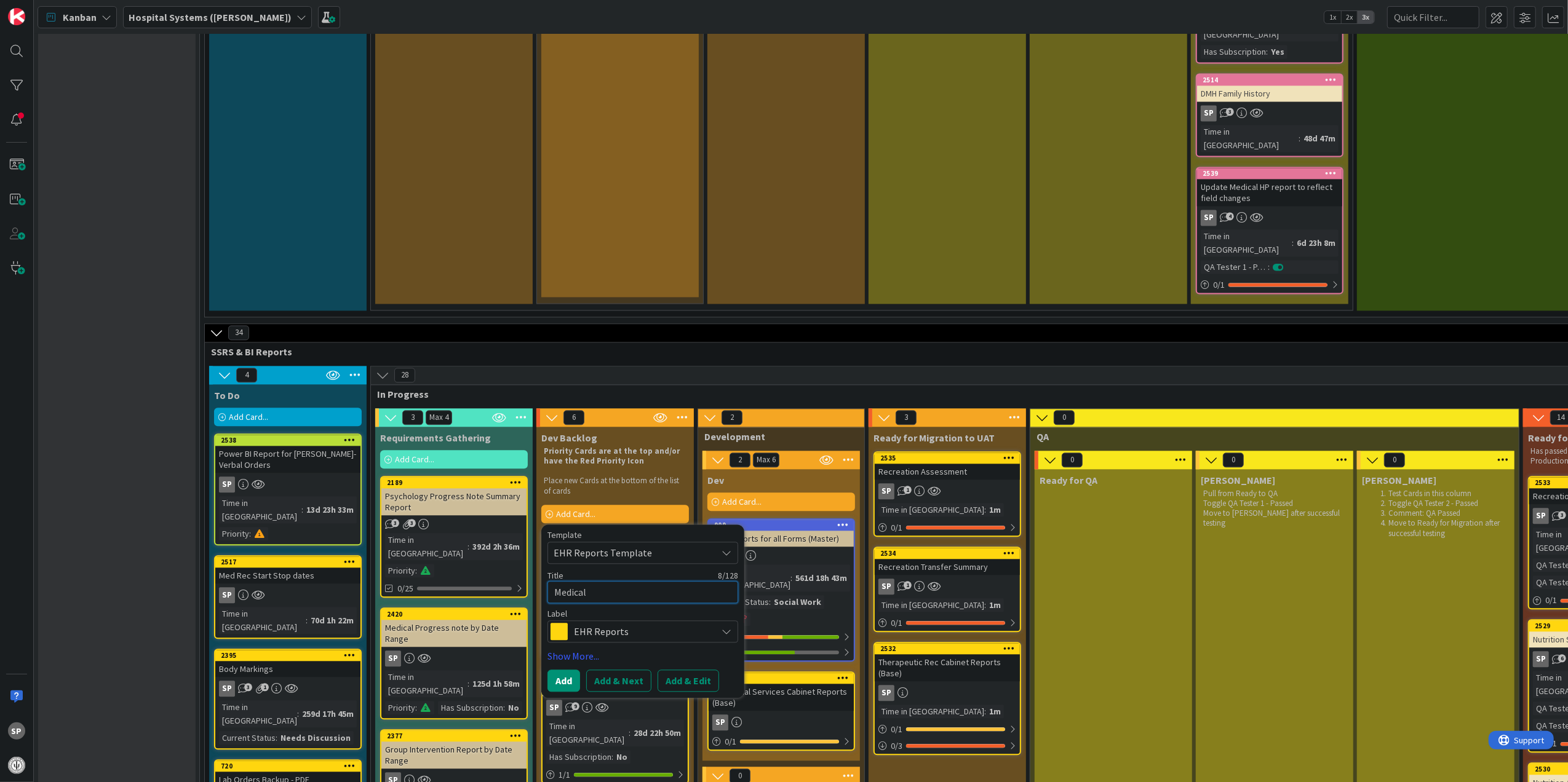
type textarea "Medical R"
type textarea "x"
type textarea "Medical Re"
type textarea "x"
type textarea "Medical Rel"
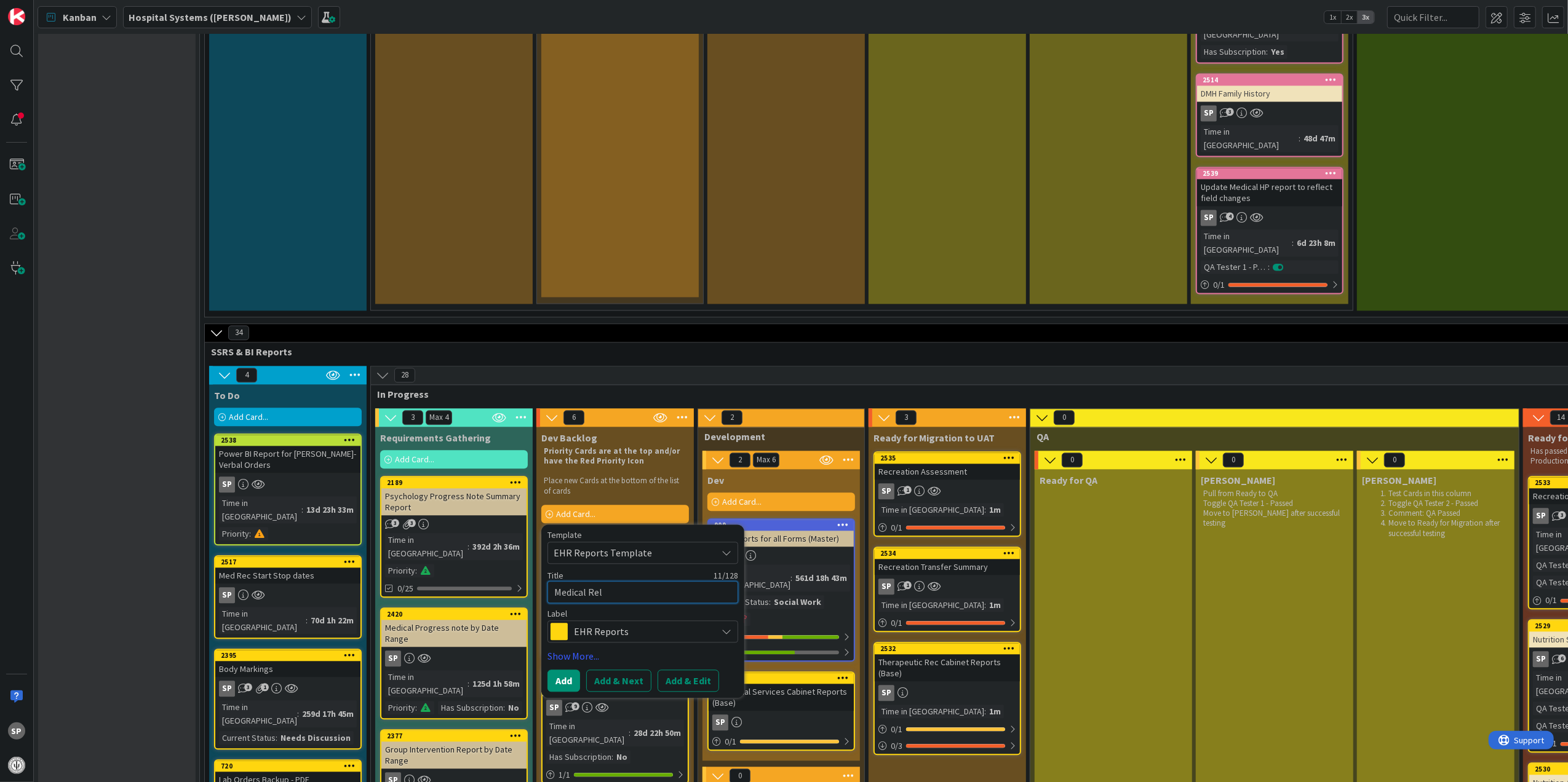
type textarea "x"
type textarea "Medical Rele"
type textarea "x"
type textarea "Medical Relea"
type textarea "x"
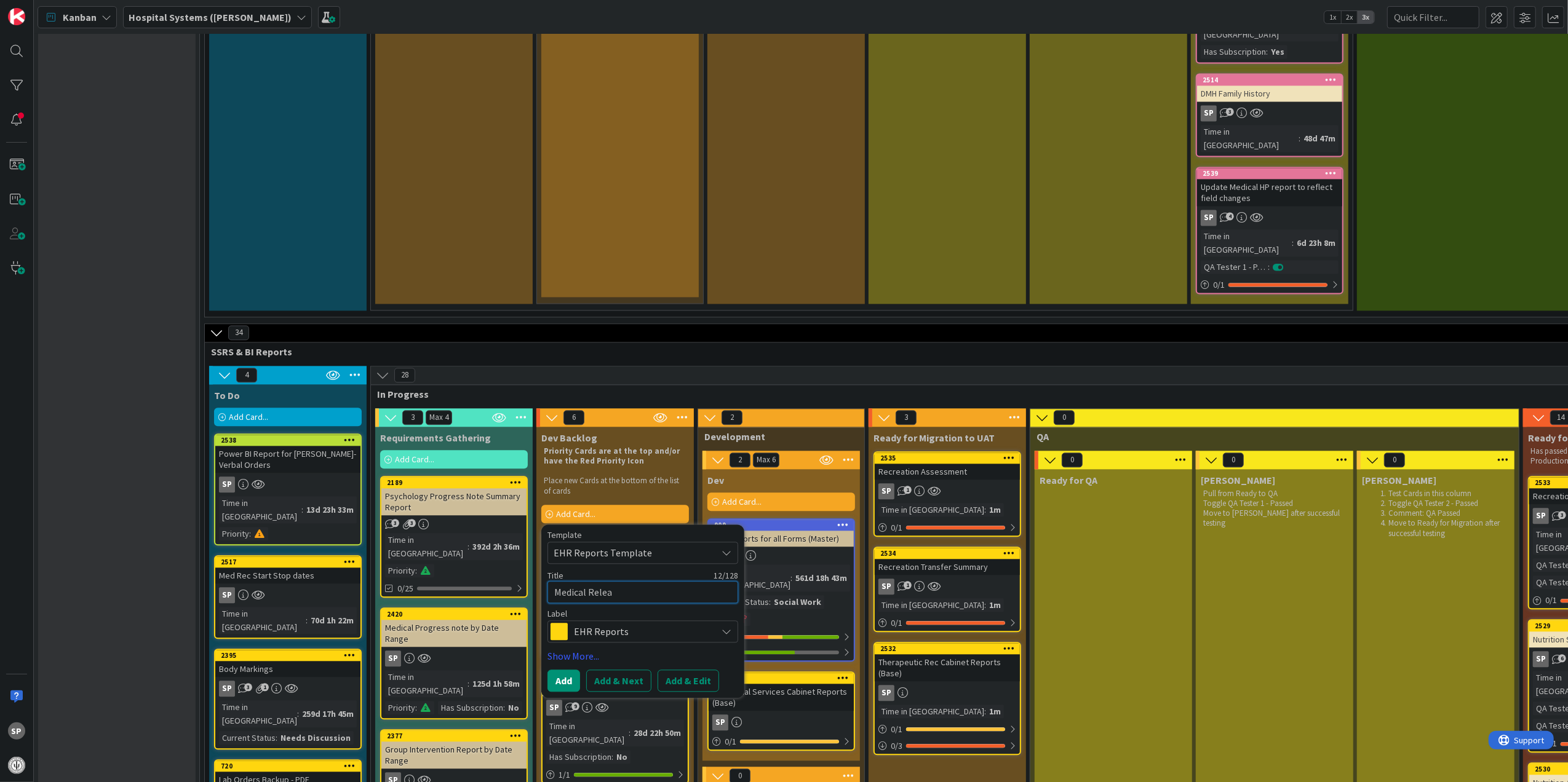
type textarea "Medical Releas"
type textarea "x"
type textarea "Medical Release"
type textarea "x"
type textarea "Medical Release"
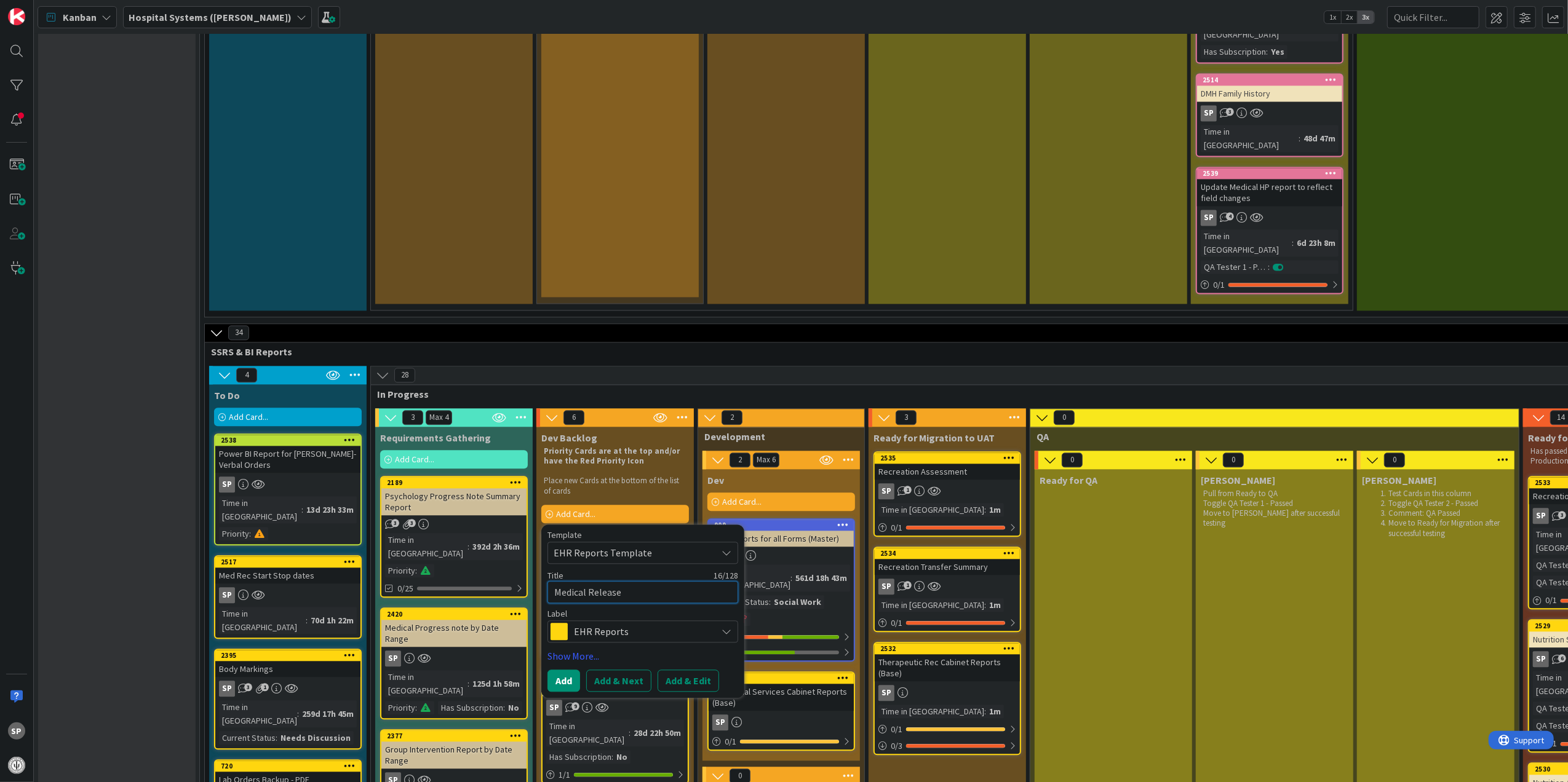
type textarea "x"
type textarea "Medical Release t"
type textarea "x"
type textarea "Medical Release to"
type textarea "x"
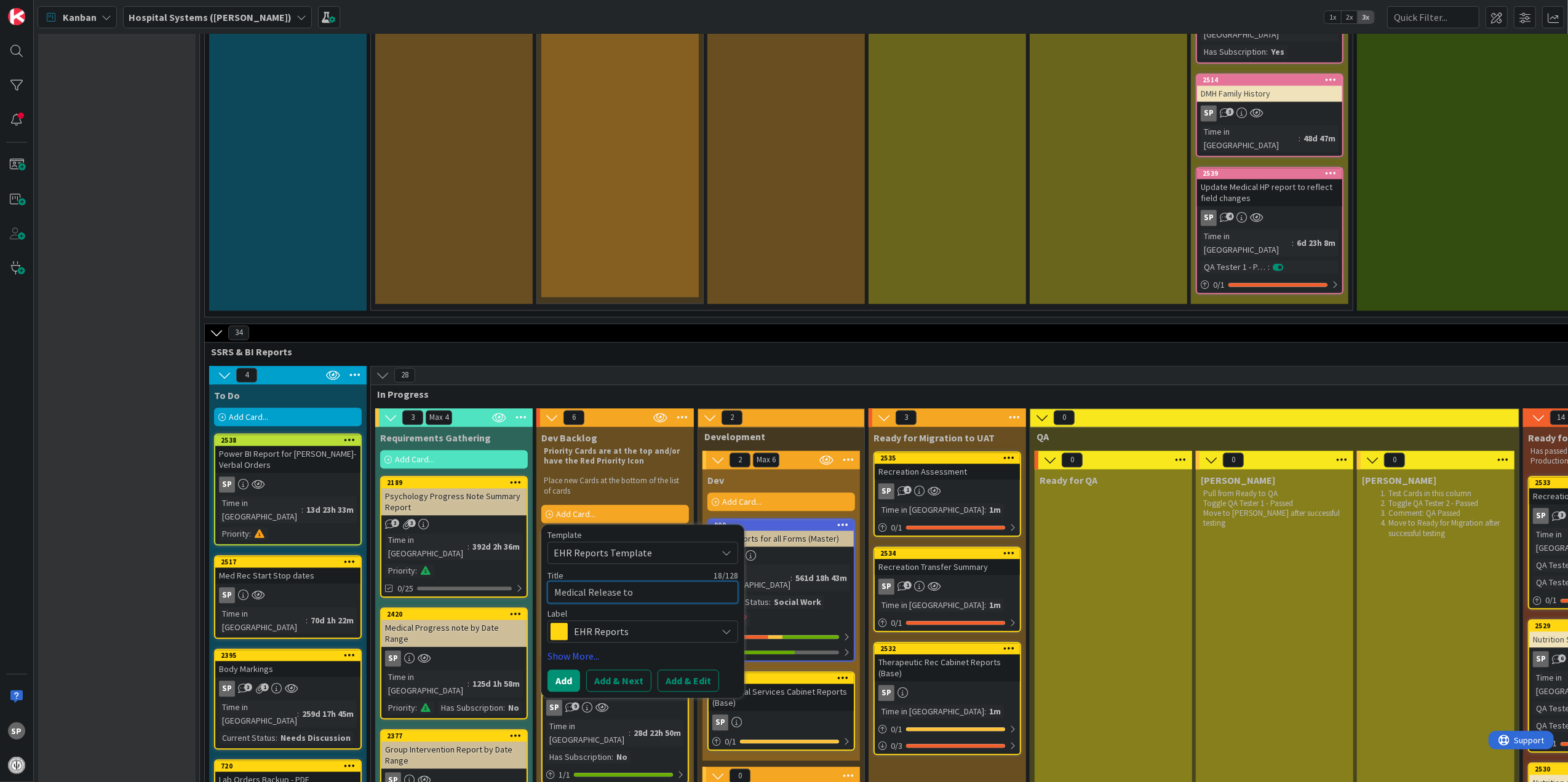
type textarea "Medical Release to"
type textarea "x"
type textarea "Medical Release to W"
type textarea "x"
type textarea "Medical Release to Wo"
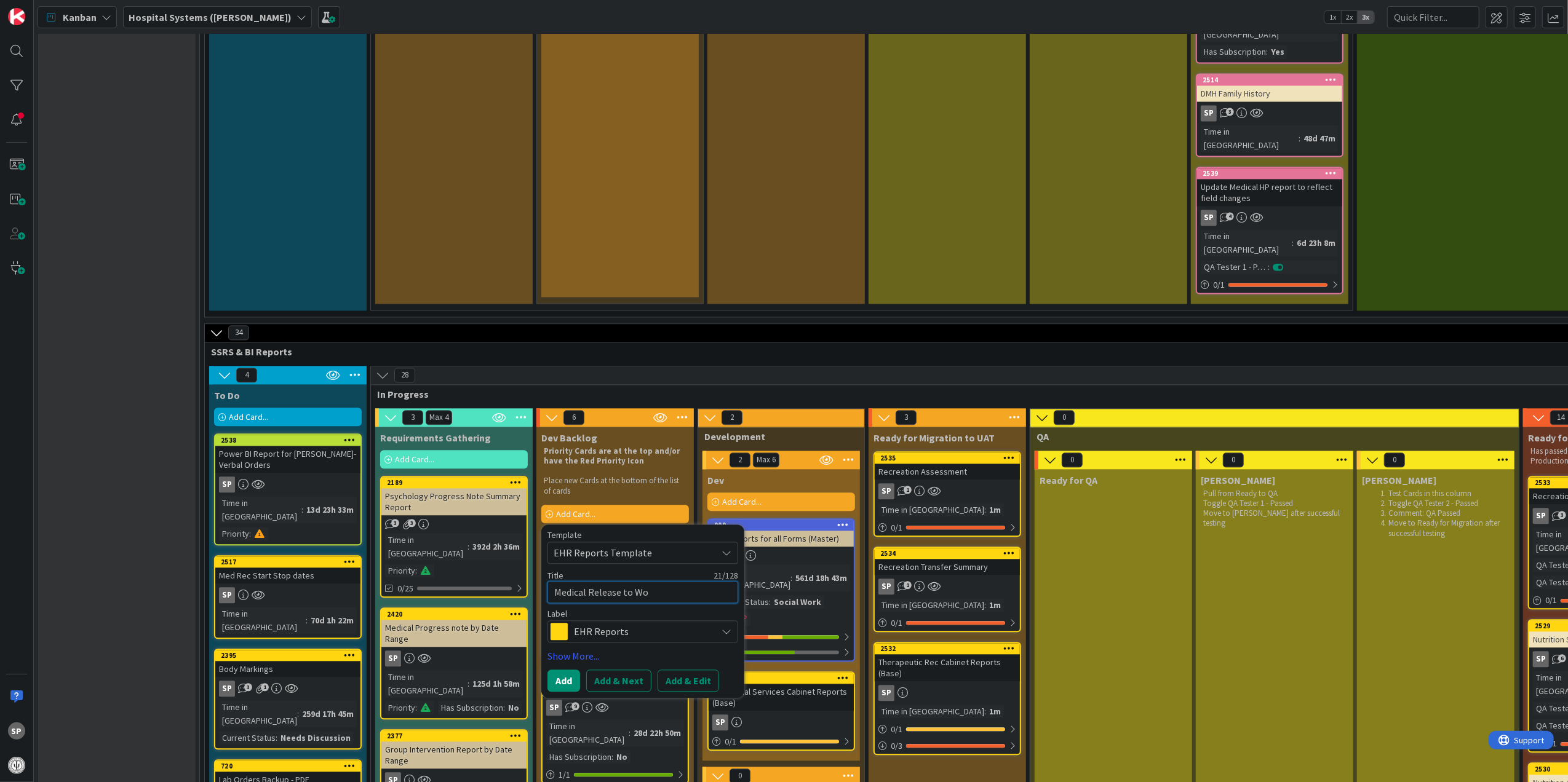
type textarea "x"
type textarea "Medical Release to Wor"
type textarea "x"
type textarea "Medical Release to Work"
click at [666, 670] on button "Add & Edit" at bounding box center [689, 681] width 62 height 22
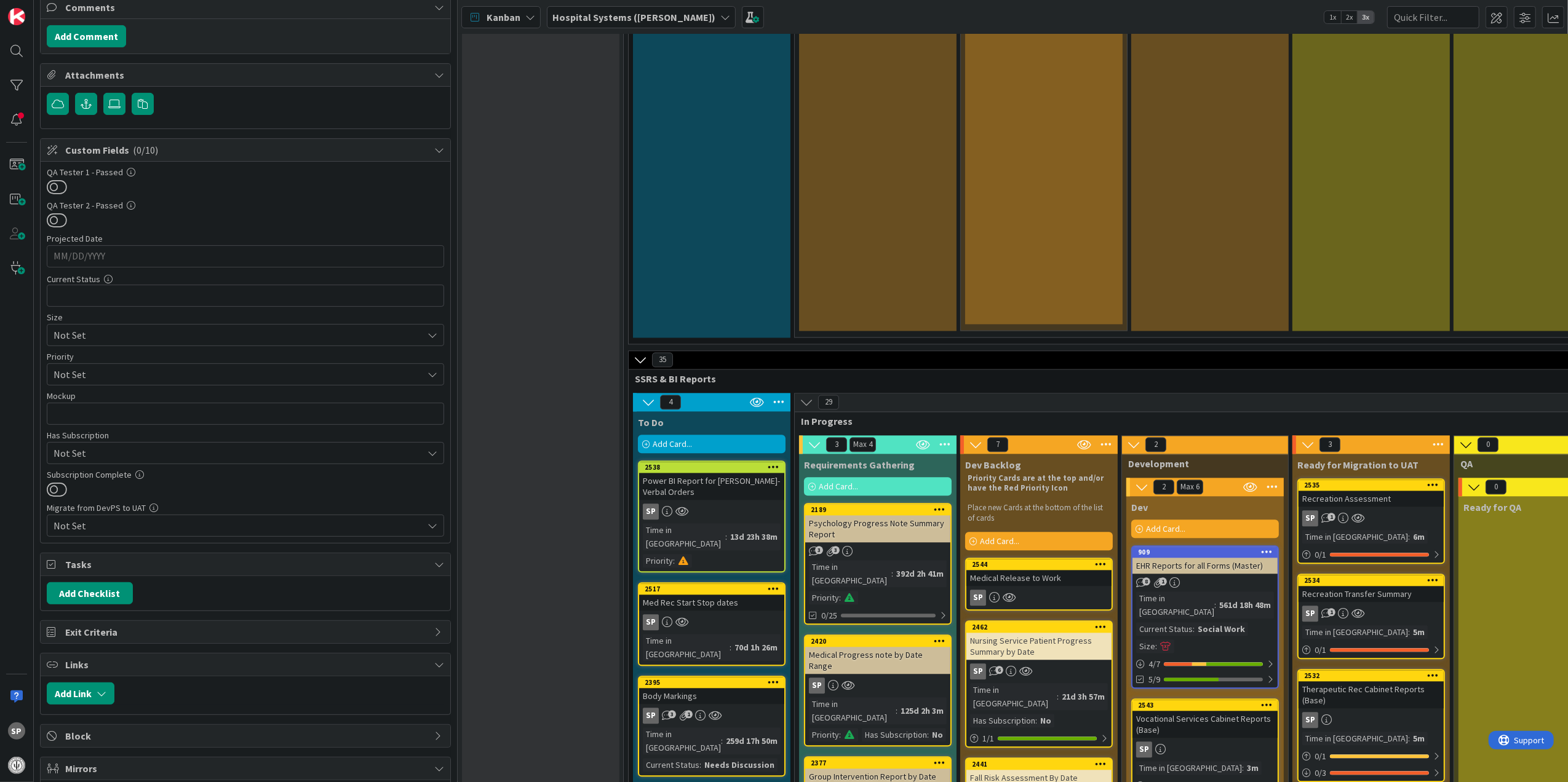
scroll to position [491, 0]
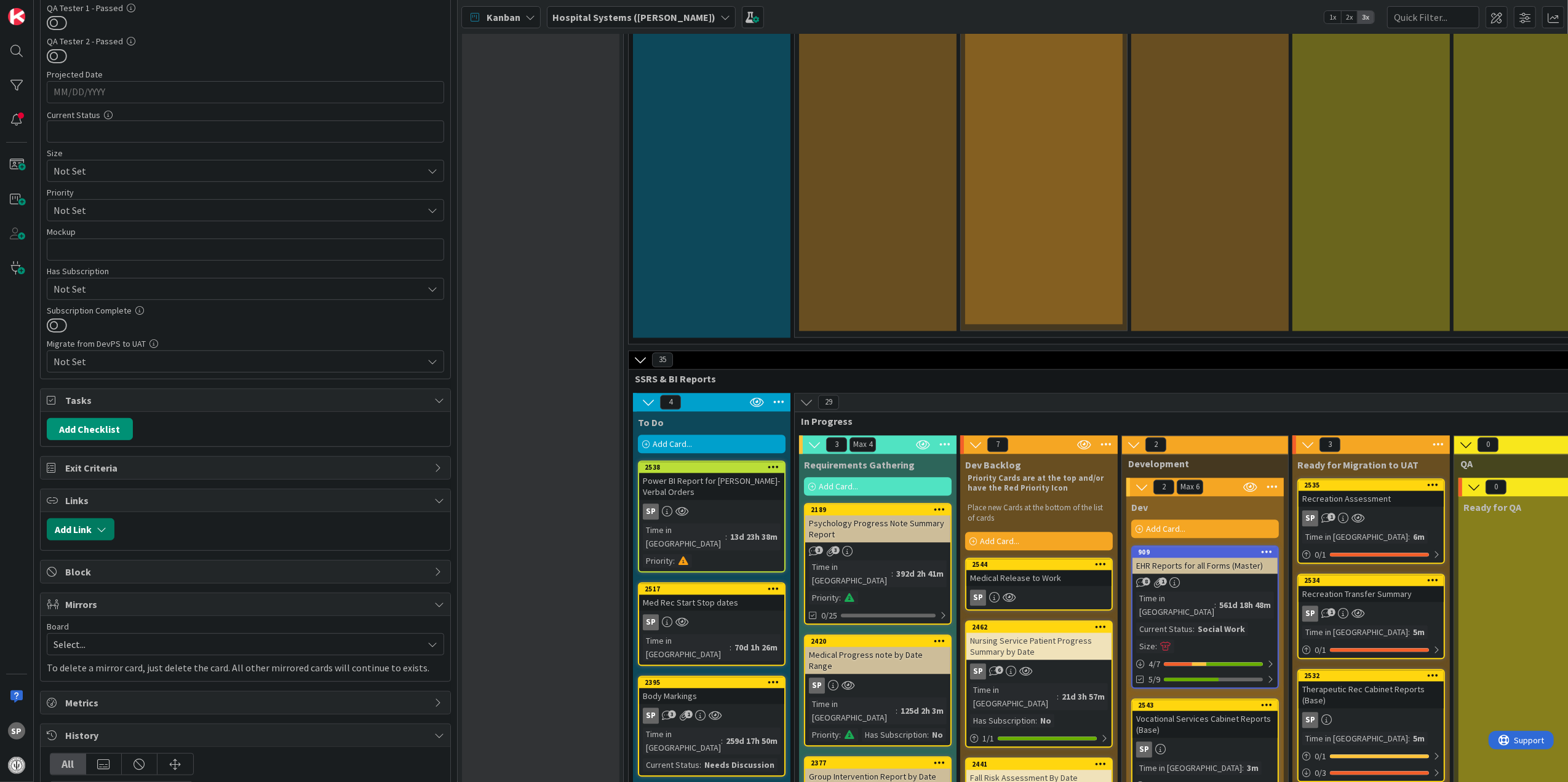
click at [99, 534] on icon "button" at bounding box center [102, 529] width 10 height 10
click at [105, 612] on span "Current Board" at bounding box center [92, 606] width 60 height 12
click at [200, 610] on div "Current Board" at bounding box center [139, 606] width 172 height 22
click at [145, 643] on input "text" at bounding box center [139, 634] width 172 height 22
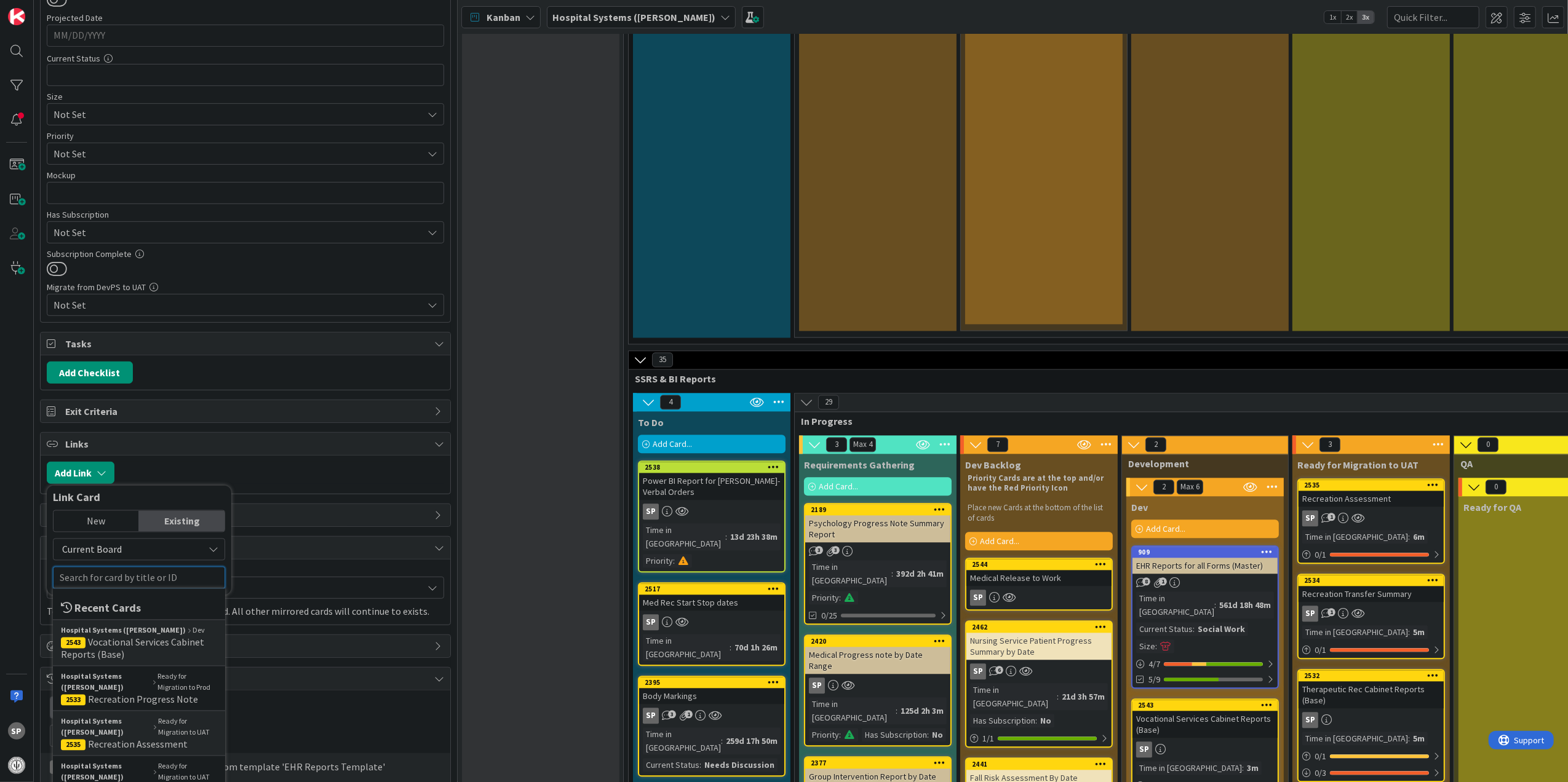
scroll to position [574, 0]
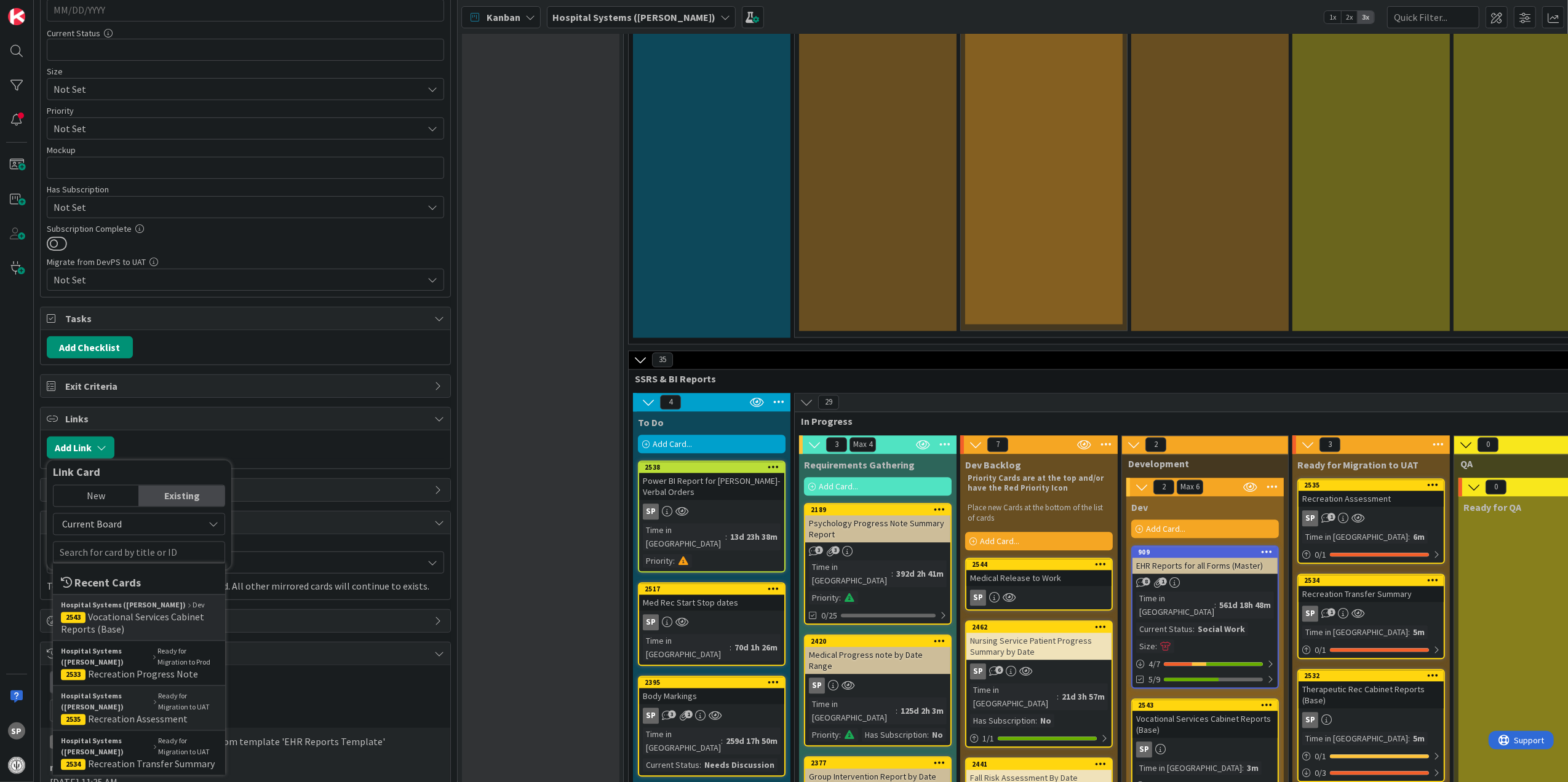
click at [155, 626] on span "Vocational Services Cabinet Reports (Base)" at bounding box center [132, 624] width 143 height 25
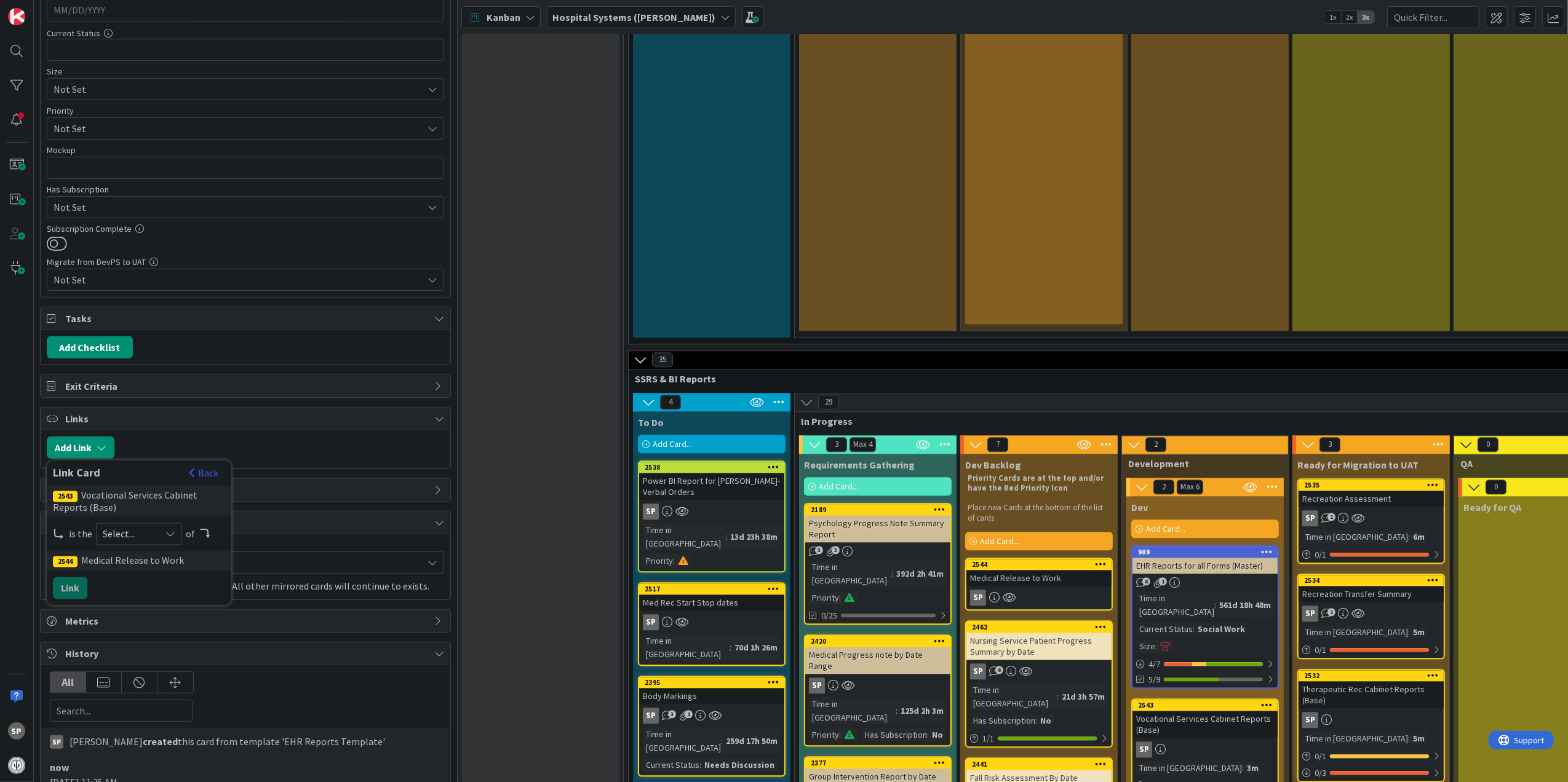
click at [136, 541] on span "Select..." at bounding box center [128, 534] width 52 height 17
click at [139, 564] on span "parent" at bounding box center [204, 563] width 139 height 18
click at [66, 599] on button "Link" at bounding box center [70, 588] width 35 height 22
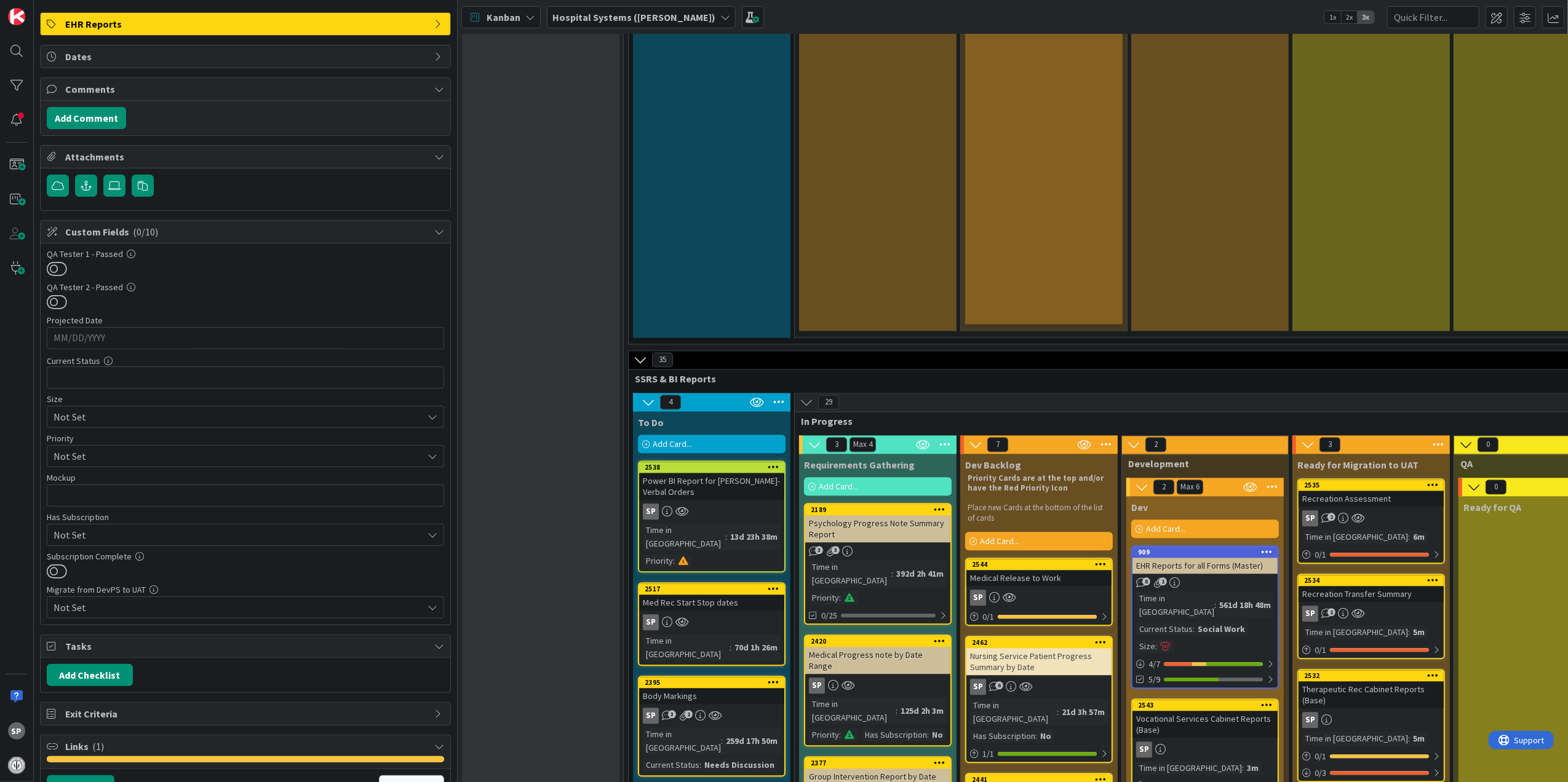
scroll to position [0, 0]
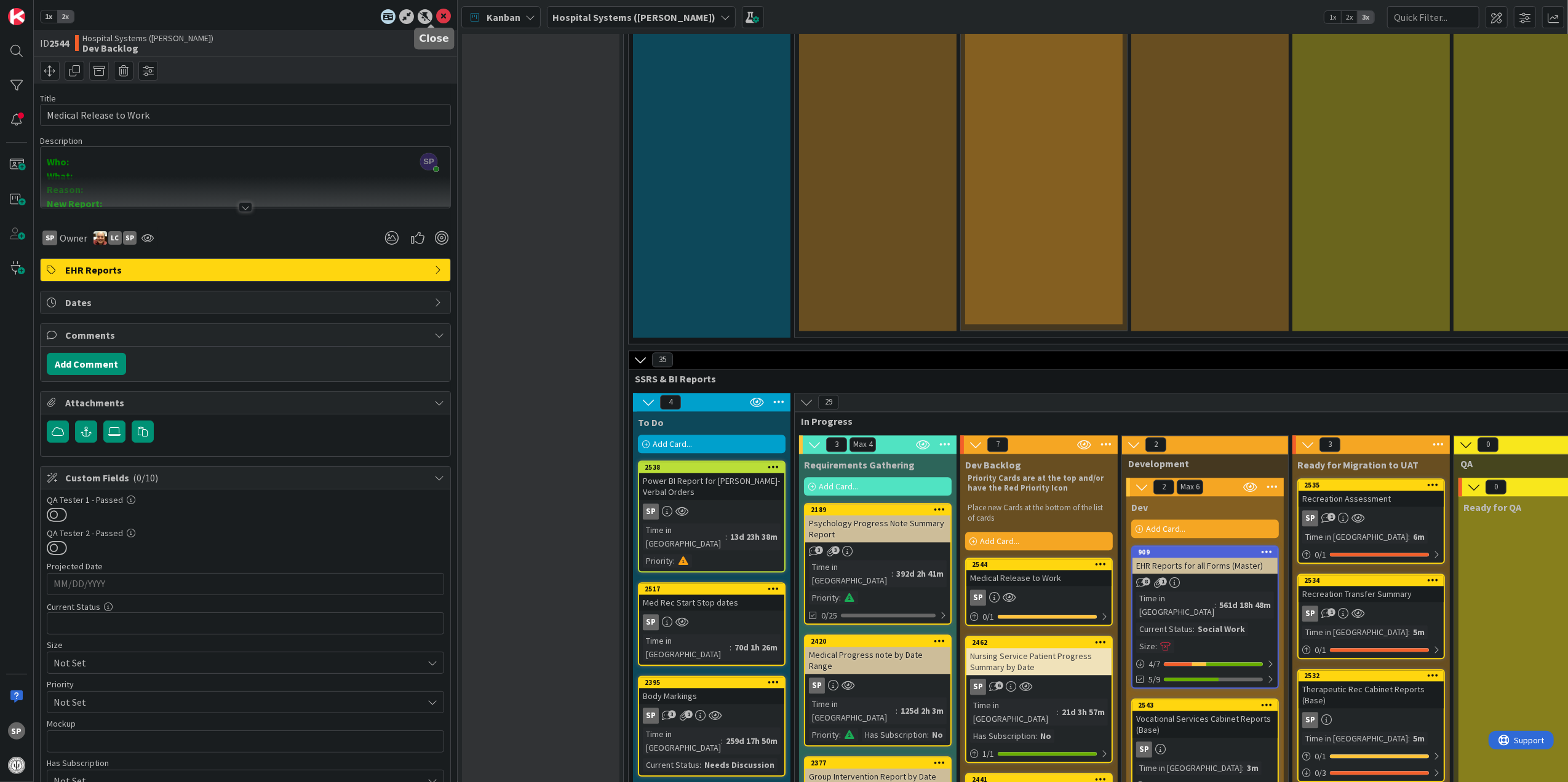
click at [436, 14] on icon at bounding box center [443, 16] width 15 height 15
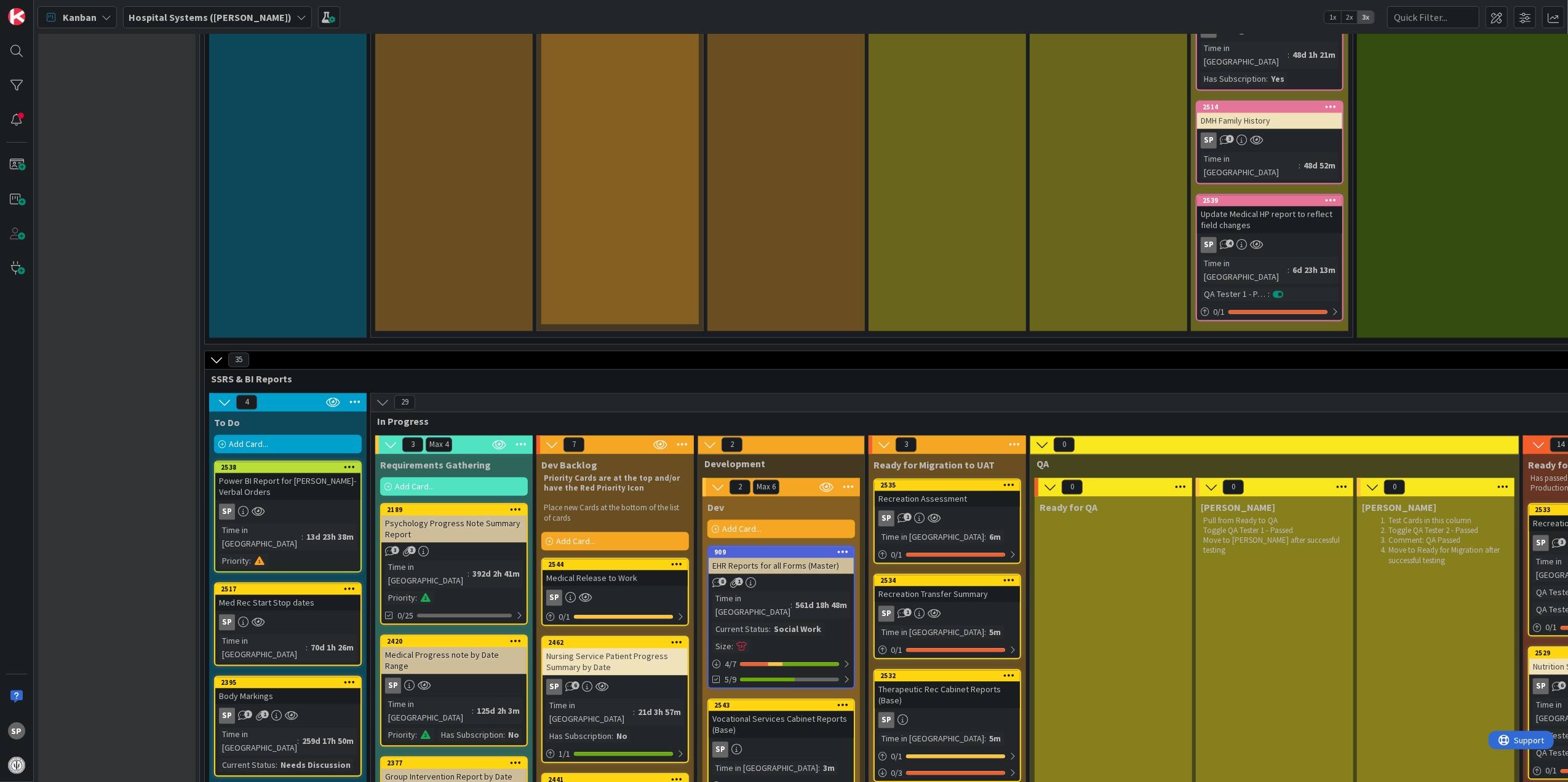
click at [669, 560] on div at bounding box center [676, 564] width 22 height 8
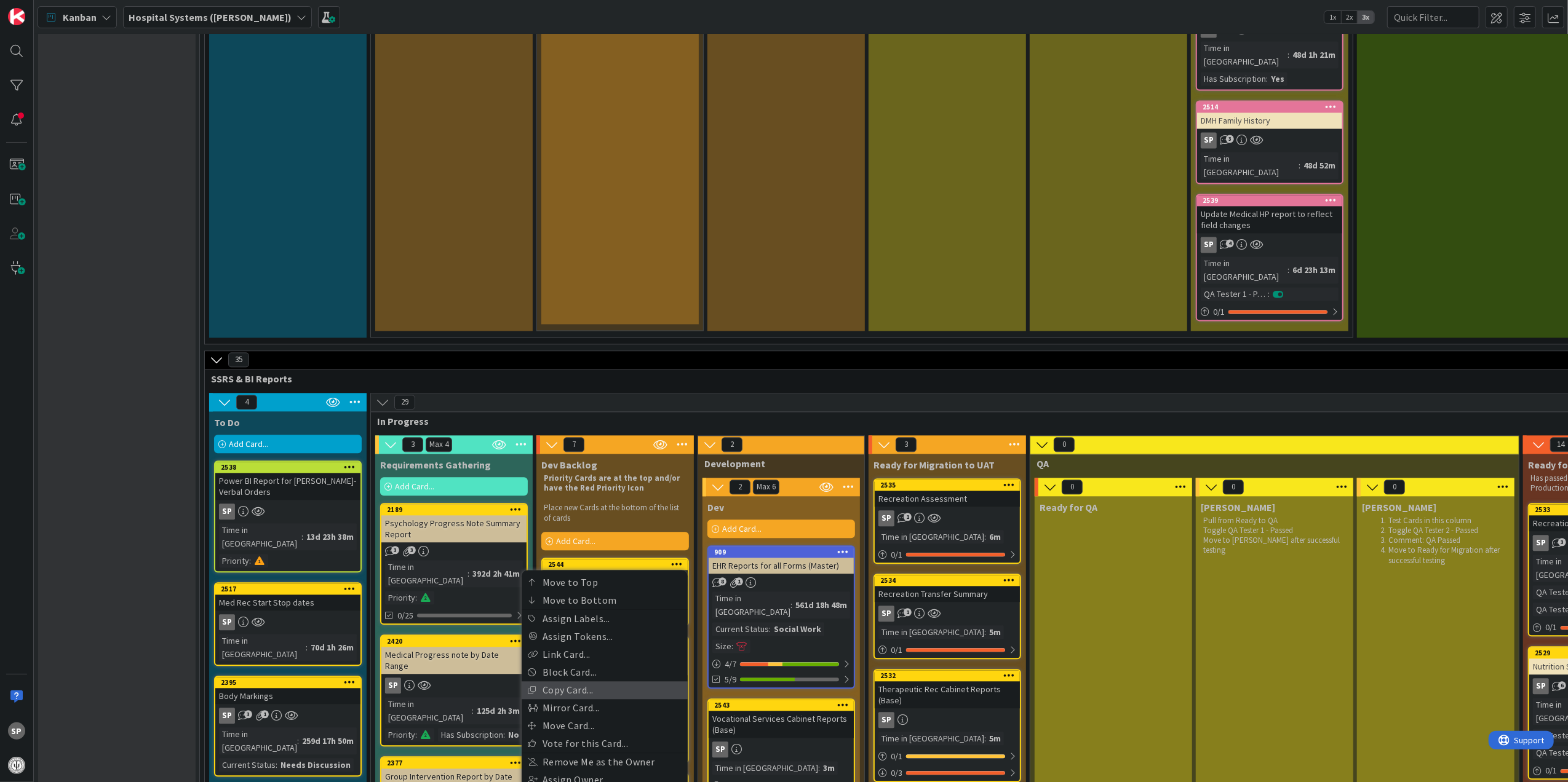
click at [588, 681] on link "Copy Card..." at bounding box center [605, 690] width 166 height 18
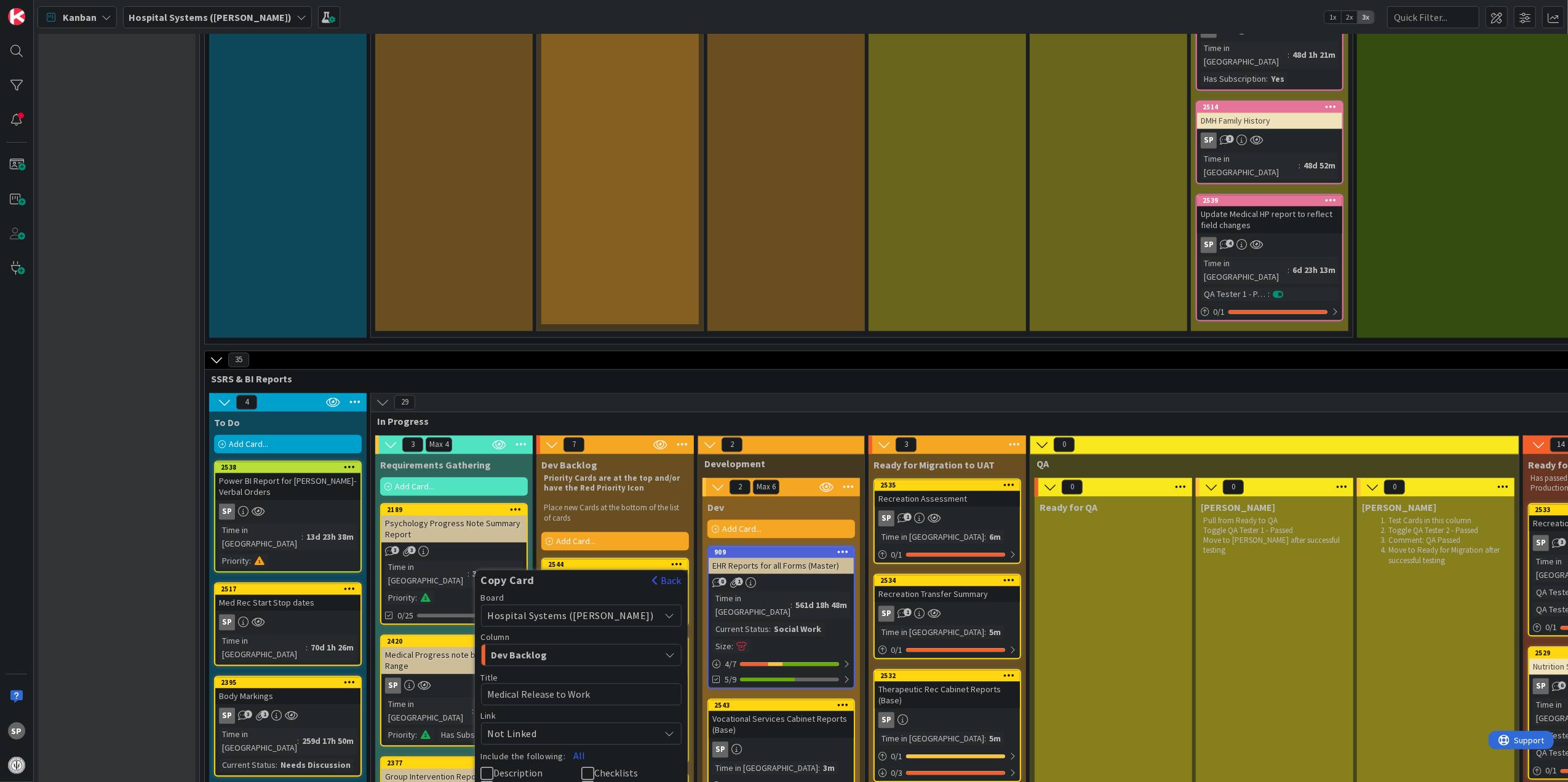
click at [537, 767] on span "Description" at bounding box center [519, 773] width 49 height 12
click at [533, 780] on span "Members" at bounding box center [513, 787] width 39 height 12
click at [616, 780] on span "Links" at bounding box center [605, 787] width 22 height 12
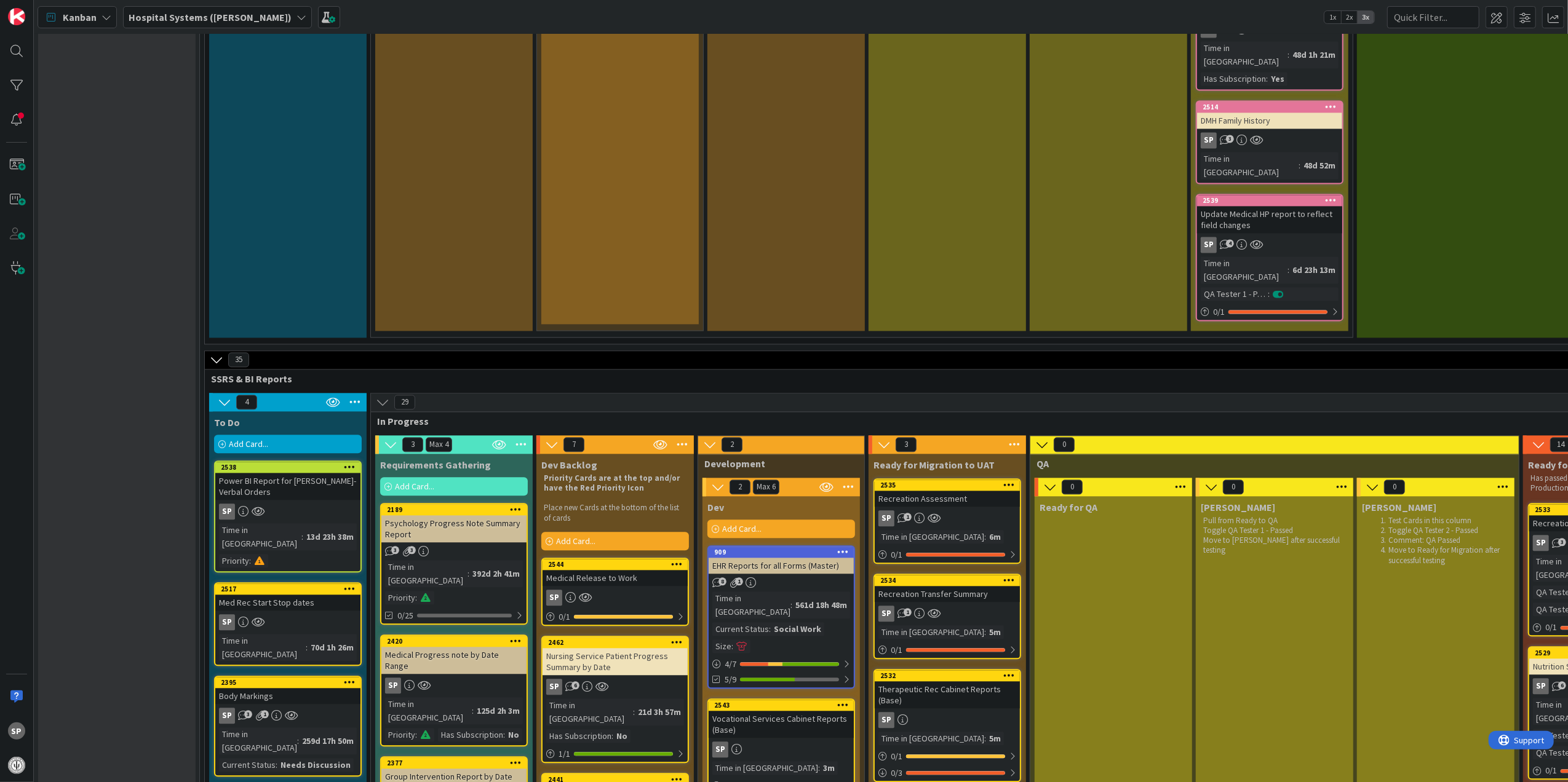
click at [624, 560] on div "2544" at bounding box center [617, 564] width 139 height 8
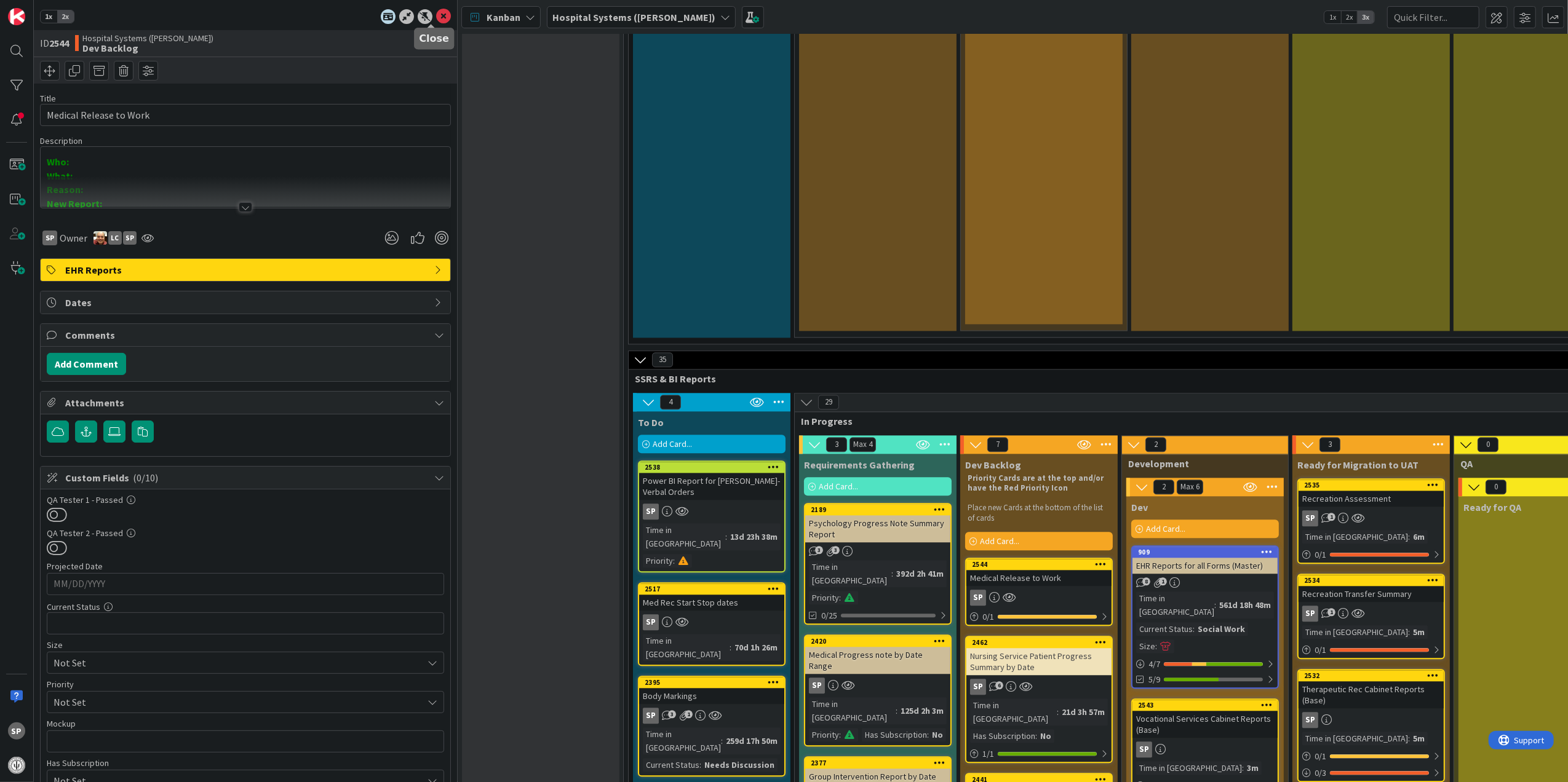
click at [436, 15] on icon at bounding box center [443, 16] width 15 height 15
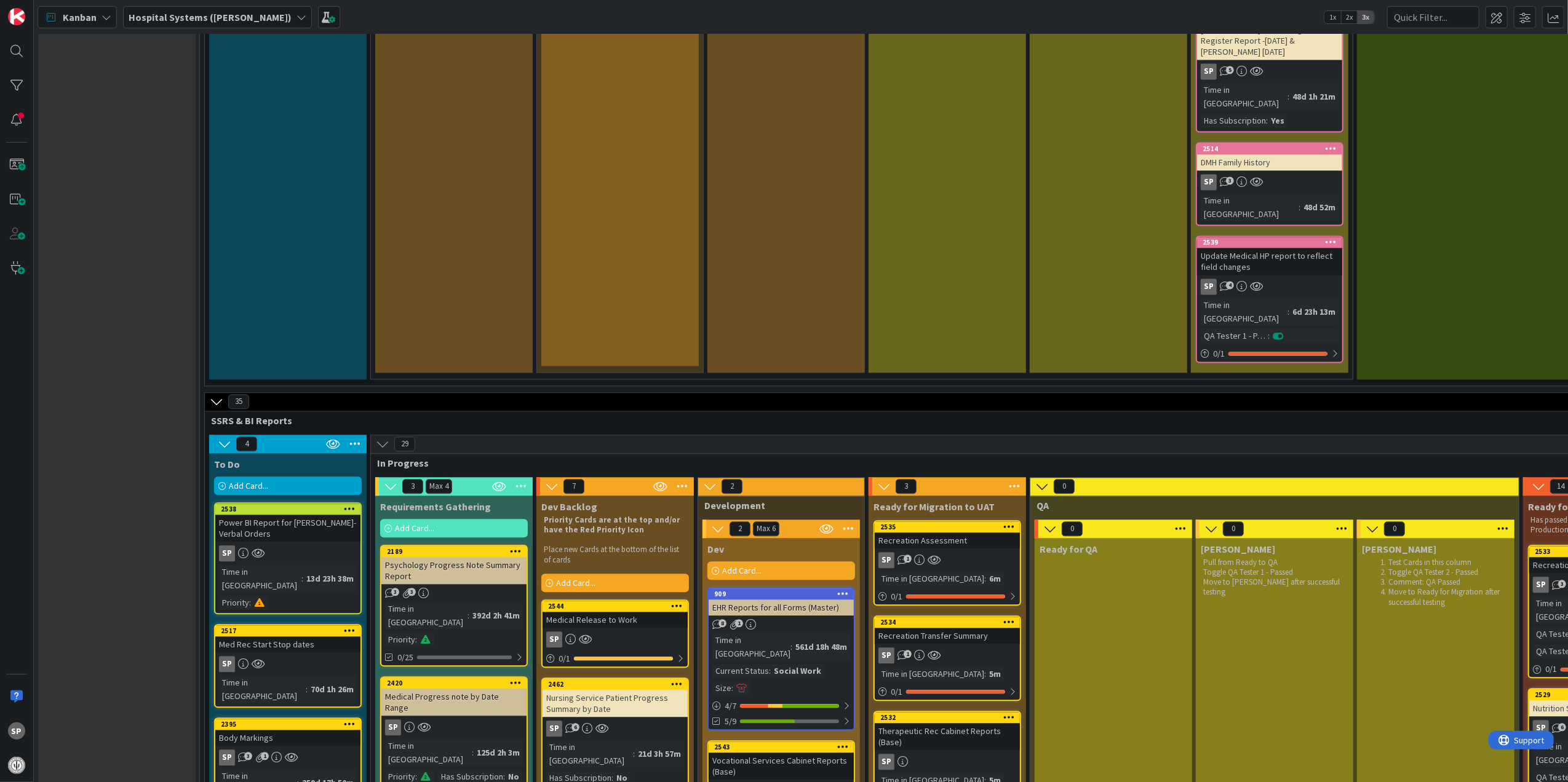
scroll to position [2541, 0]
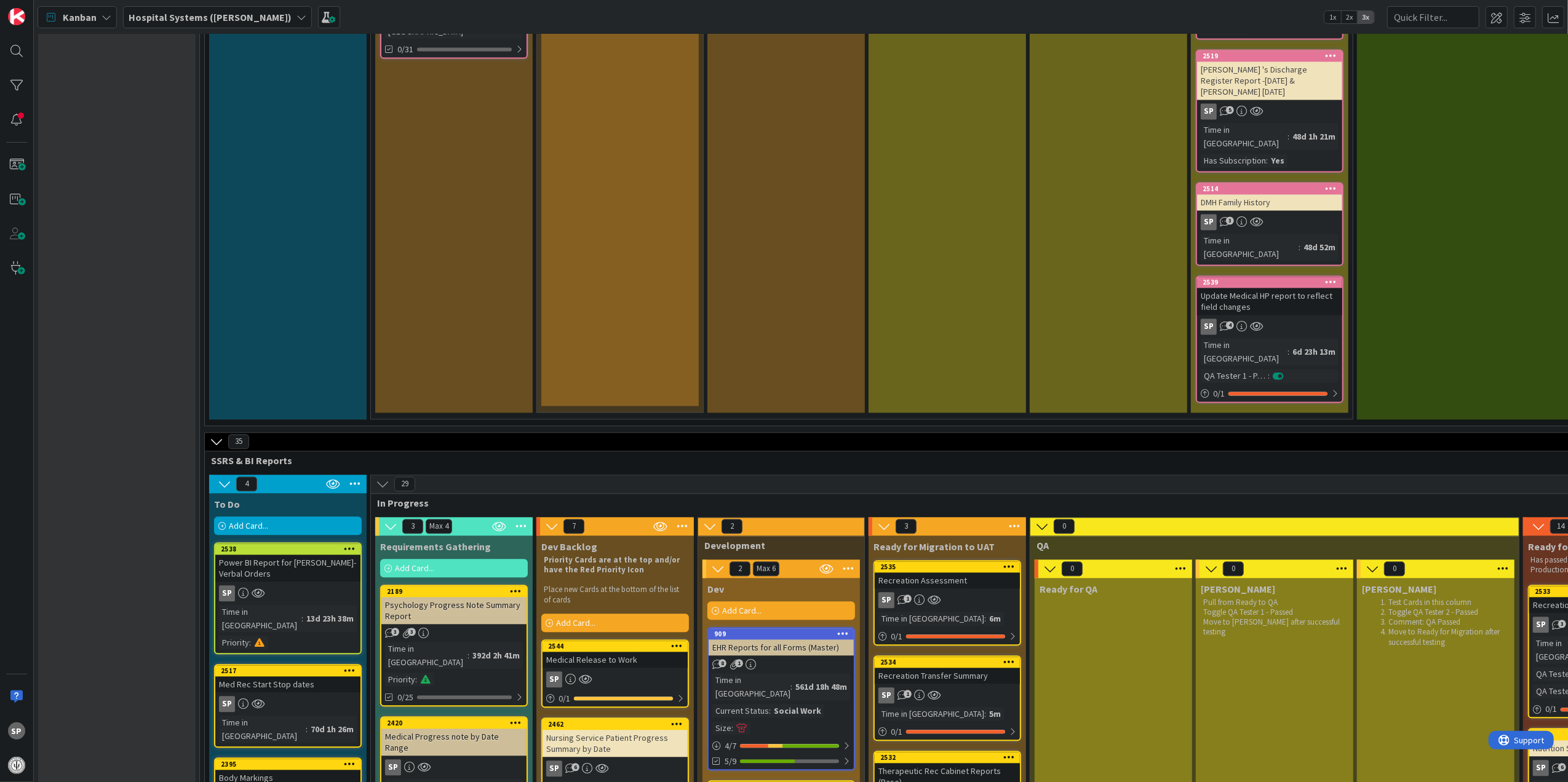
click at [677, 641] on icon at bounding box center [676, 645] width 12 height 8
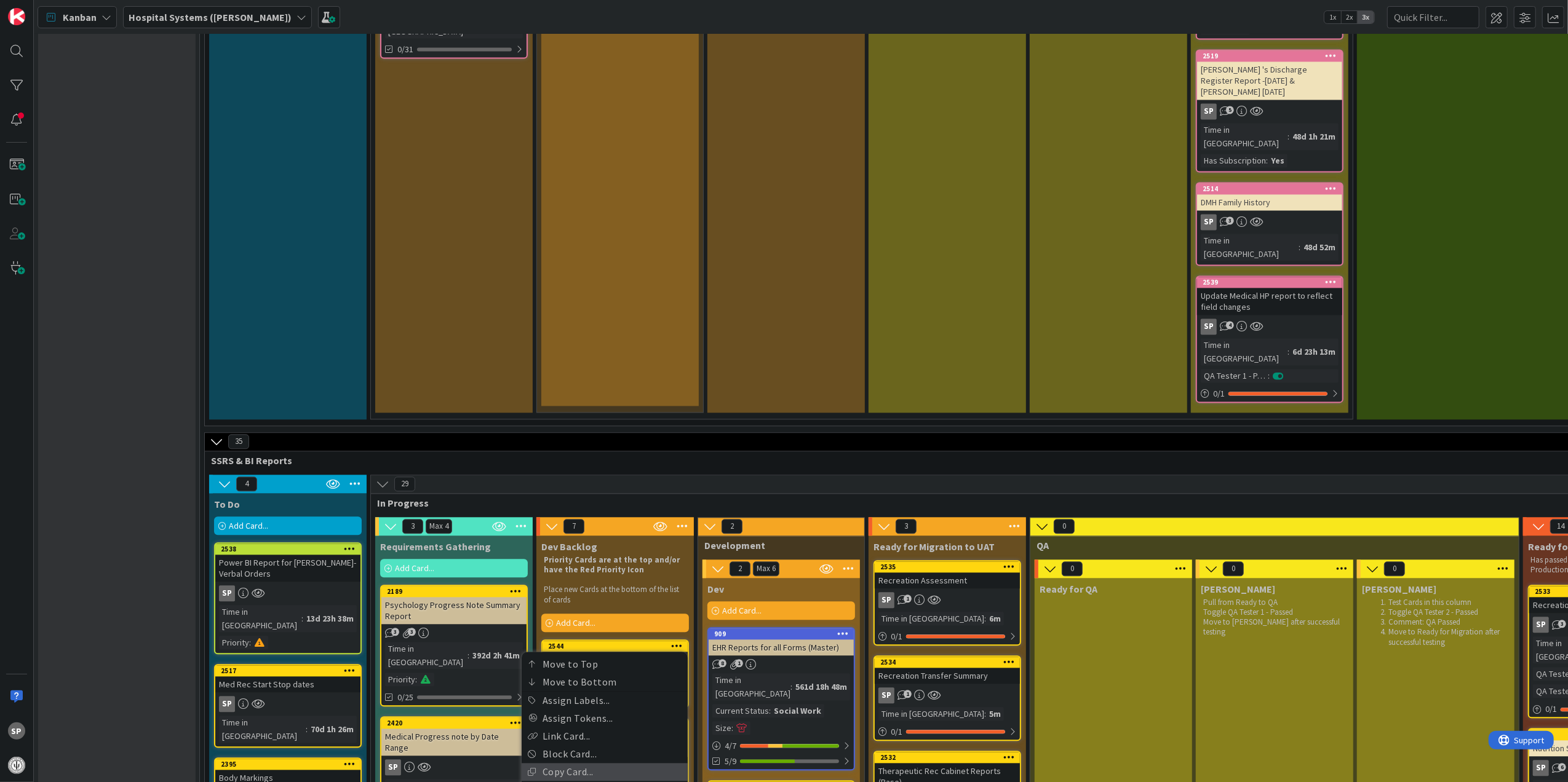
click at [593, 763] on link "Copy Card..." at bounding box center [605, 771] width 166 height 18
click at [598, 764] on textarea "Medical Release to Work" at bounding box center [581, 776] width 201 height 23
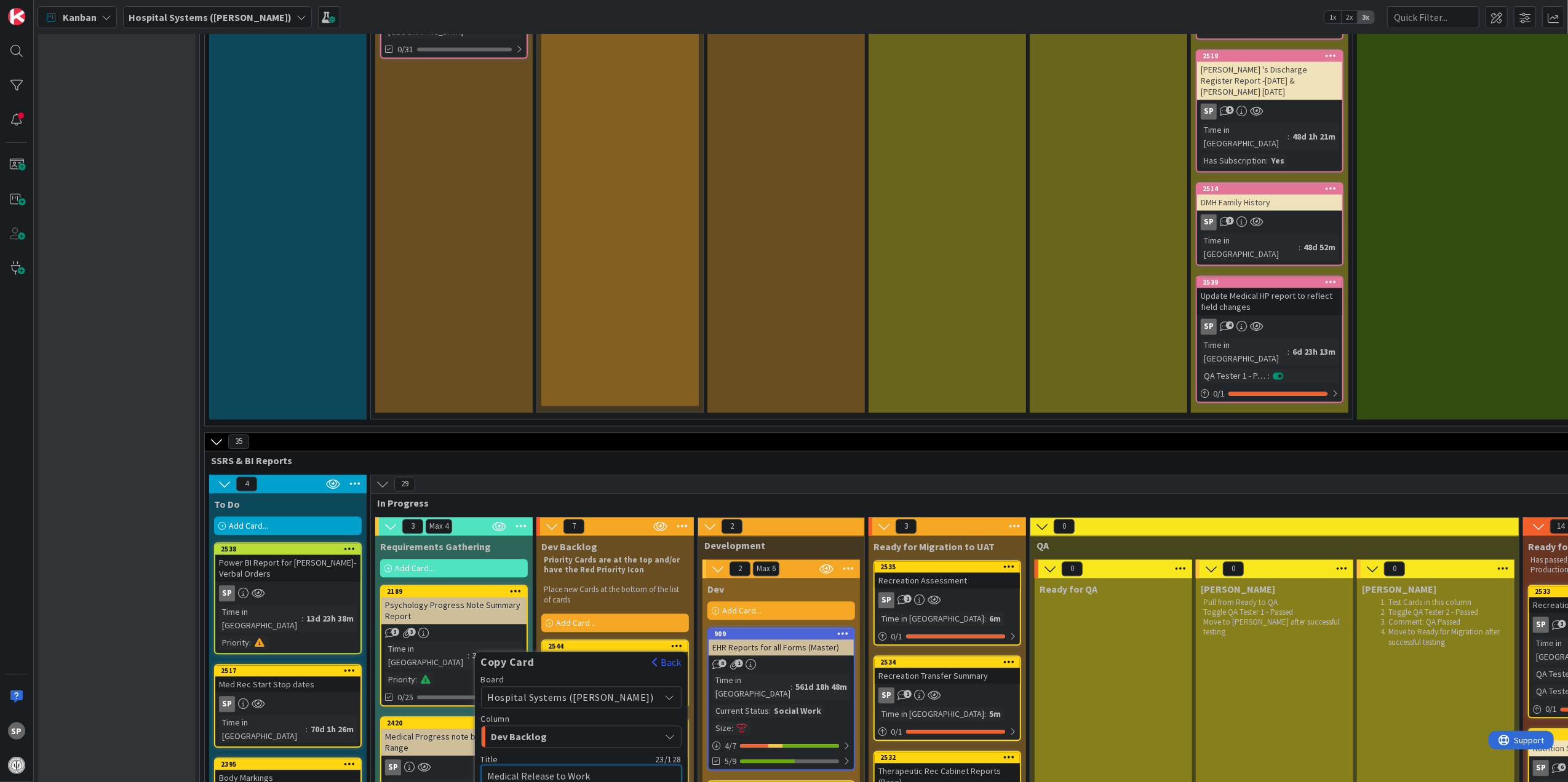
click at [598, 764] on textarea "Medical Release to Work" at bounding box center [581, 776] width 201 height 23
click at [626, 781] on div "Link" at bounding box center [581, 797] width 201 height 8
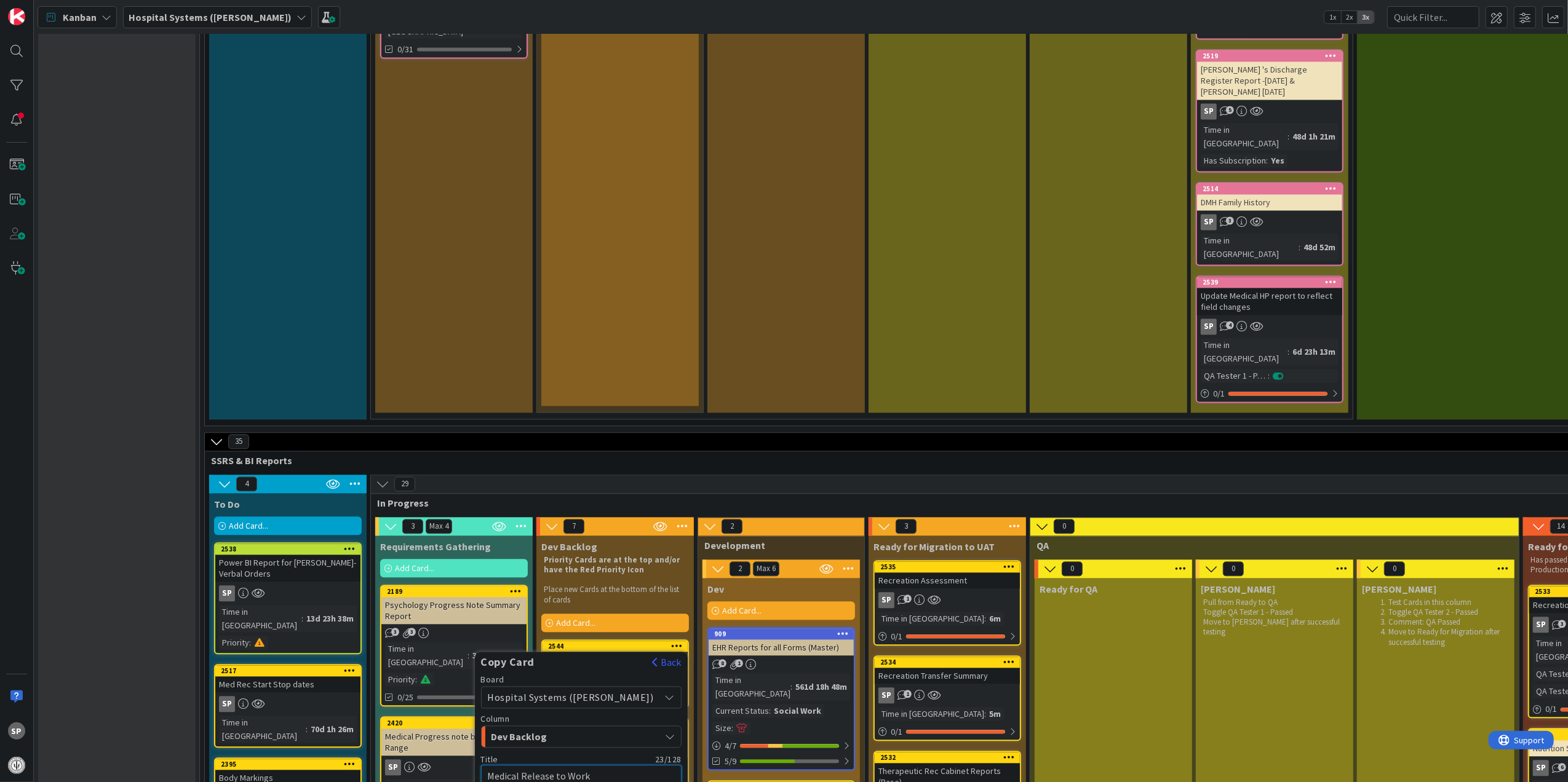
click at [615, 764] on textarea "Medical Release to Work" at bounding box center [581, 776] width 201 height 23
click at [566, 754] on div "Title 23 / 128" at bounding box center [581, 759] width 201 height 11
click at [566, 764] on textarea "Medical Release to Work" at bounding box center [581, 776] width 201 height 23
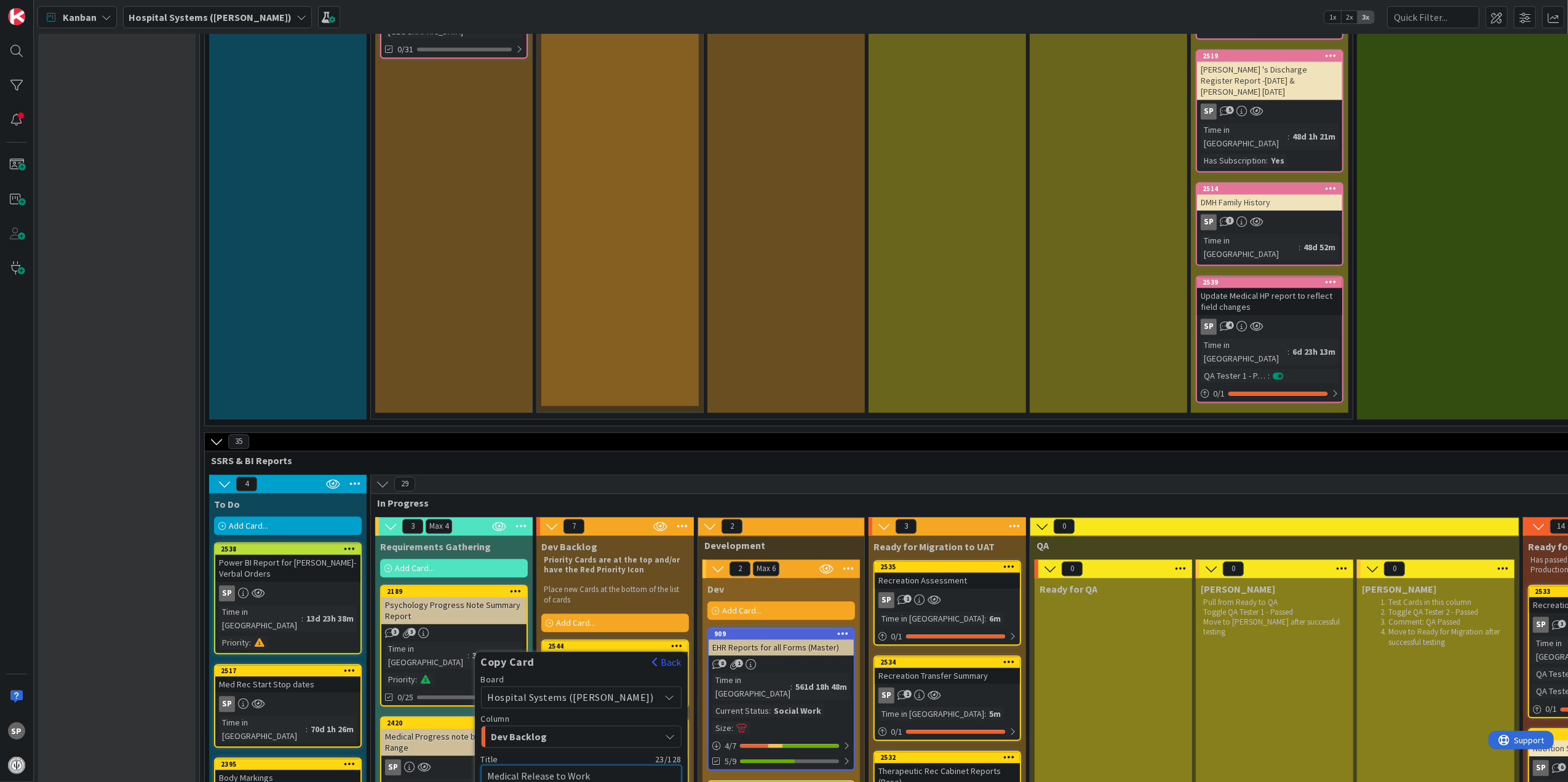
click at [566, 764] on textarea "Medical Release to Work" at bounding box center [581, 776] width 201 height 23
type textarea "x"
type textarea "W"
type textarea "x"
type textarea "Wo"
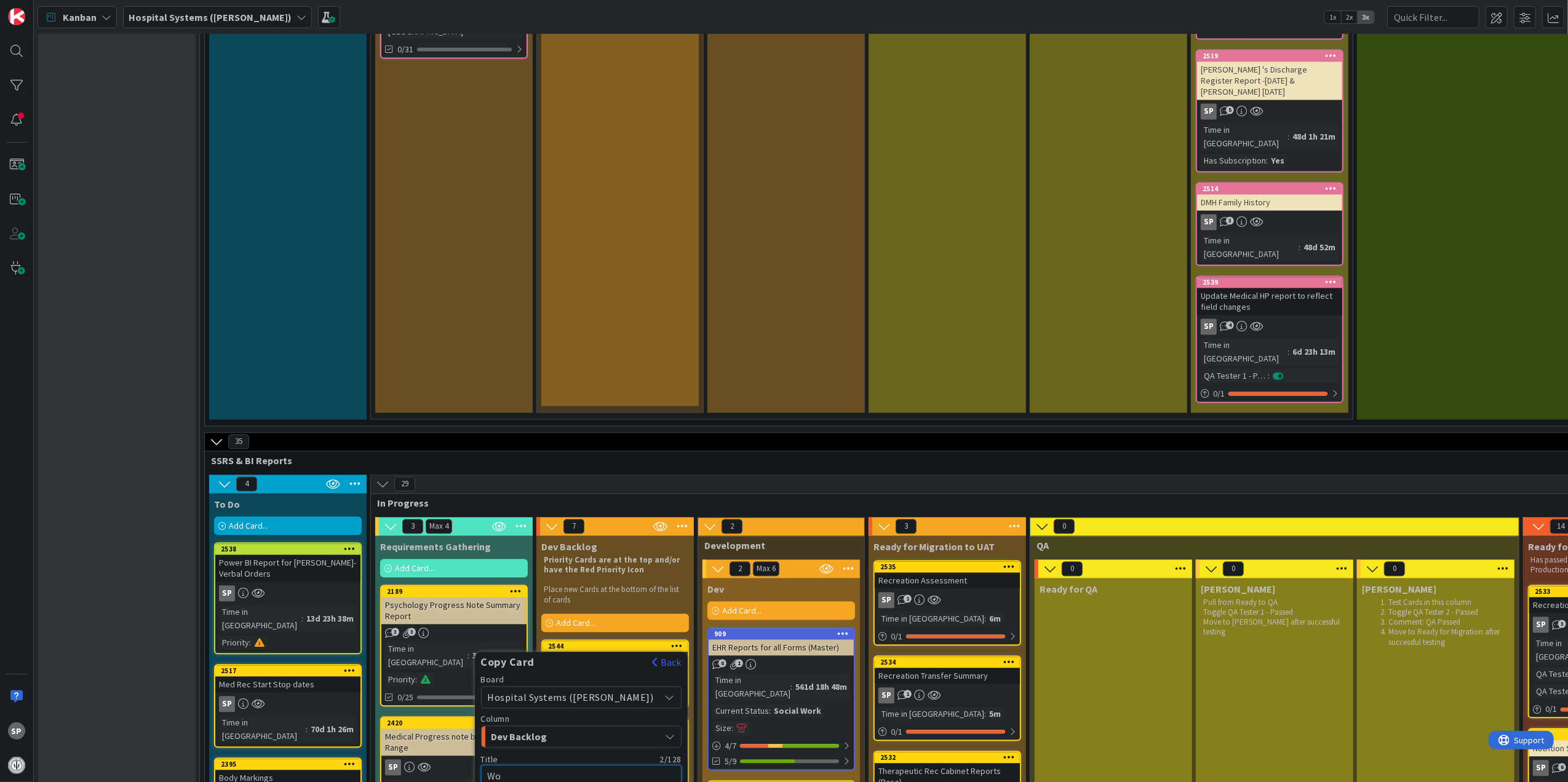
type textarea "x"
type textarea "Wor"
type textarea "x"
type textarea "Work"
type textarea "x"
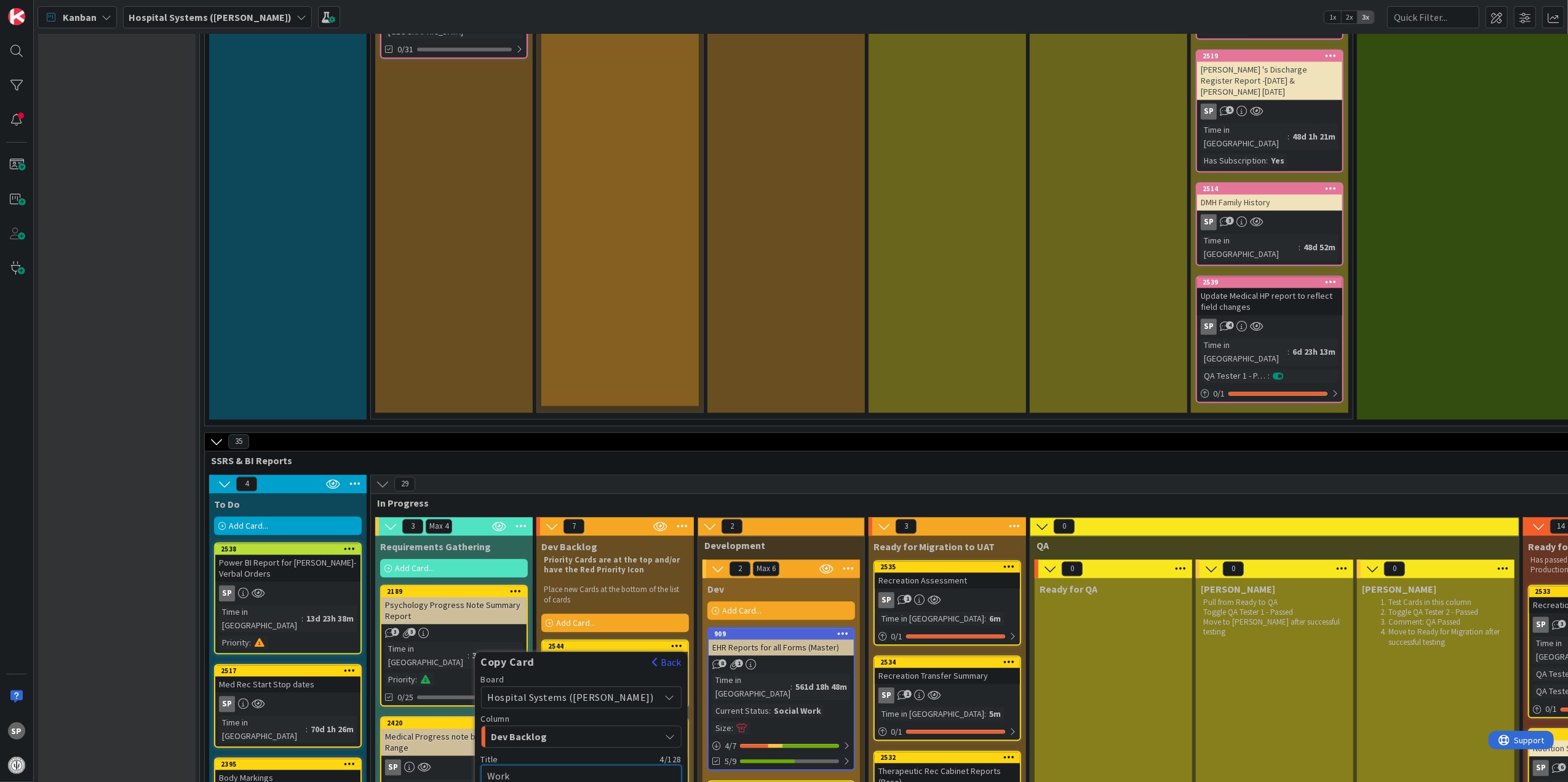
type textarea "Work"
type textarea "x"
type textarea "Work T"
type textarea "x"
type textarea "Work Th"
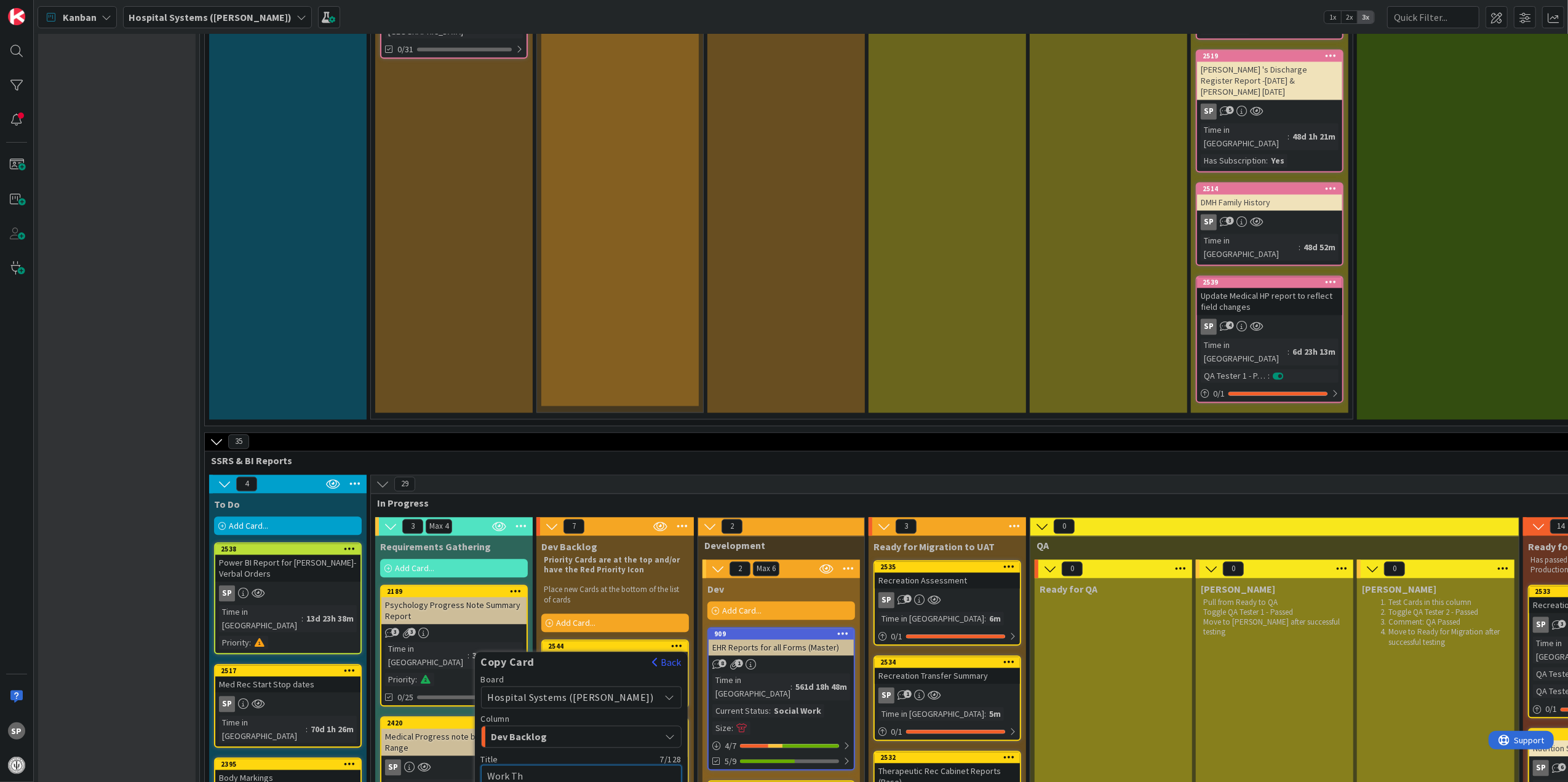
type textarea "x"
type textarea "Work The"
type textarea "x"
type textarea "Work Ther"
type textarea "x"
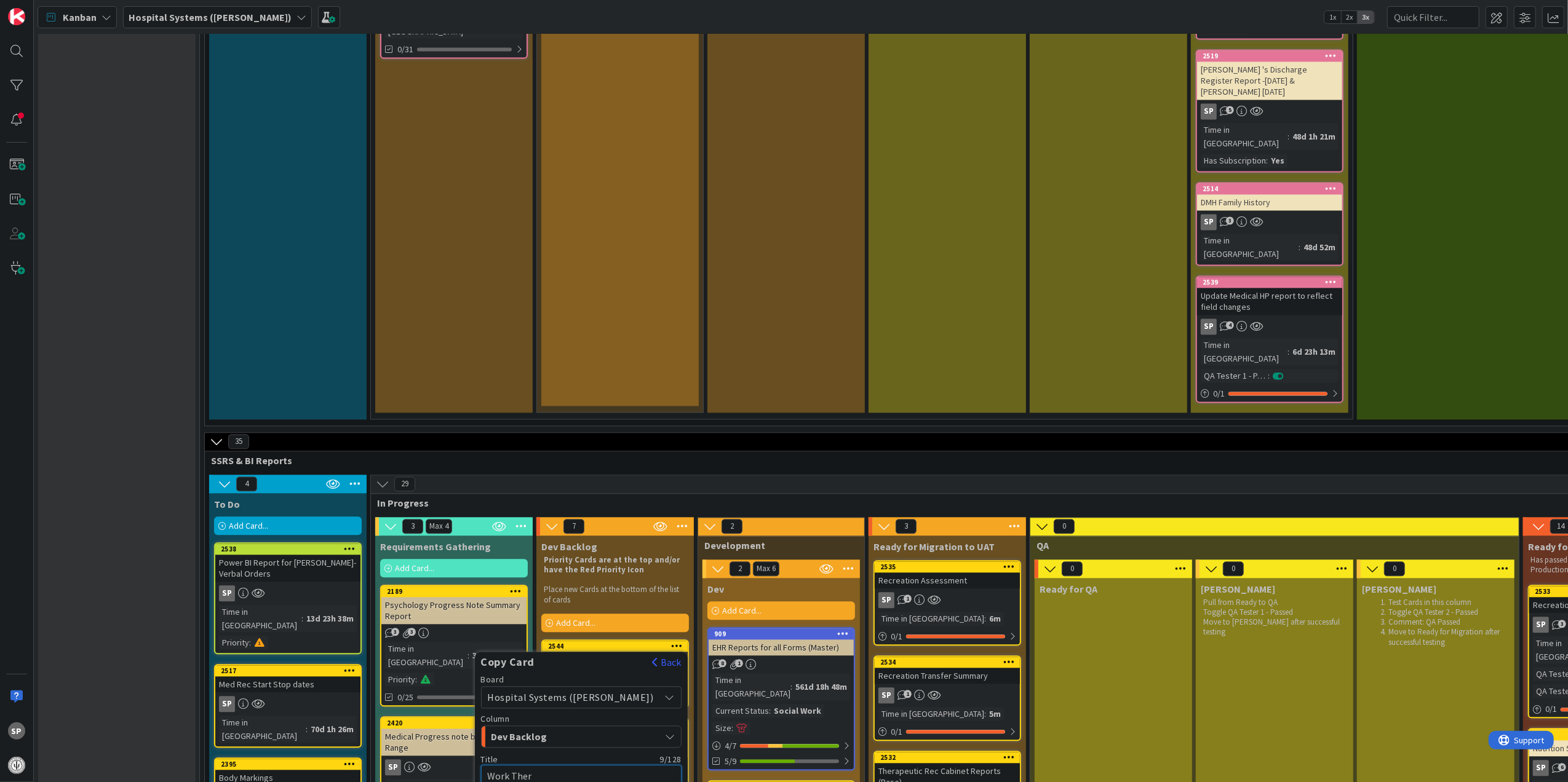
type textarea "Work Thera"
type textarea "x"
type textarea "Work Therap"
type textarea "x"
type textarea "Work Therapy"
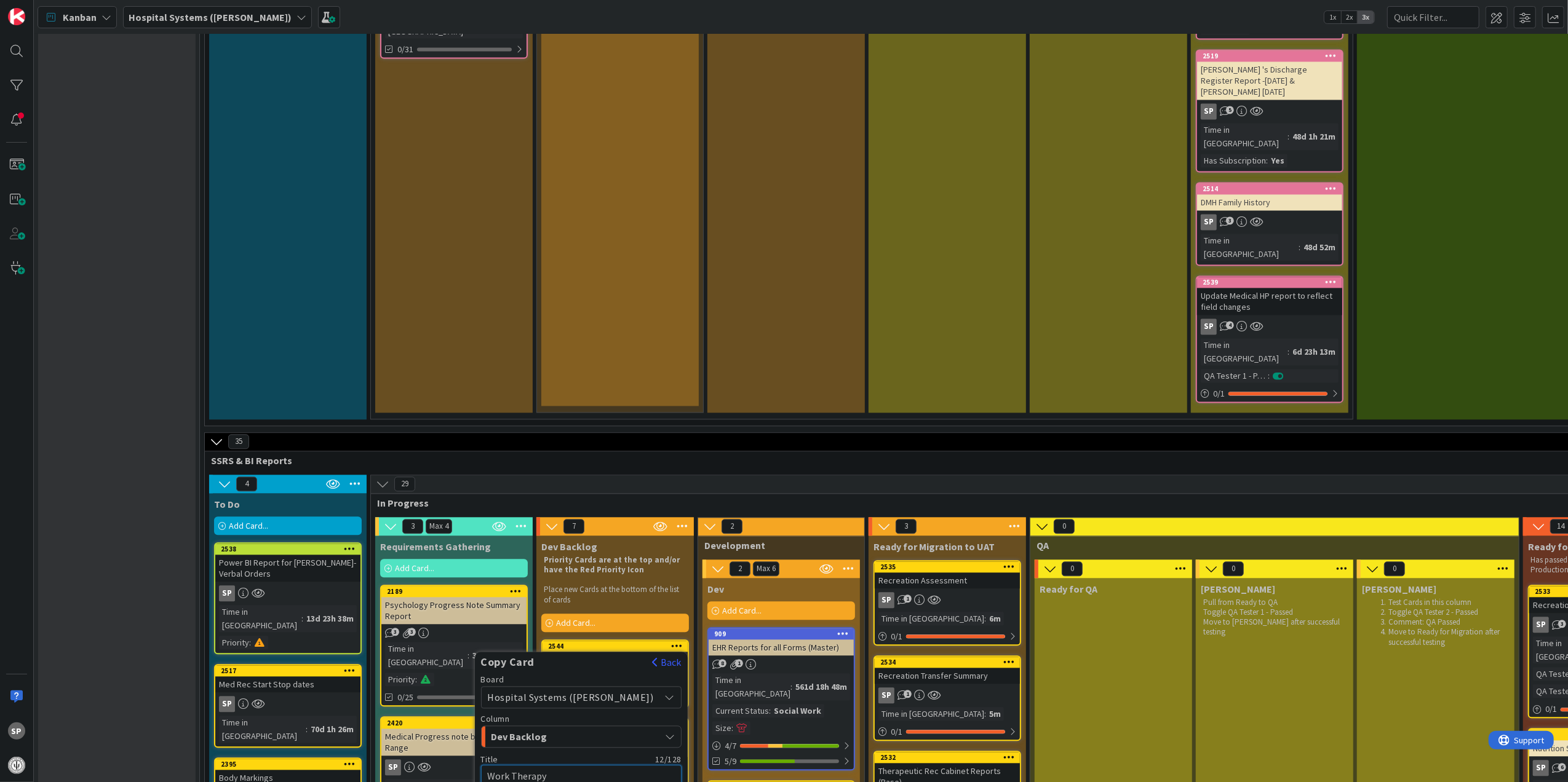
type textarea "x"
type textarea "Work Therapy"
type textarea "x"
type textarea "Work Therapy P"
type textarea "x"
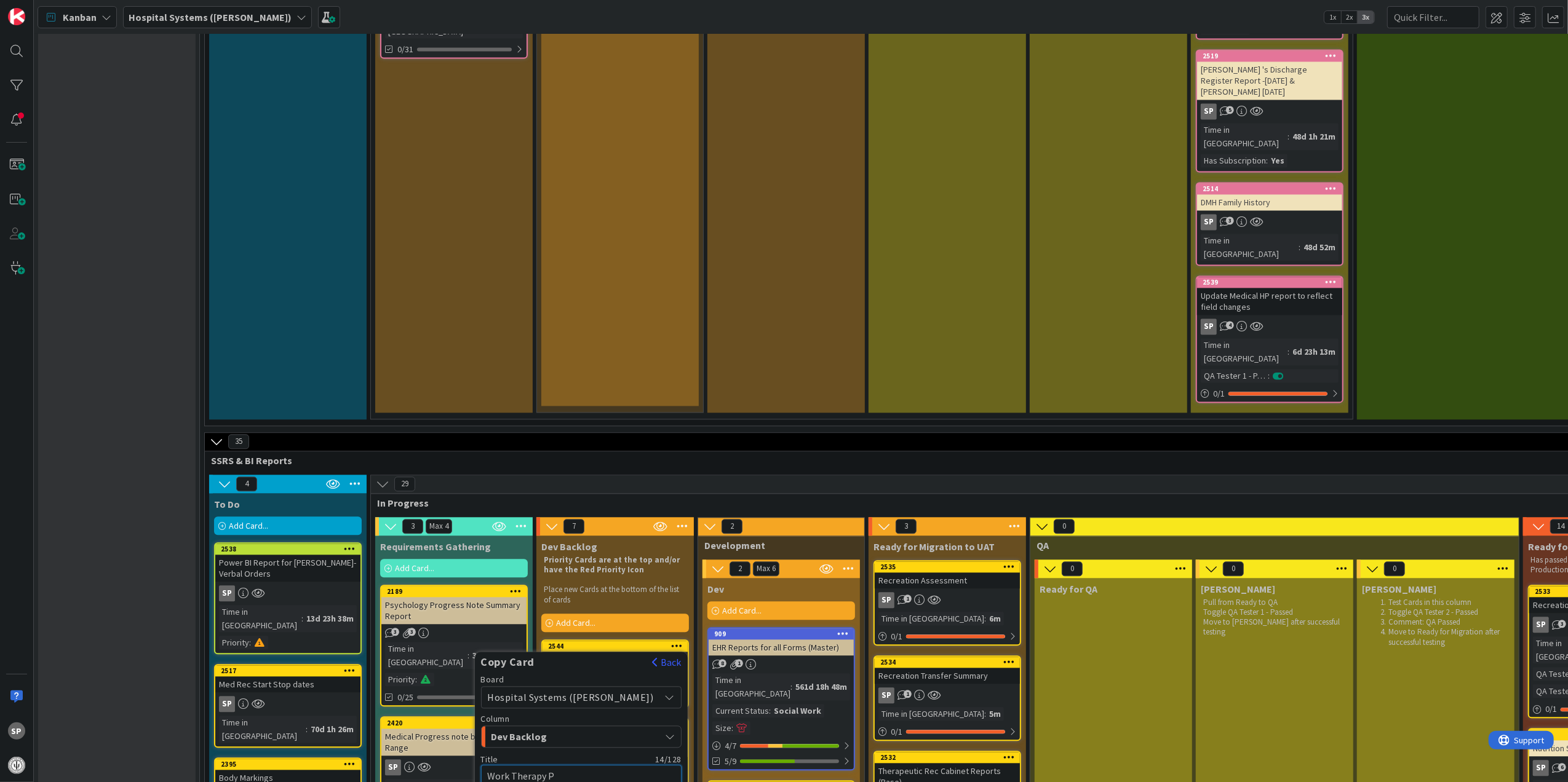
type textarea "Work Therapy Pr"
type textarea "x"
type textarea "Work Therapy Pro"
type textarea "x"
type textarea "Work Therapy Prog"
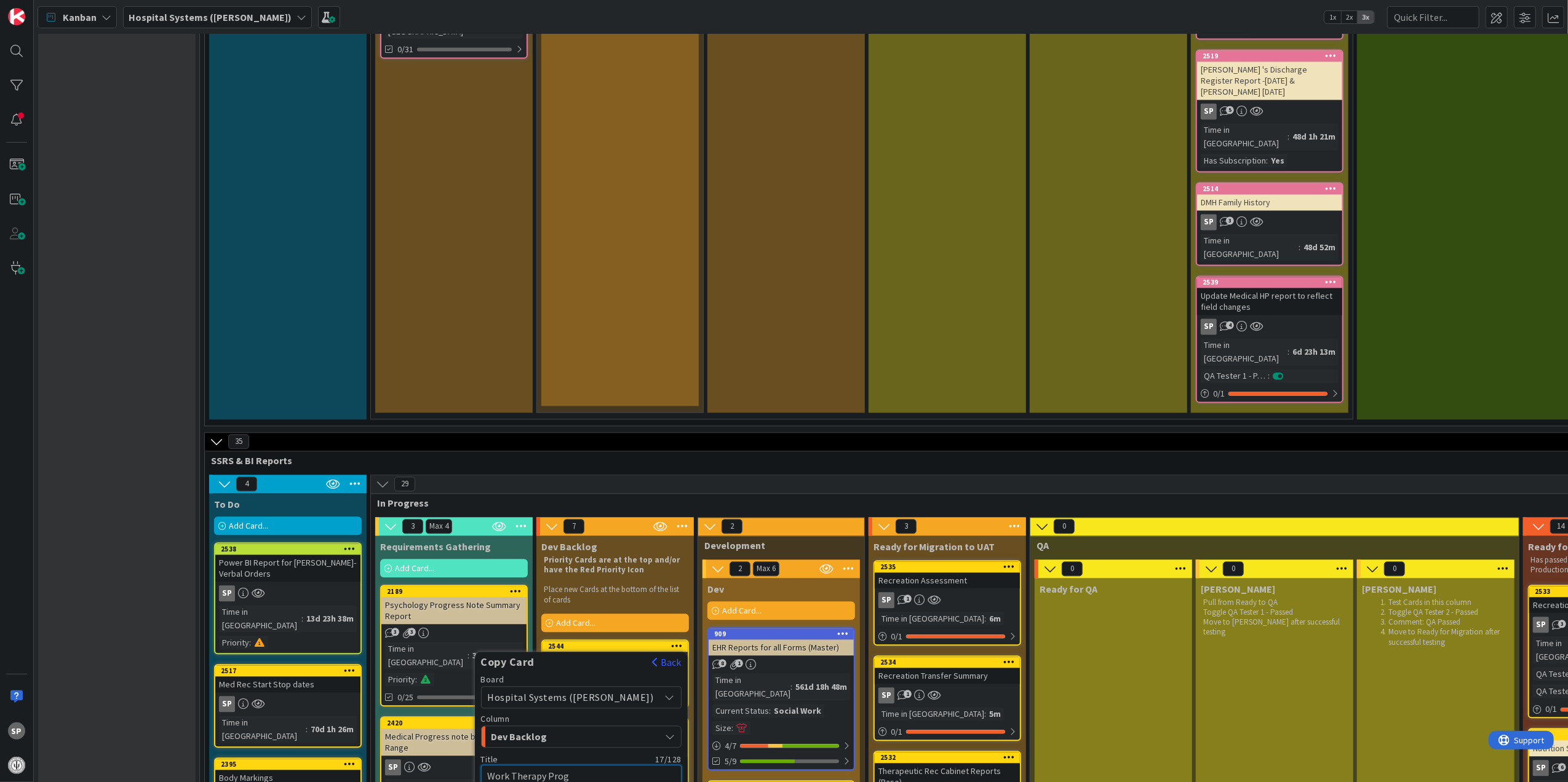
type textarea "x"
type textarea "Work Therapy Progr"
type textarea "x"
type textarea "Work Therapy Progre"
type textarea "x"
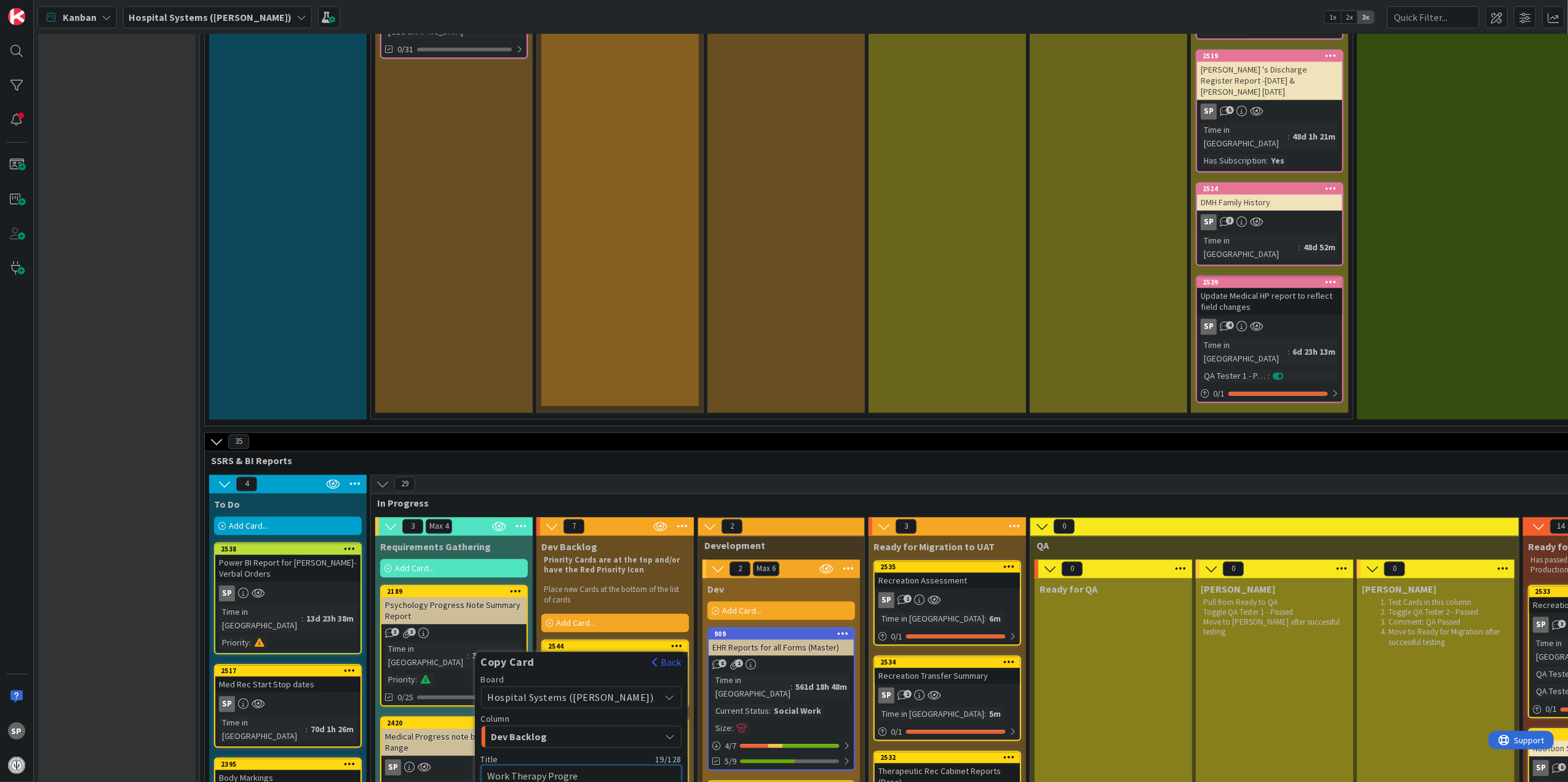
type textarea "Work Therapy Progres"
type textarea "x"
type textarea "Work Therapy Progress"
type textarea "x"
type textarea "Work Therapy Progress"
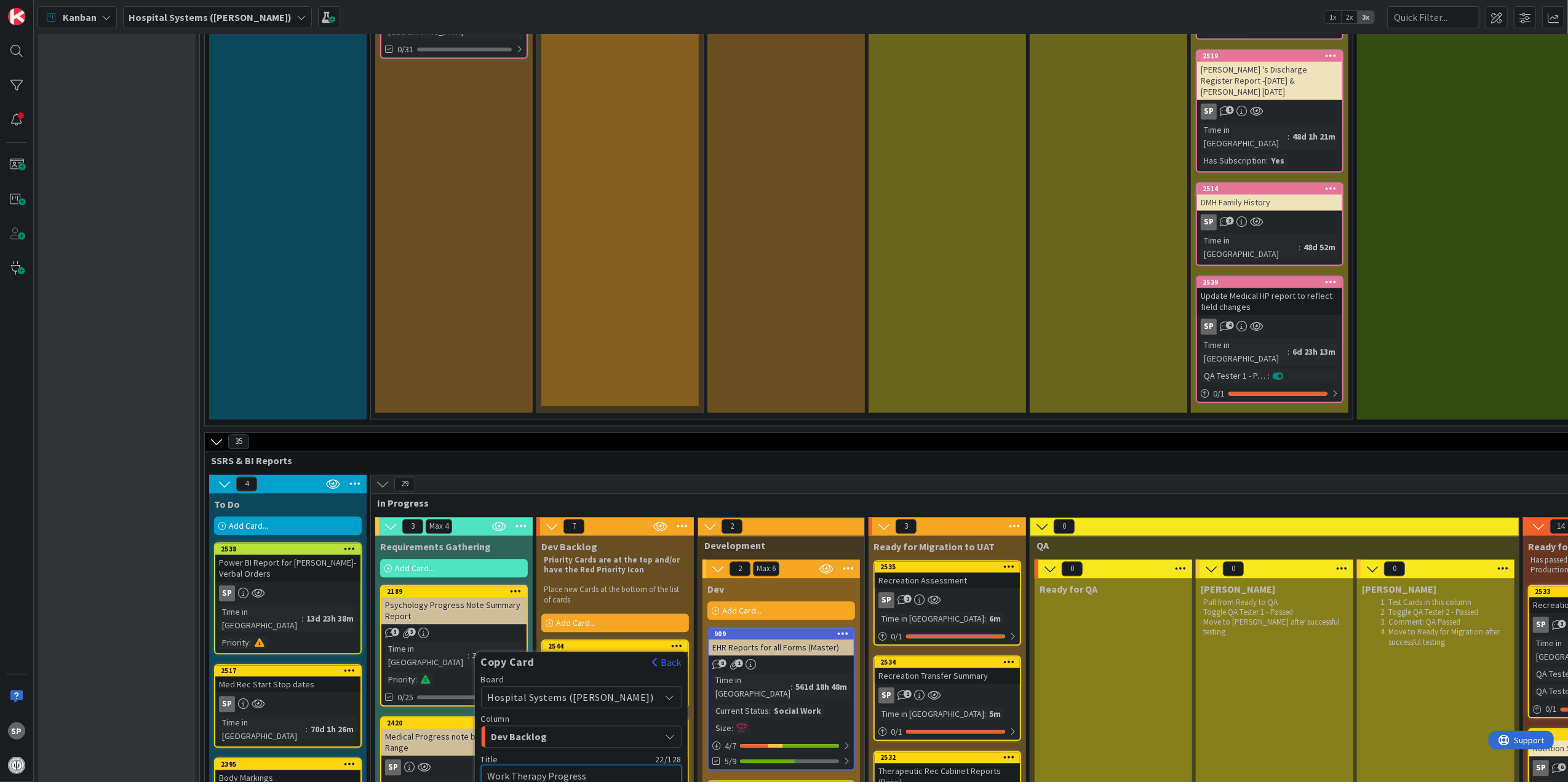
type textarea "x"
type textarea "Work Therapy Progress N"
type textarea "x"
type textarea "Work Therapy Progress No"
type textarea "x"
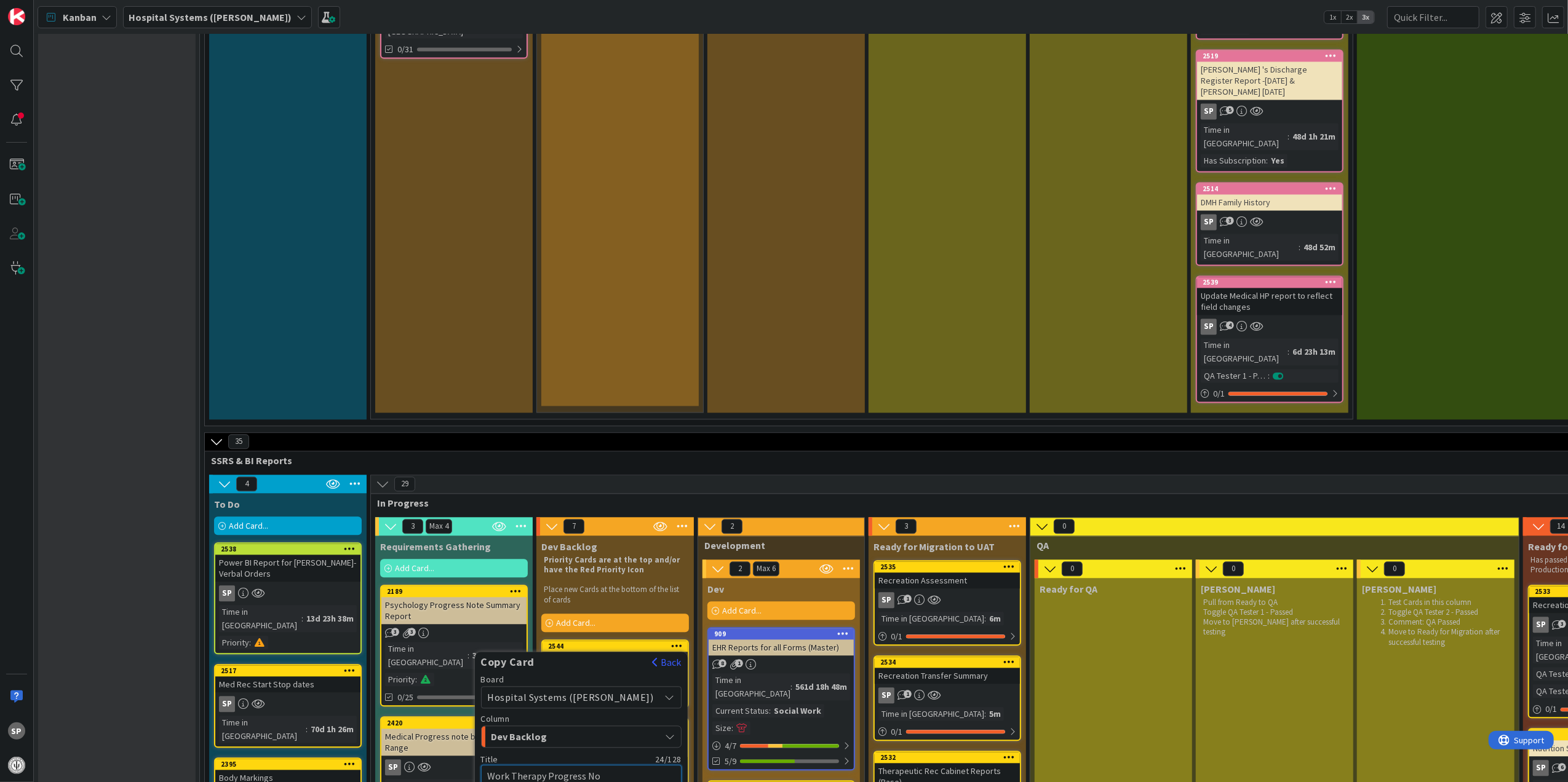
type textarea "Work Therapy Progress Not"
type textarea "x"
type textarea "Work Therapy Progress Note"
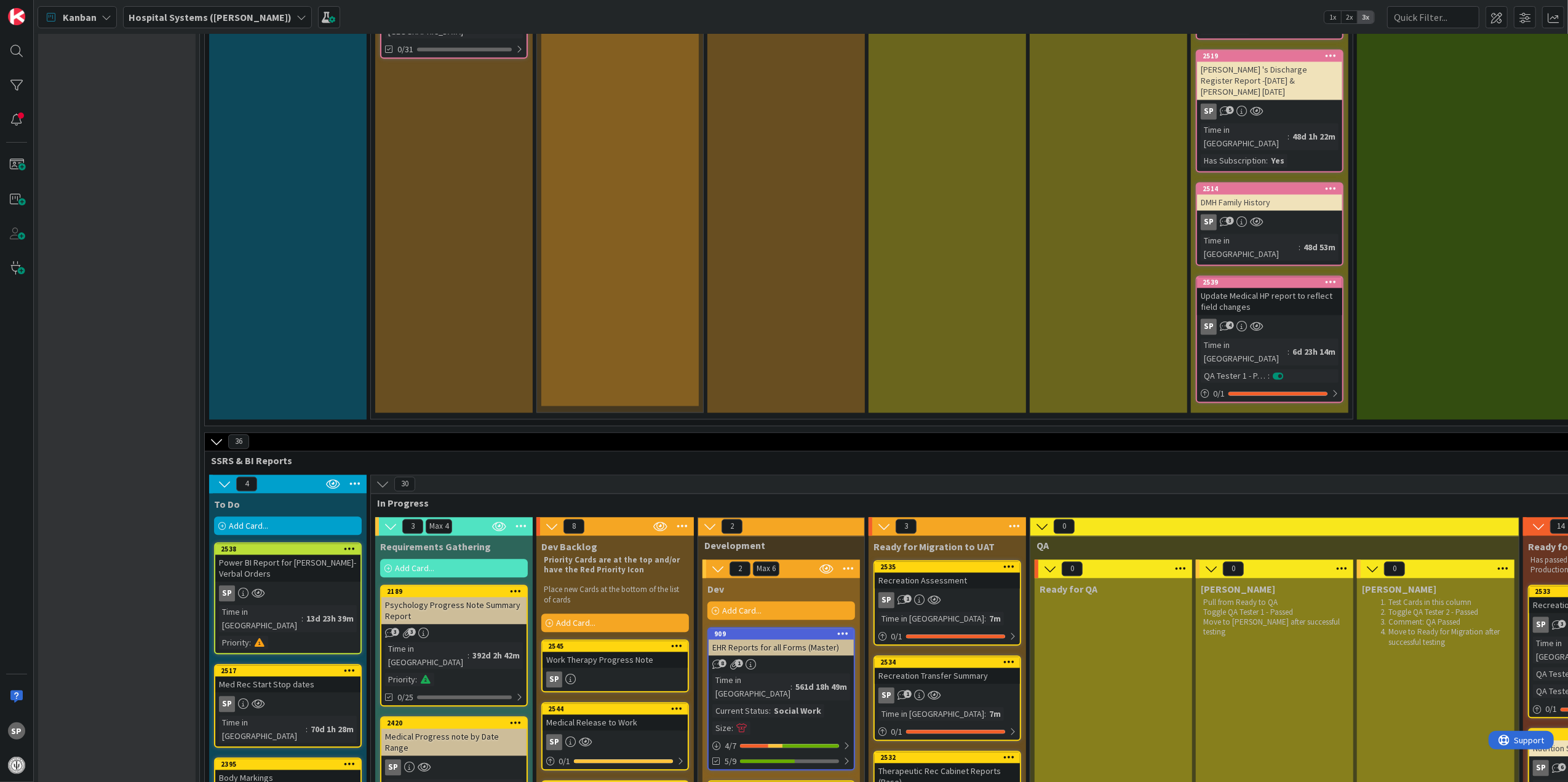
click at [640, 651] on div "Work Therapy Progress Note" at bounding box center [615, 659] width 145 height 16
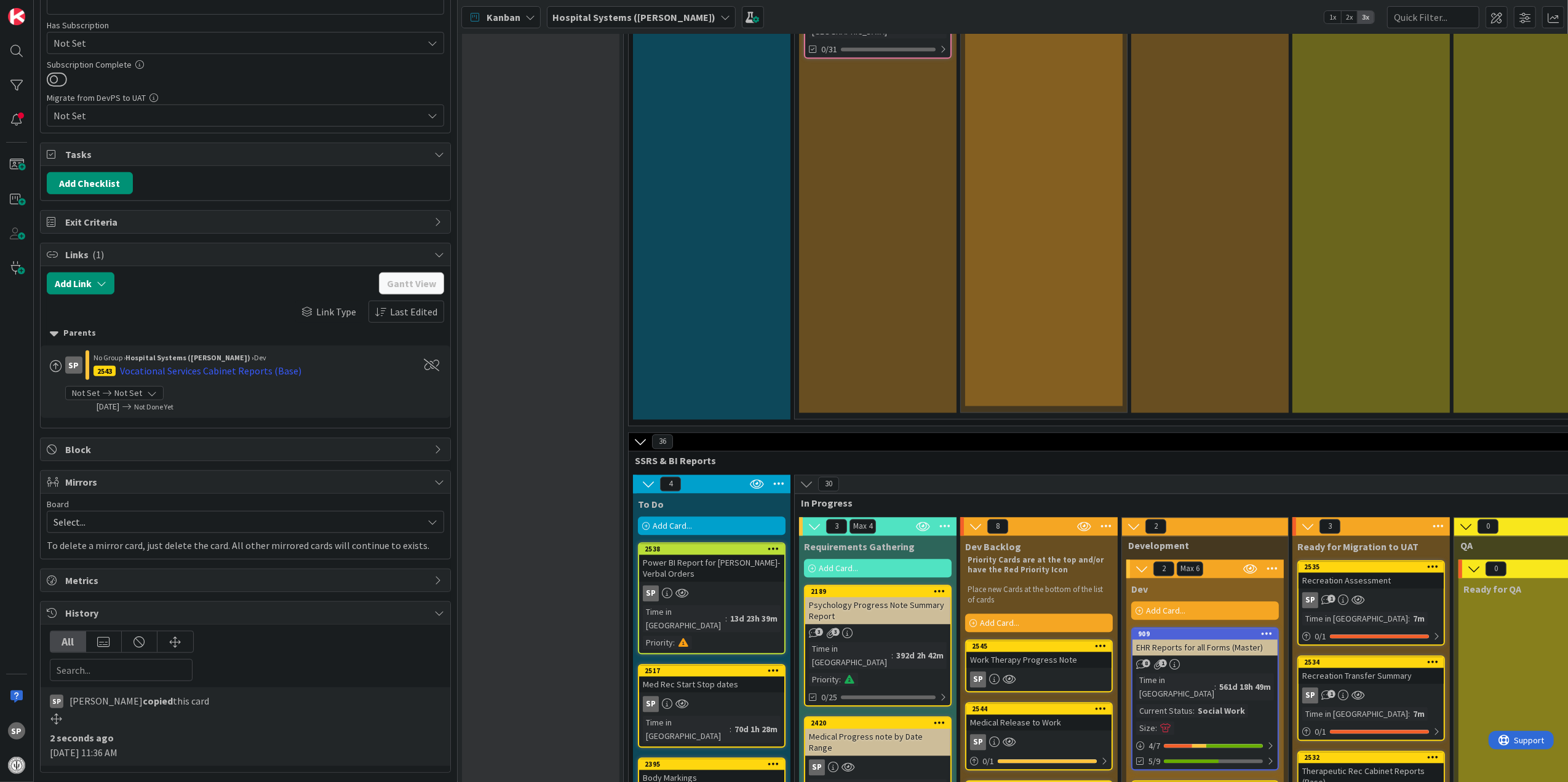
scroll to position [748, 0]
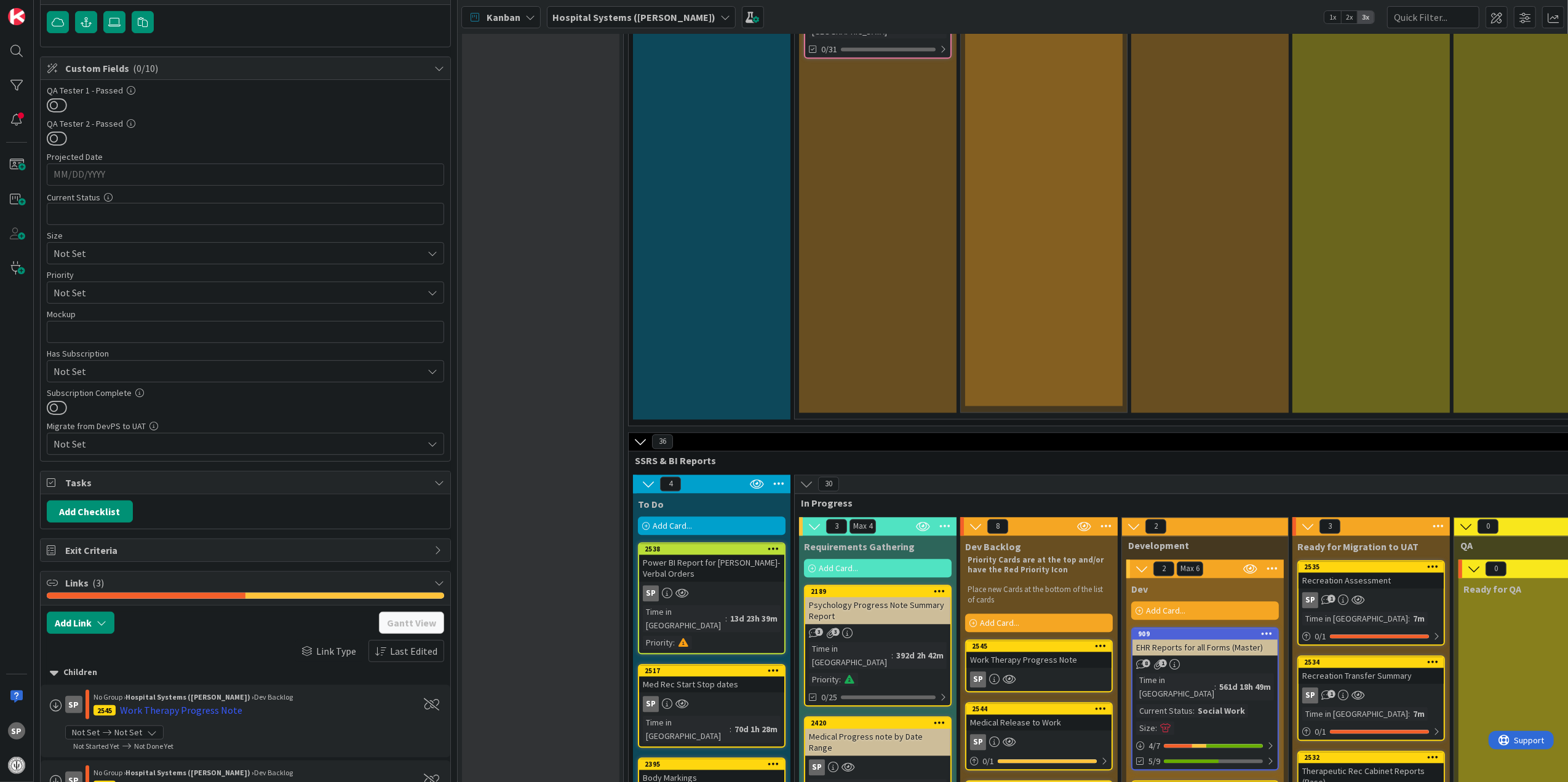
scroll to position [820, 0]
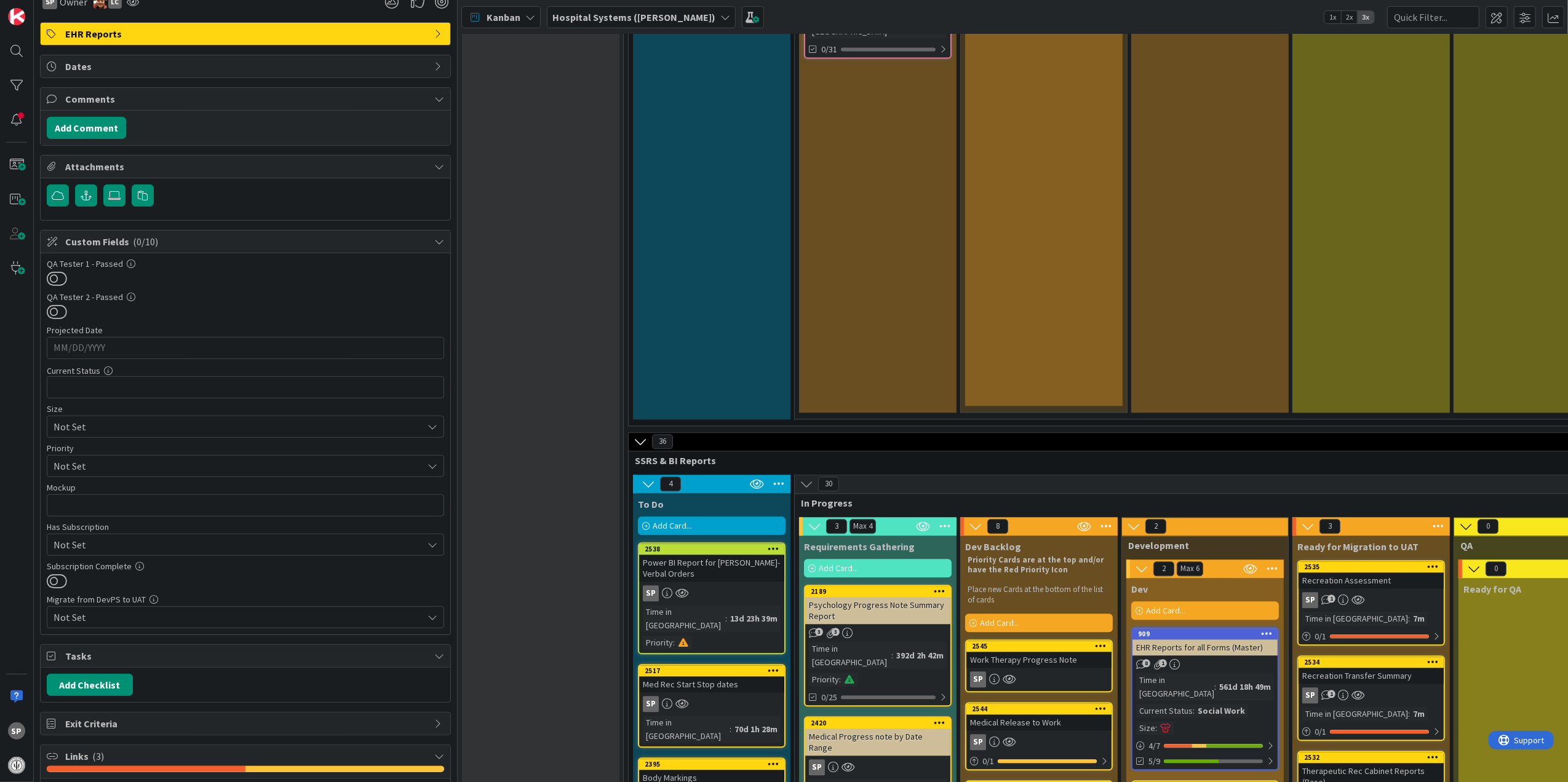
scroll to position [0, 0]
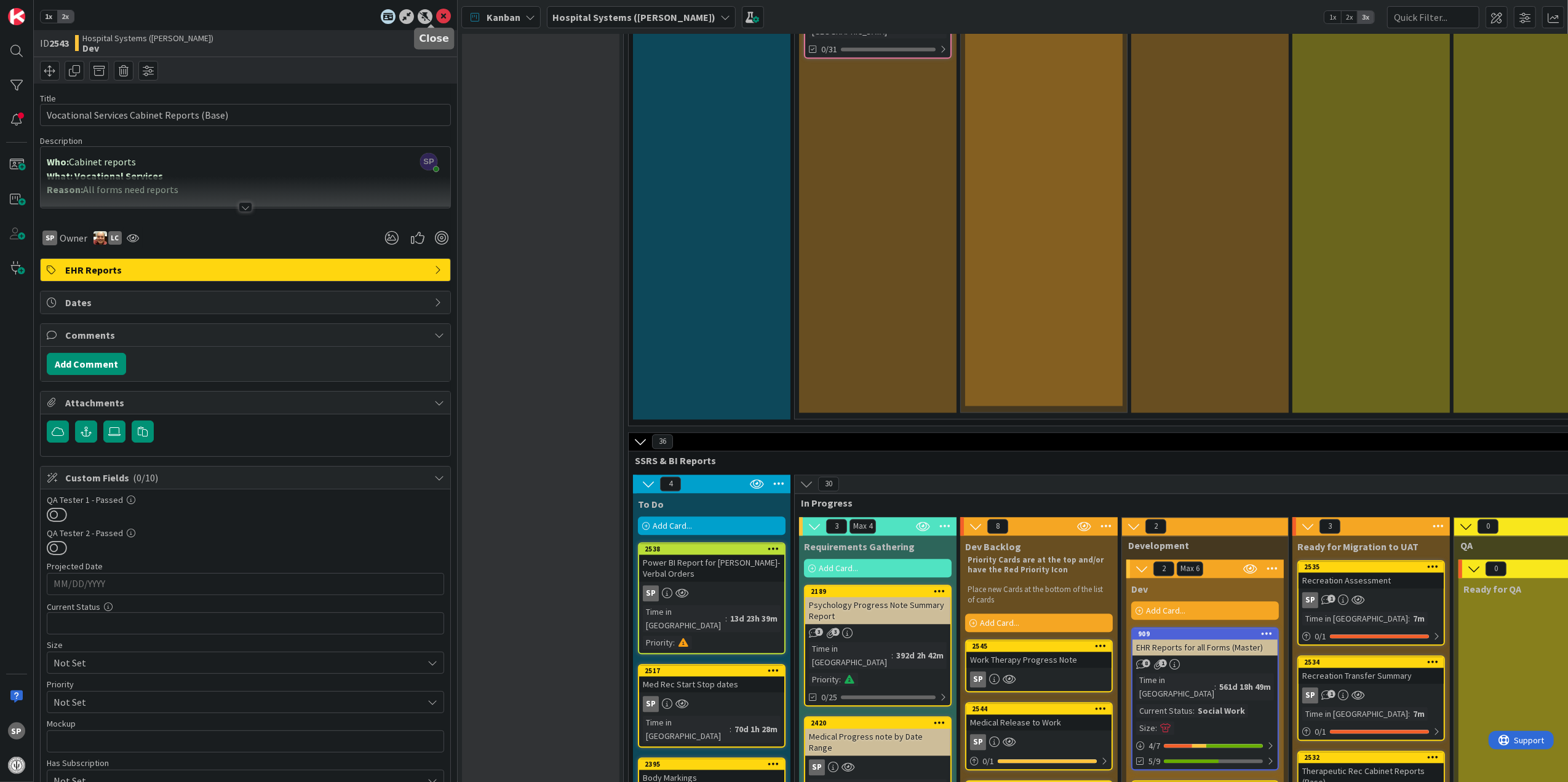
click at [436, 11] on icon at bounding box center [443, 16] width 15 height 15
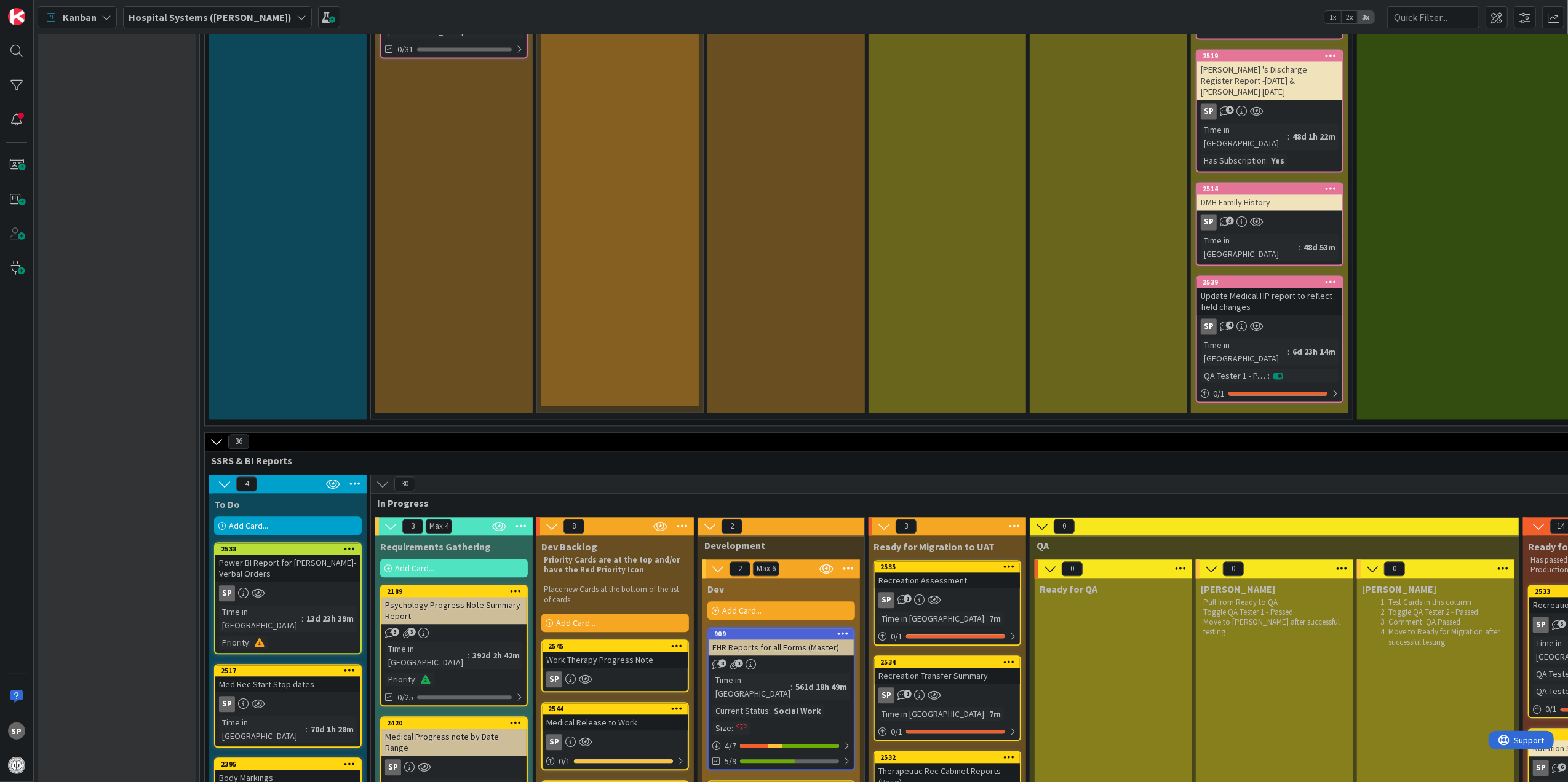
click at [659, 651] on div "Work Therapy Progress Note" at bounding box center [615, 659] width 145 height 16
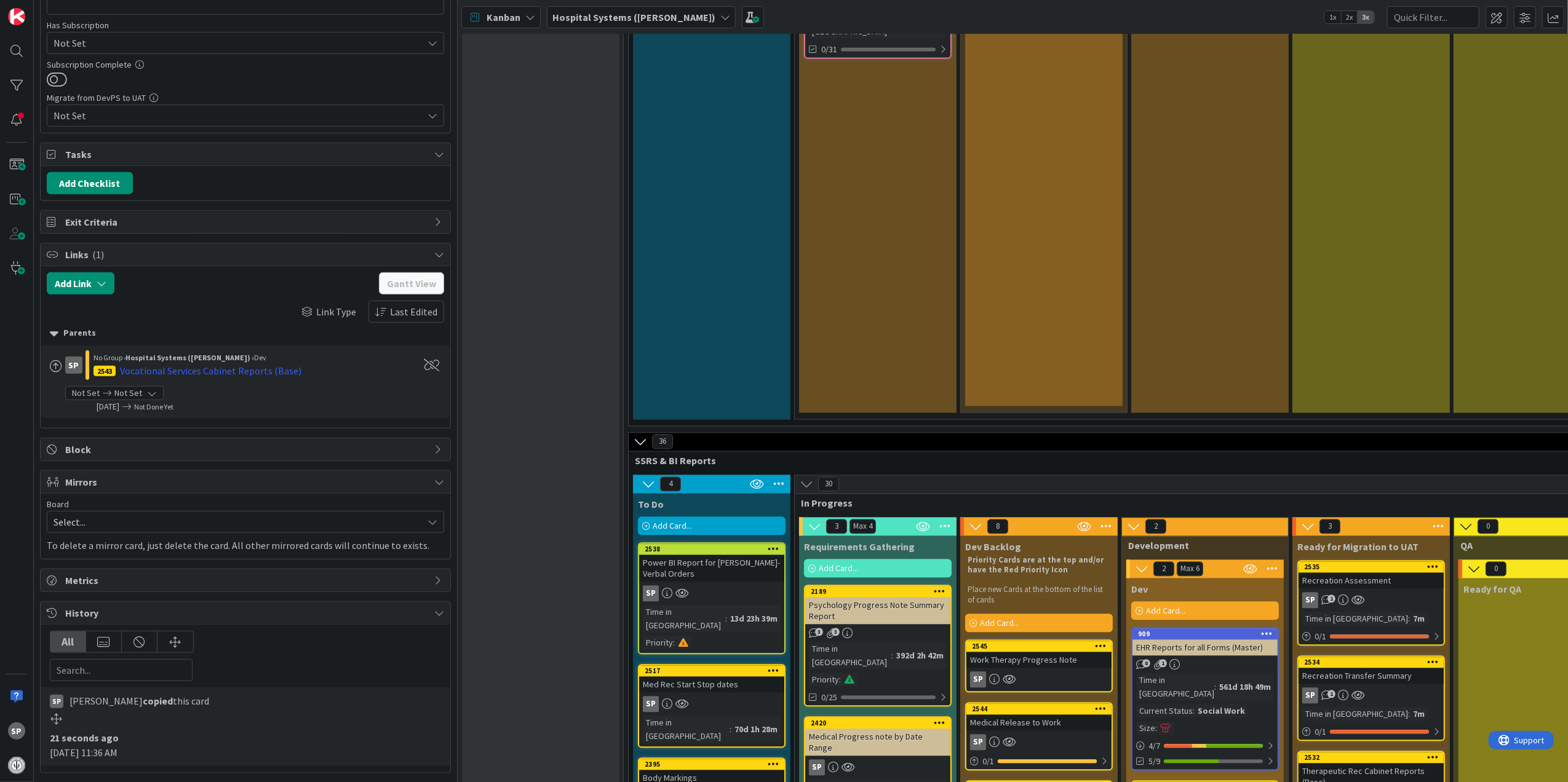
click at [142, 388] on div "Not Set Not Set" at bounding box center [115, 393] width 98 height 14
click at [142, 388] on div "Not Set Not Set" at bounding box center [115, 393] width 98 height 14
click at [53, 362] on span at bounding box center [56, 366] width 12 height 12
click at [63, 387] on icon at bounding box center [62, 391] width 10 height 18
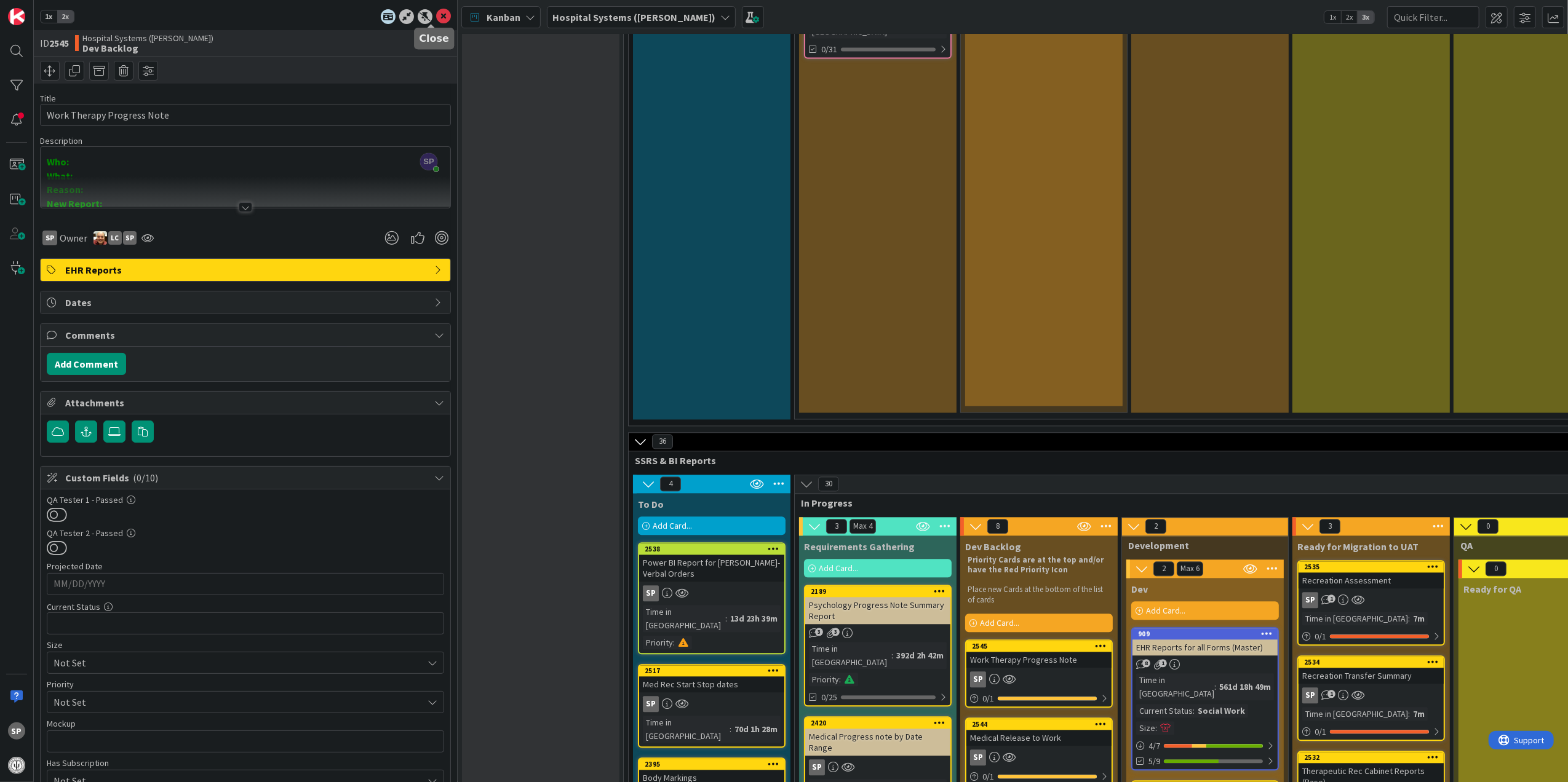
click at [436, 16] on icon at bounding box center [443, 16] width 15 height 15
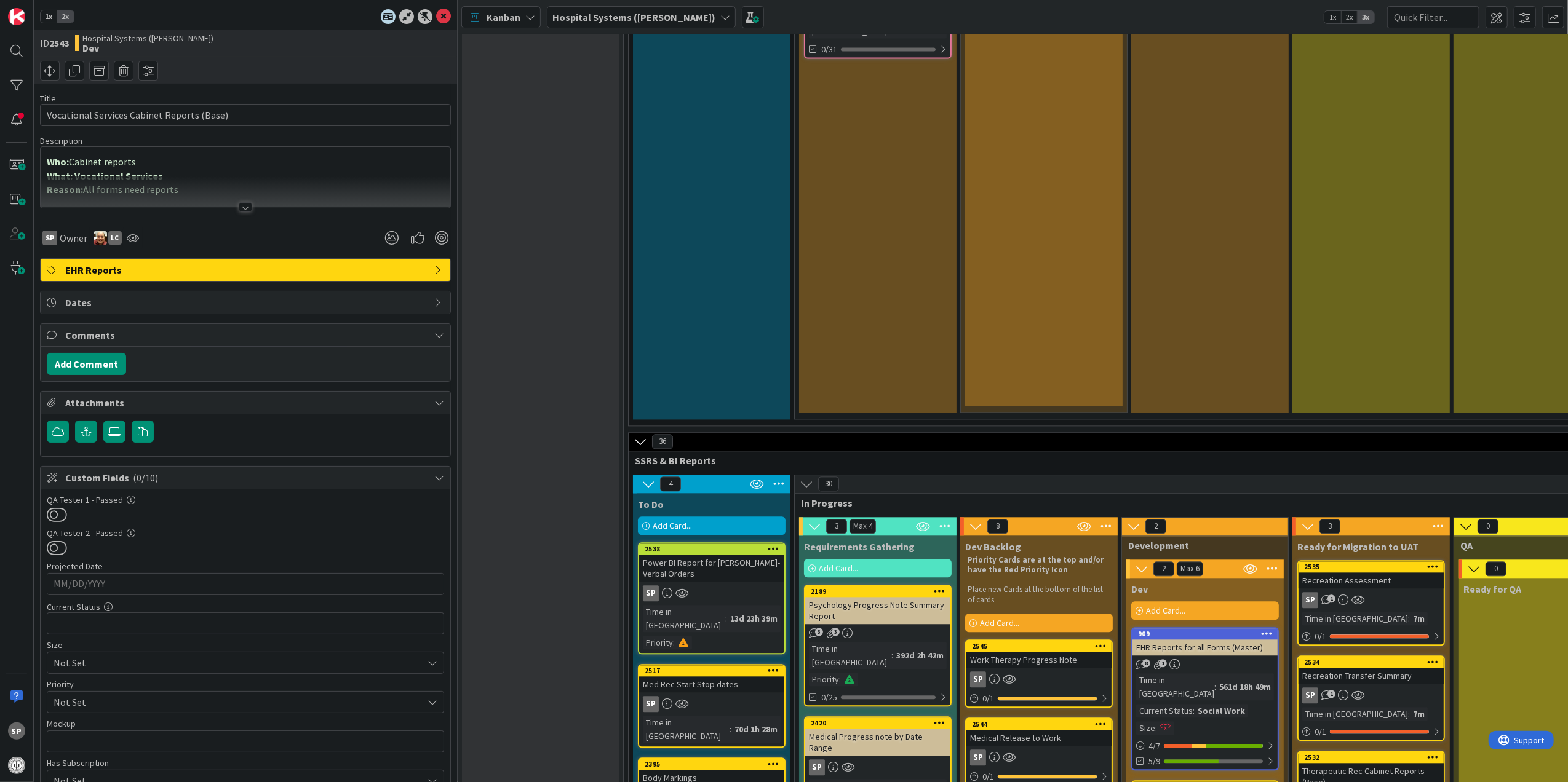
click at [239, 211] on div at bounding box center [245, 207] width 14 height 10
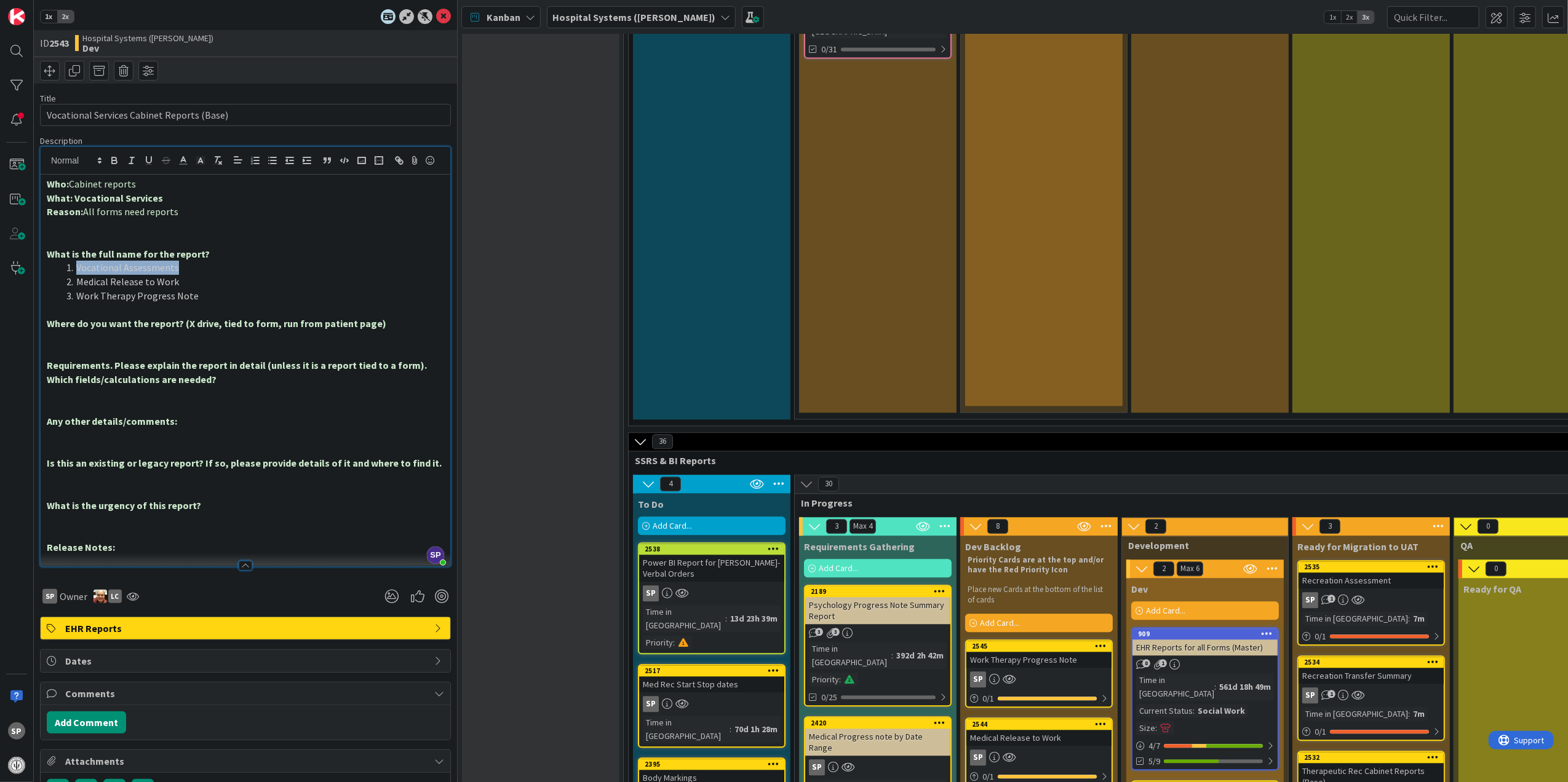
drag, startPoint x: 182, startPoint y: 285, endPoint x: 77, endPoint y: 283, distance: 105.0
click at [77, 275] on li "Vocational Assessments" at bounding box center [252, 268] width 382 height 14
copy li "Vocational Assessments"
click at [436, 13] on icon at bounding box center [443, 16] width 15 height 15
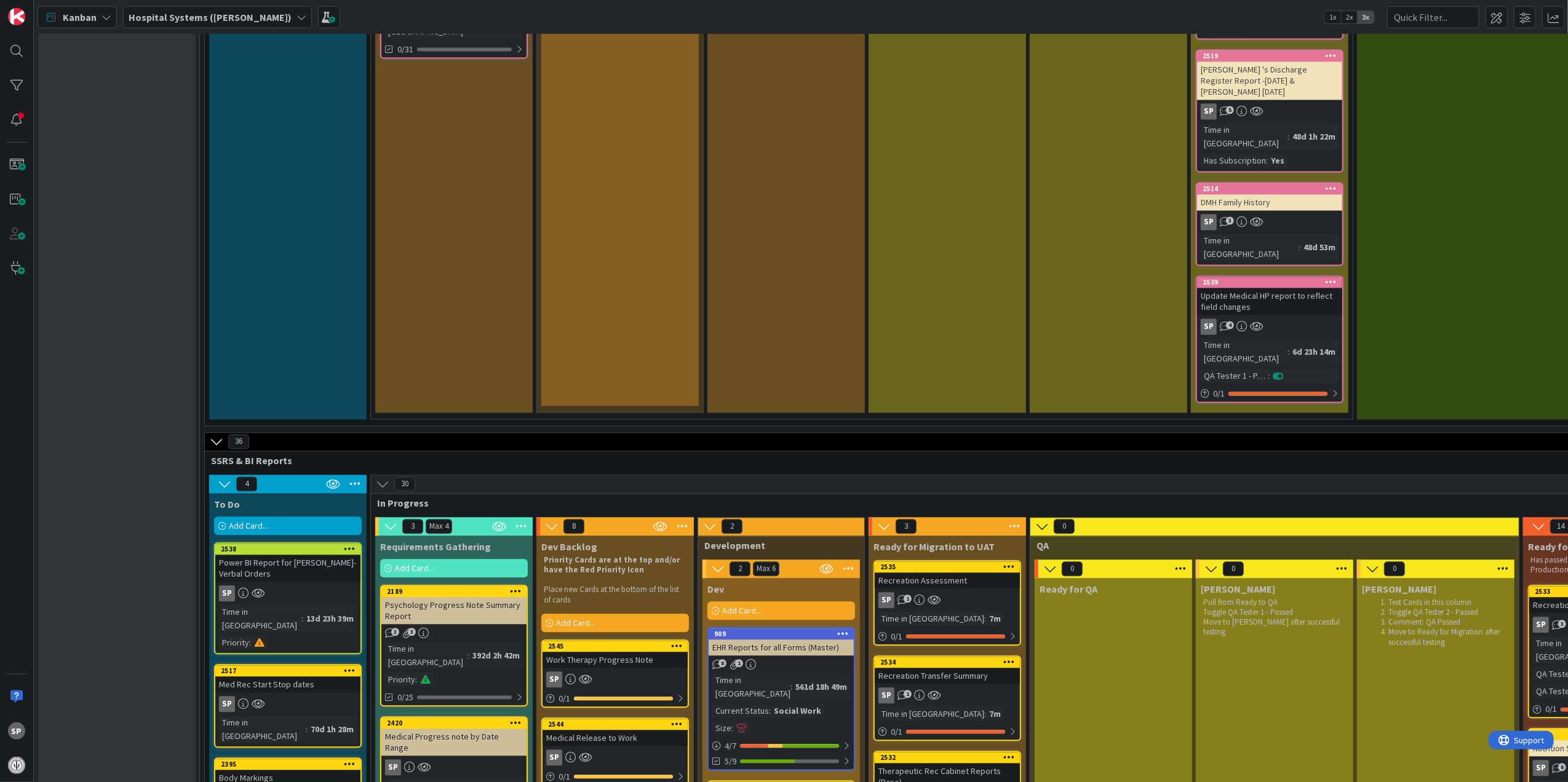
click at [680, 641] on icon at bounding box center [676, 645] width 12 height 8
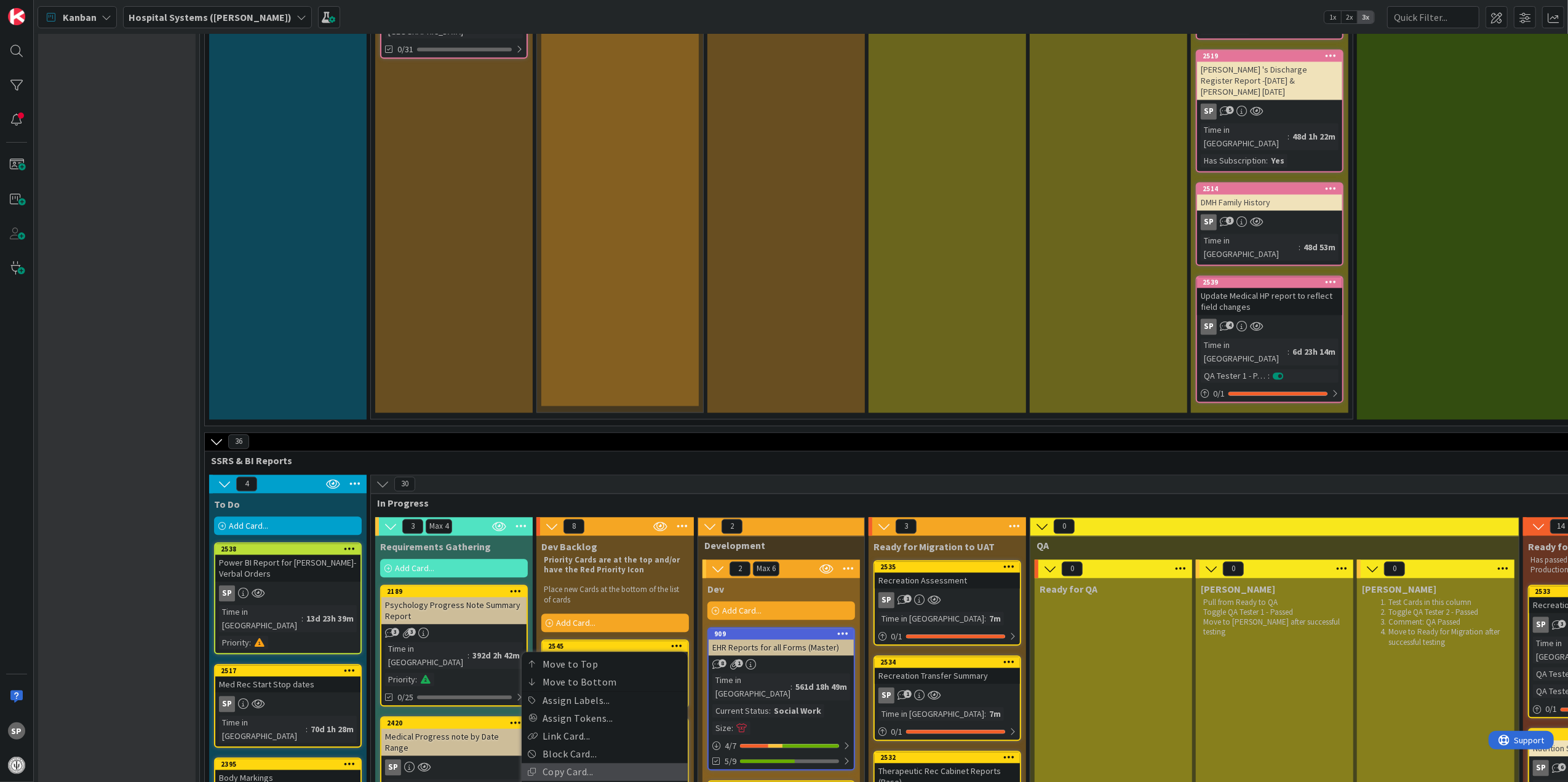
click at [602, 763] on link "Copy Card..." at bounding box center [605, 771] width 166 height 18
click at [559, 764] on textarea "Work Therapy Progress Note" at bounding box center [581, 776] width 201 height 23
type textarea "x"
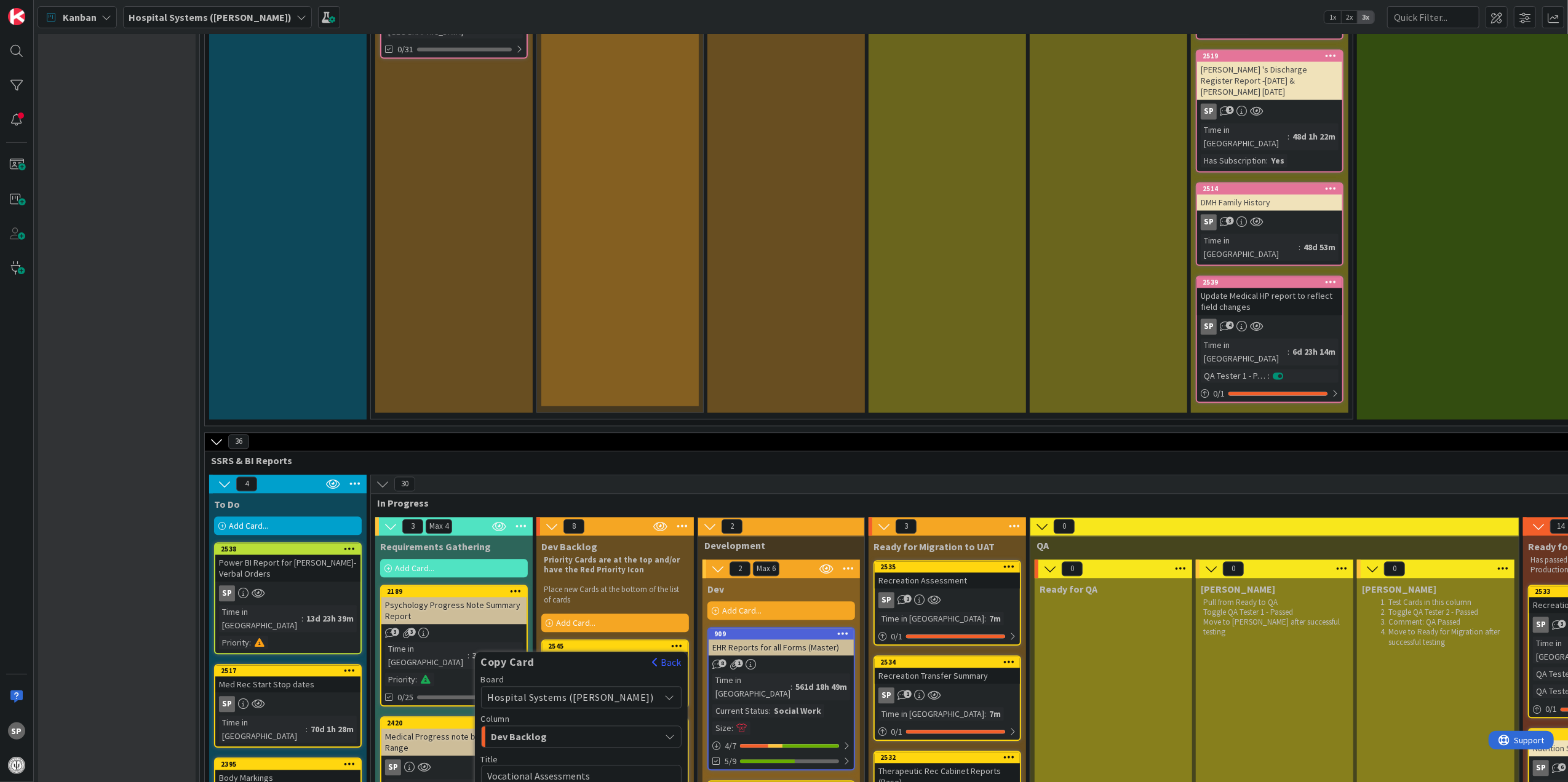
type textarea "Vocational Assessments"
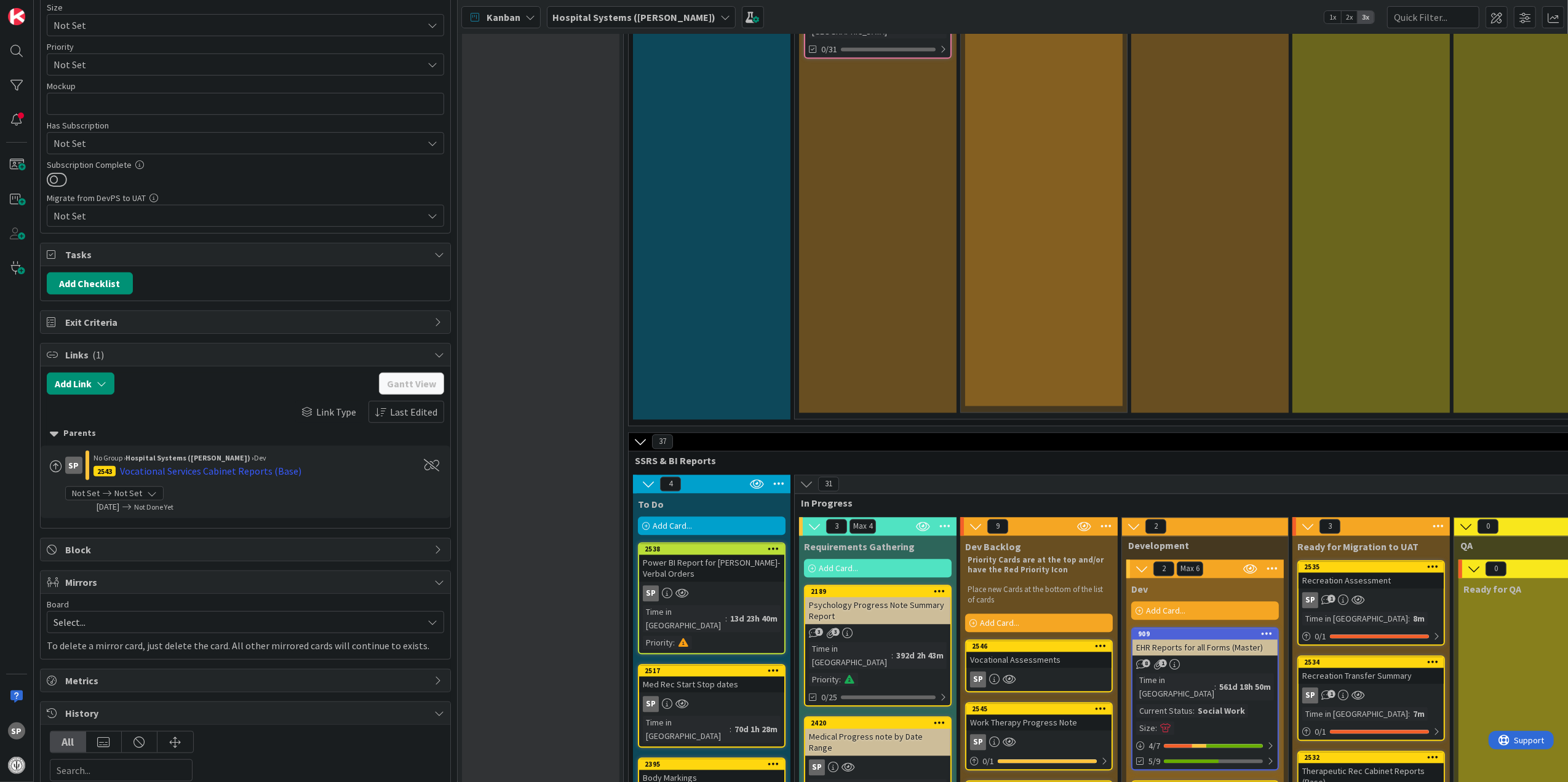
scroll to position [748, 0]
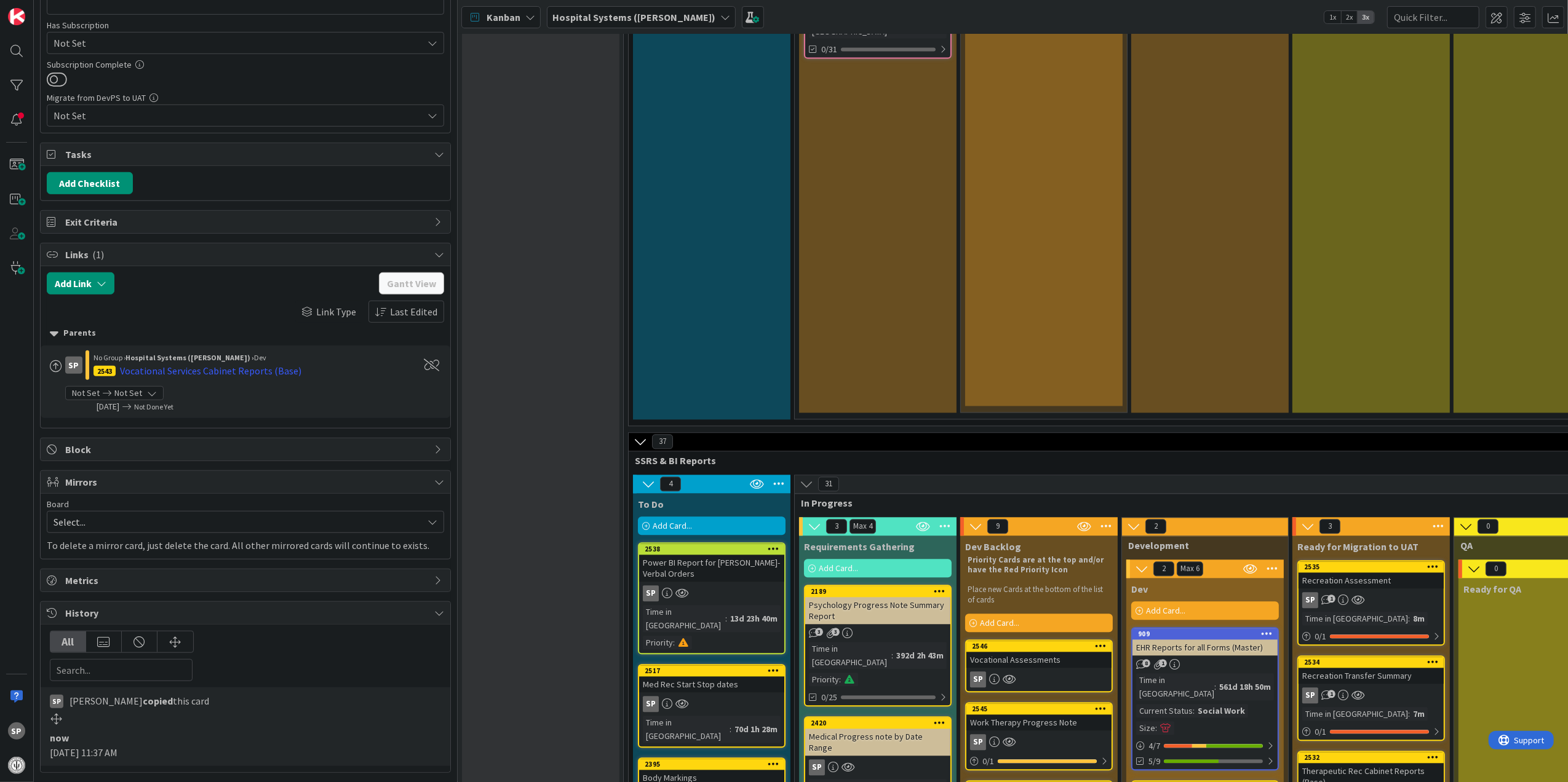
click at [51, 360] on span at bounding box center [56, 366] width 12 height 12
click at [65, 384] on icon at bounding box center [62, 391] width 10 height 18
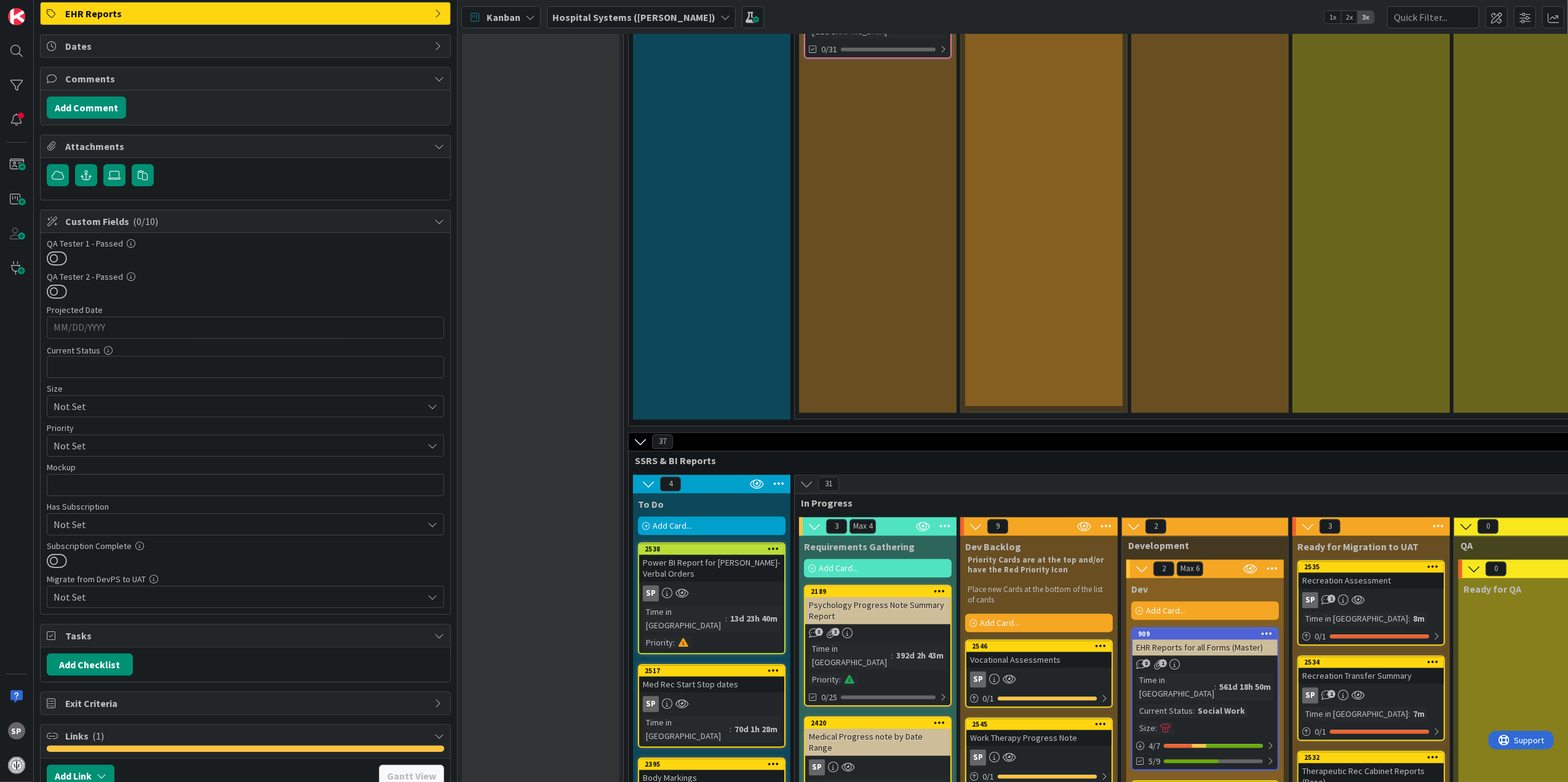
scroll to position [0, 0]
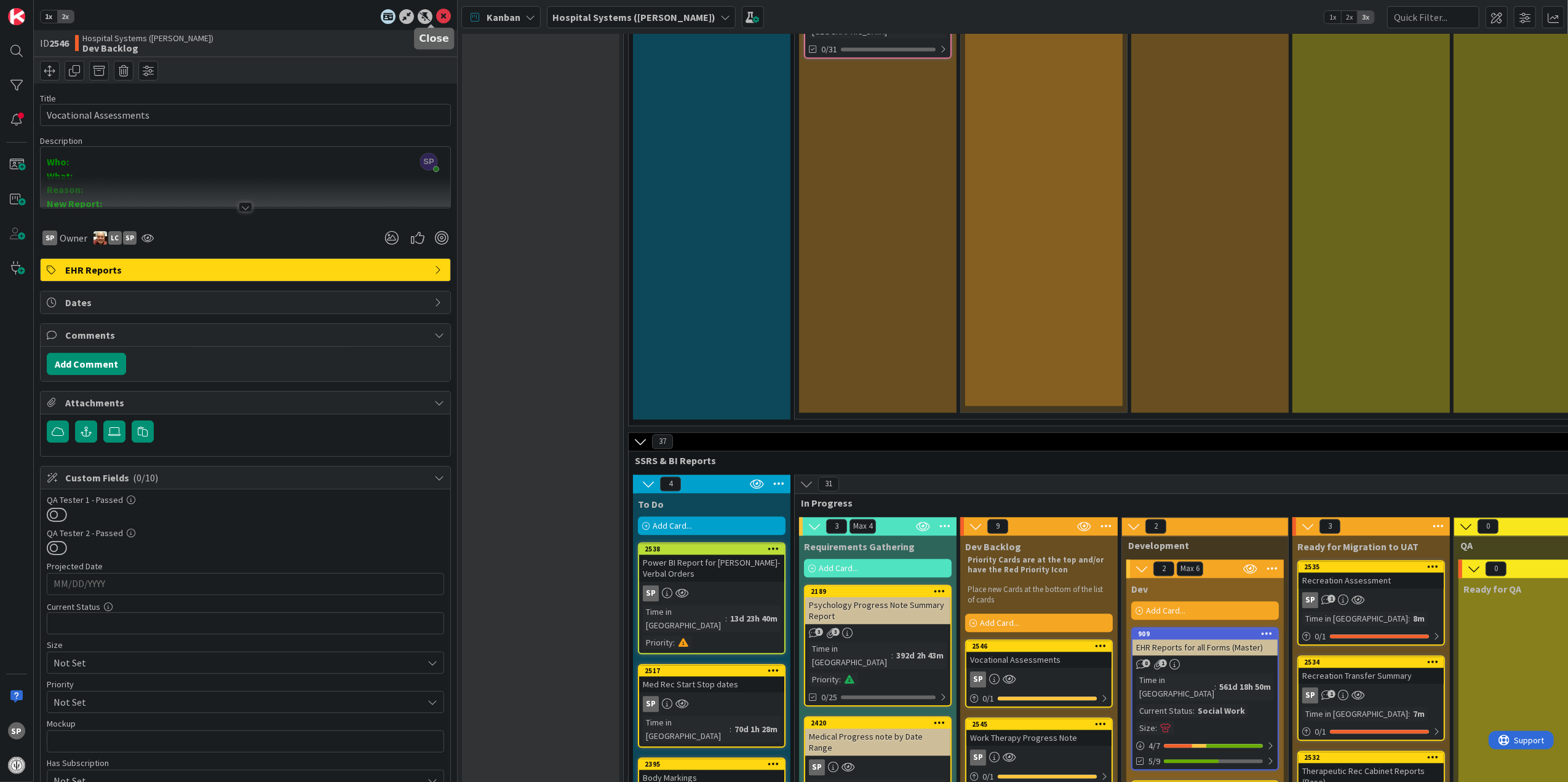
click at [436, 15] on icon at bounding box center [443, 16] width 15 height 15
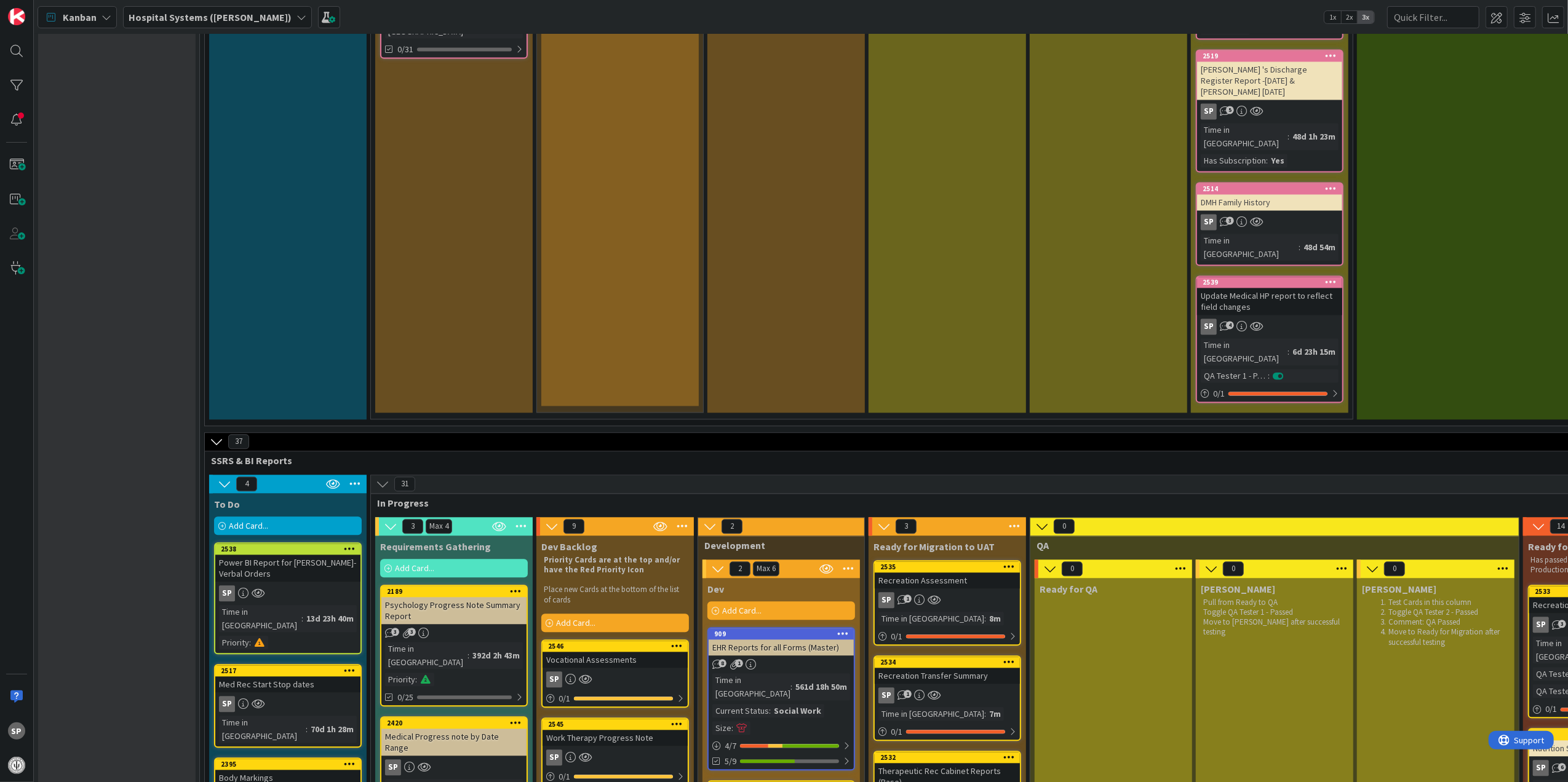
click at [786, 639] on div "EHR Reports for all Forms (Master)" at bounding box center [781, 647] width 145 height 16
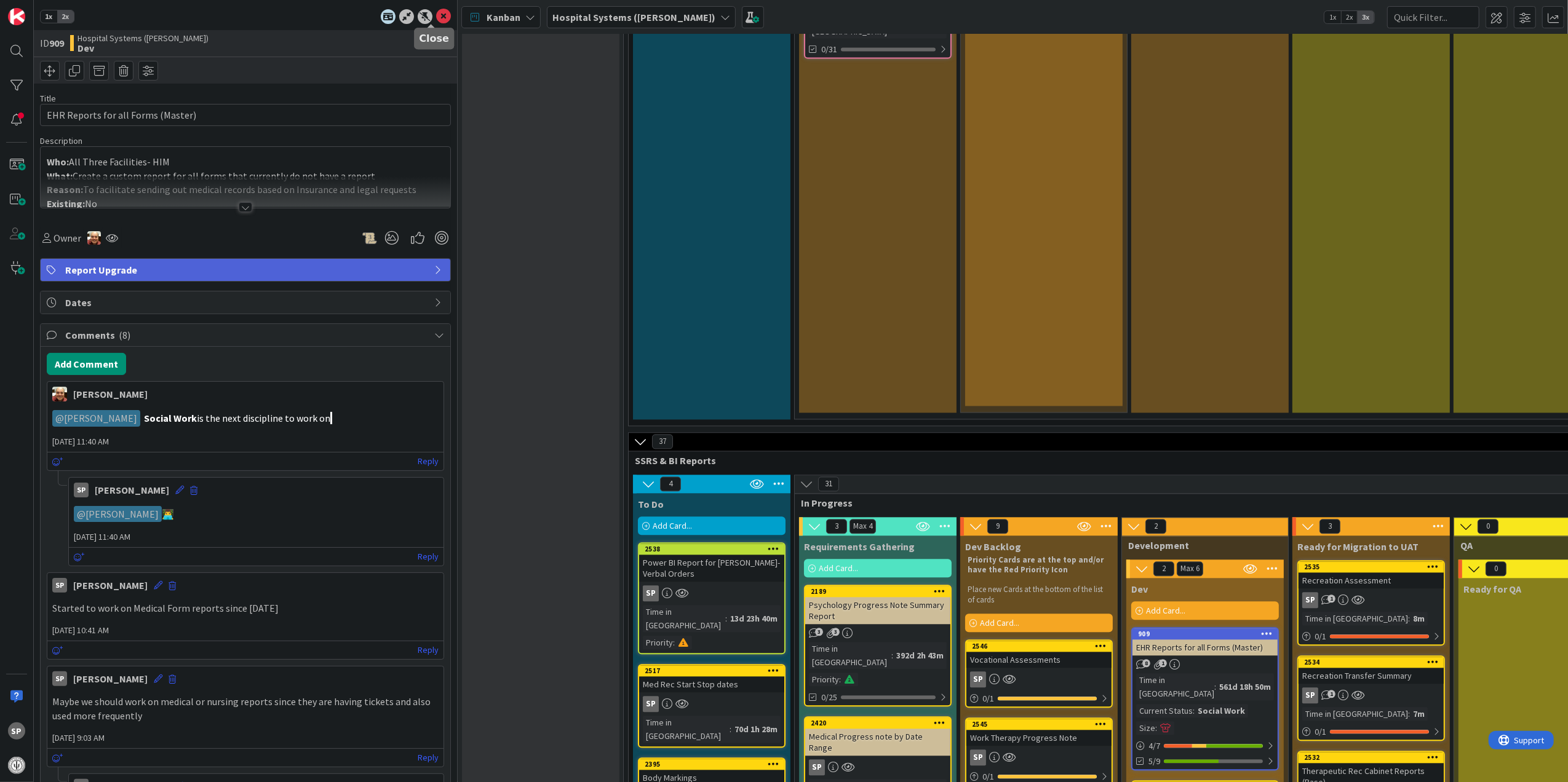
click at [436, 13] on icon at bounding box center [443, 16] width 15 height 15
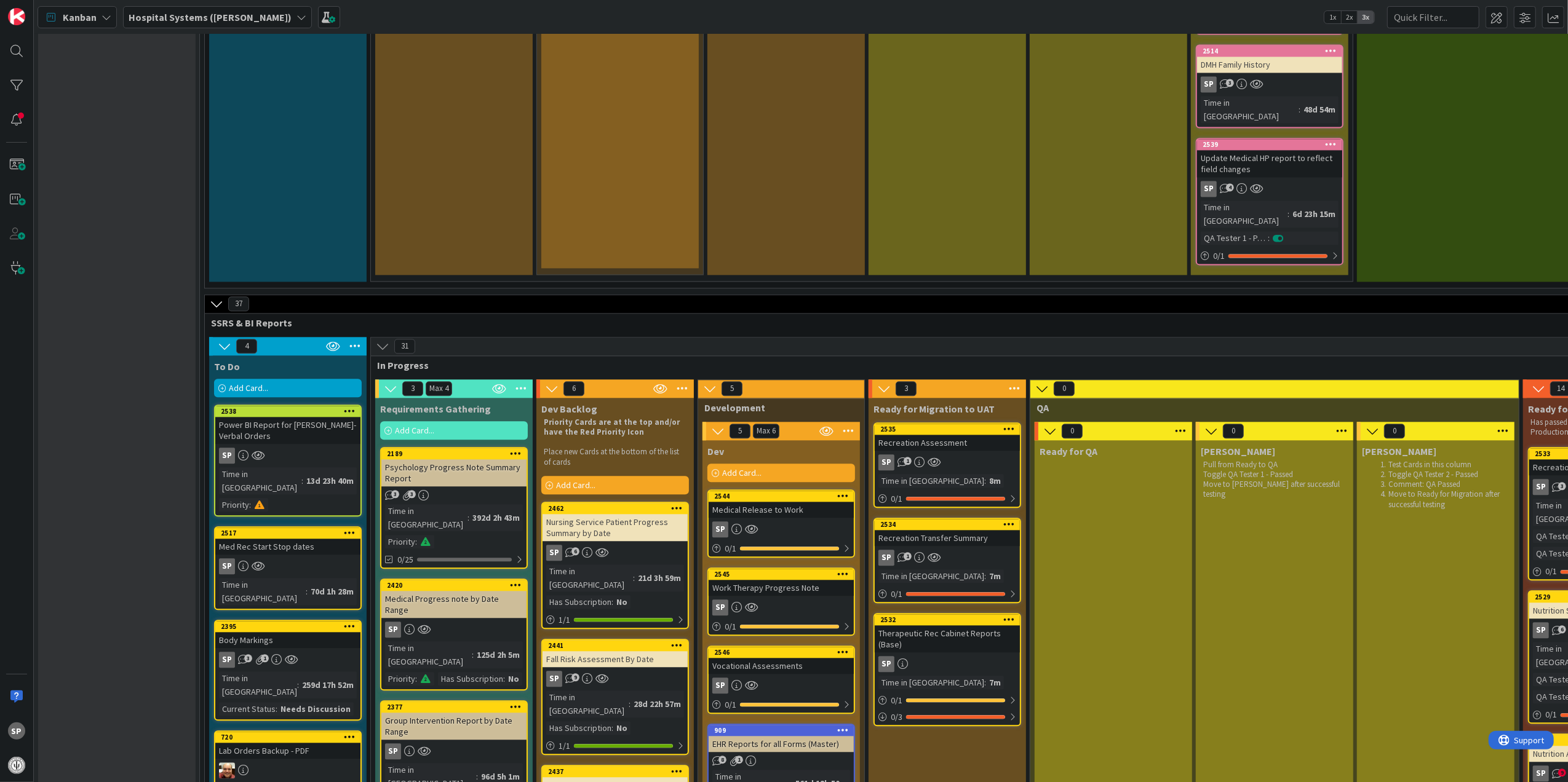
scroll to position [2704, 0]
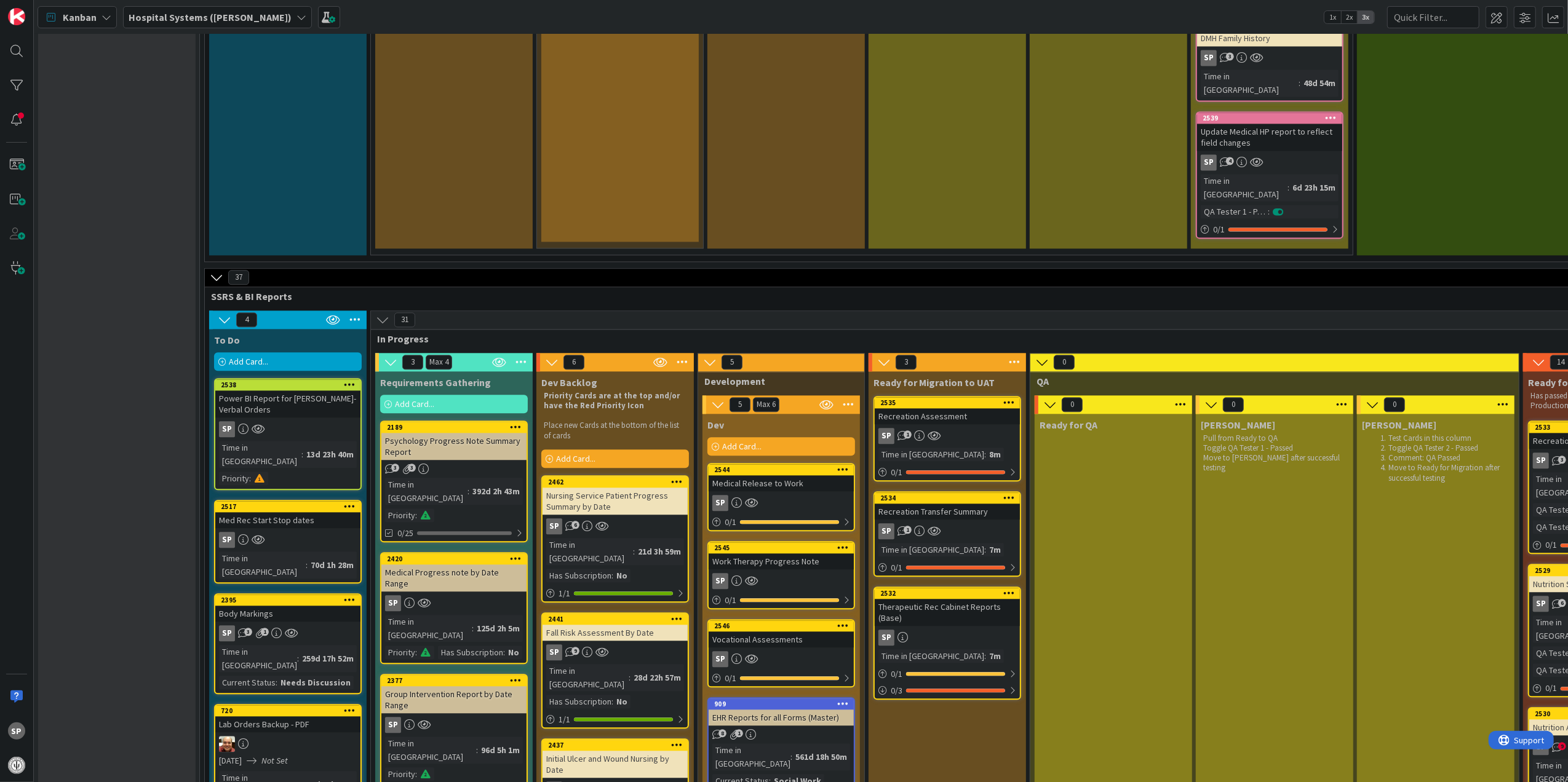
type textarea "x"
